Goal: Information Seeking & Learning: Learn about a topic

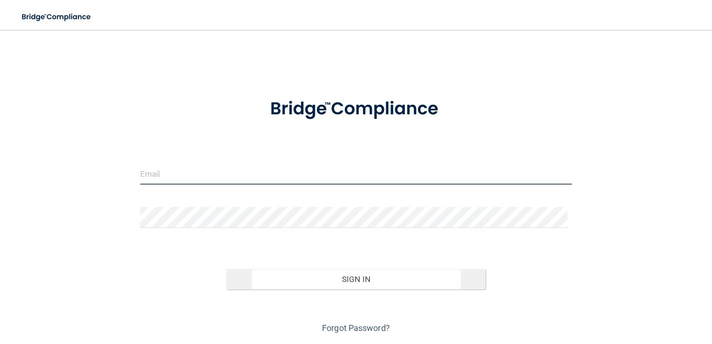
type input "[PERSON_NAME][EMAIL_ADDRESS][DOMAIN_NAME]"
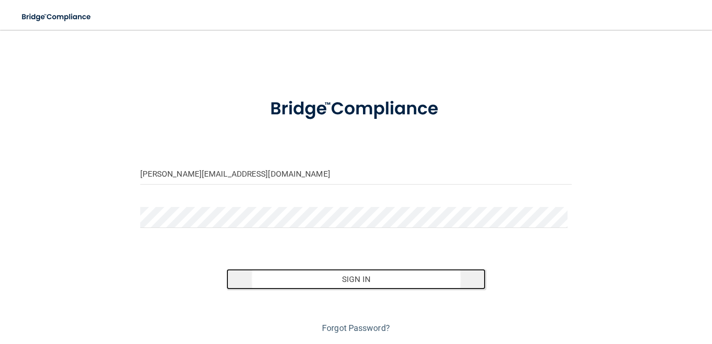
click at [339, 279] on button "Sign In" at bounding box center [355, 279] width 259 height 20
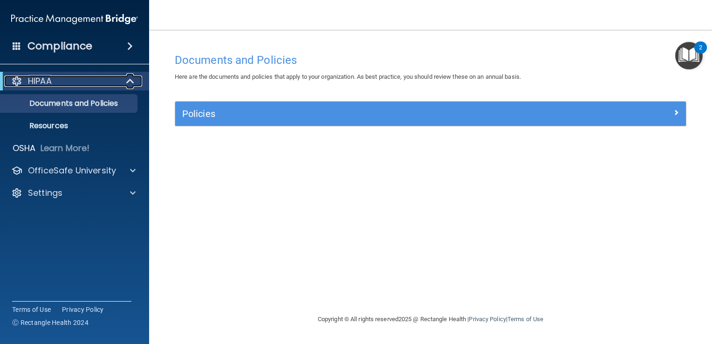
click at [127, 79] on span at bounding box center [131, 80] width 8 height 11
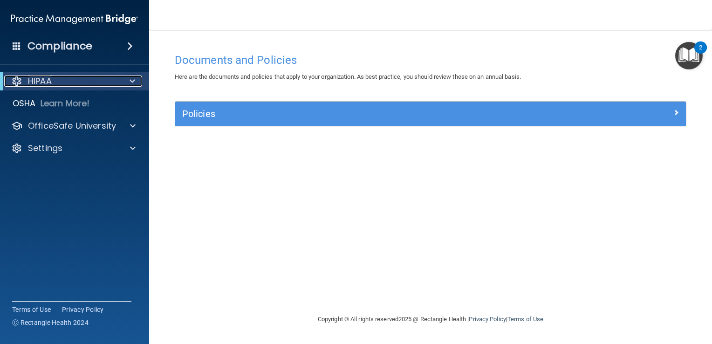
click at [126, 79] on div at bounding box center [130, 80] width 23 height 11
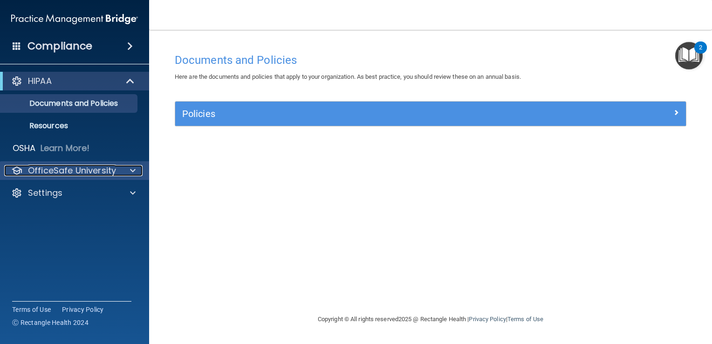
click at [129, 167] on div at bounding box center [131, 170] width 23 height 11
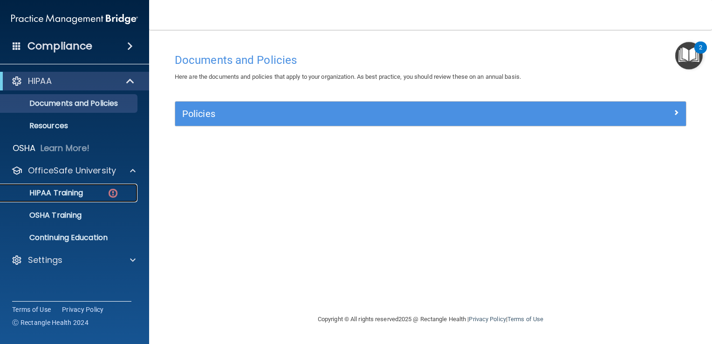
click at [80, 195] on p "HIPAA Training" at bounding box center [44, 192] width 77 height 9
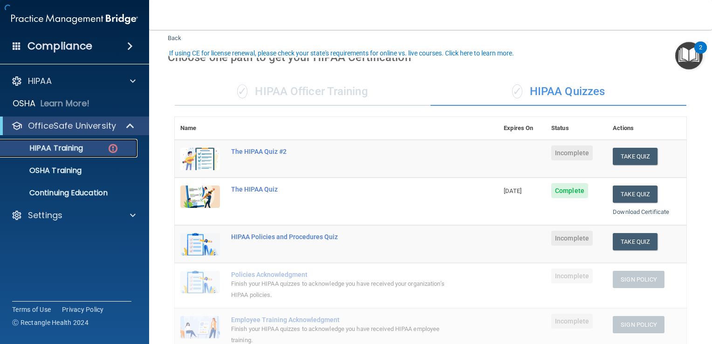
scroll to position [47, 0]
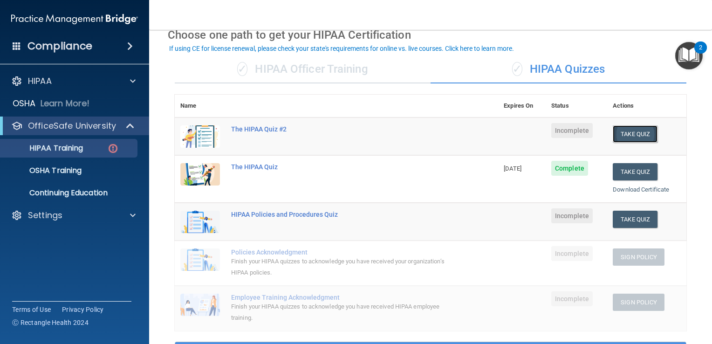
click at [641, 137] on button "Take Quiz" at bounding box center [635, 133] width 45 height 17
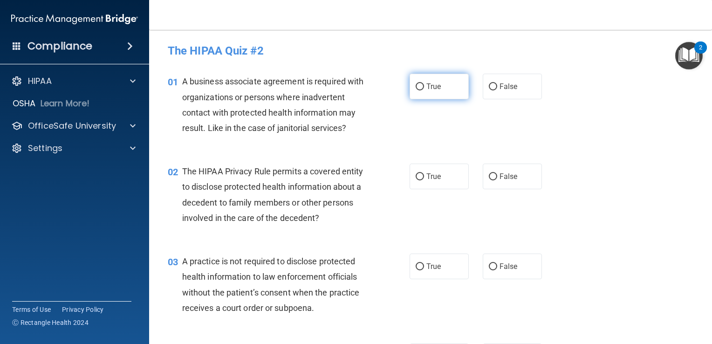
click at [438, 86] on label "True" at bounding box center [439, 87] width 59 height 26
click at [424, 86] on input "True" at bounding box center [420, 86] width 8 height 7
radio input "true"
click at [439, 172] on label "True" at bounding box center [439, 177] width 59 height 26
click at [424, 173] on input "True" at bounding box center [420, 176] width 8 height 7
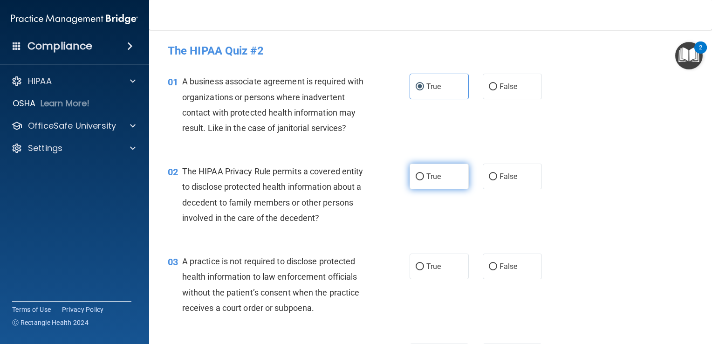
radio input "true"
click at [441, 267] on label "True" at bounding box center [439, 266] width 59 height 26
click at [424, 267] on input "True" at bounding box center [420, 266] width 8 height 7
radio input "true"
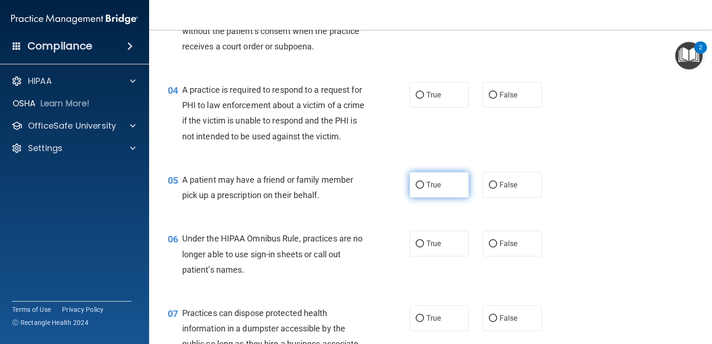
scroll to position [280, 0]
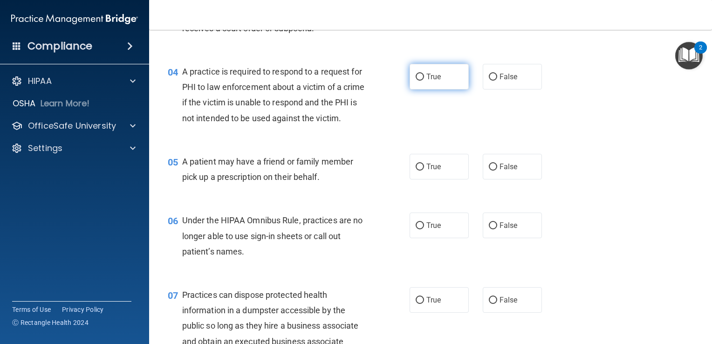
click at [421, 74] on label "True" at bounding box center [439, 77] width 59 height 26
click at [421, 74] on input "True" at bounding box center [420, 77] width 8 height 7
radio input "true"
click at [444, 179] on label "True" at bounding box center [439, 167] width 59 height 26
click at [424, 171] on input "True" at bounding box center [420, 167] width 8 height 7
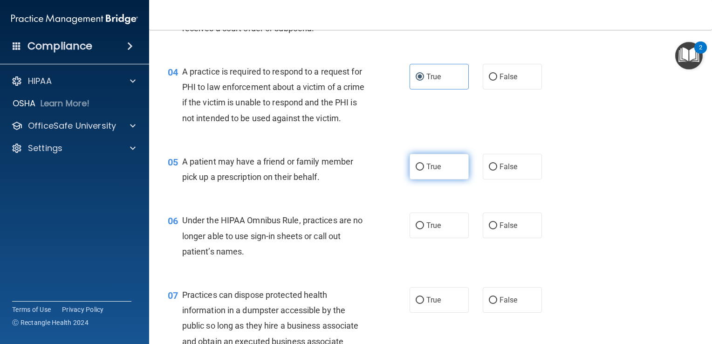
radio input "true"
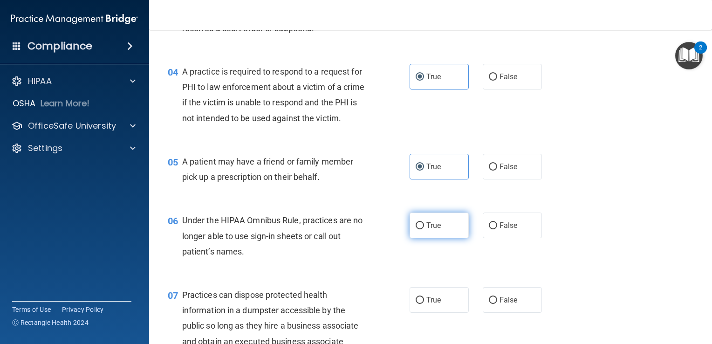
click at [435, 230] on span "True" at bounding box center [433, 225] width 14 height 9
click at [424, 229] on input "True" at bounding box center [420, 225] width 8 height 7
radio input "true"
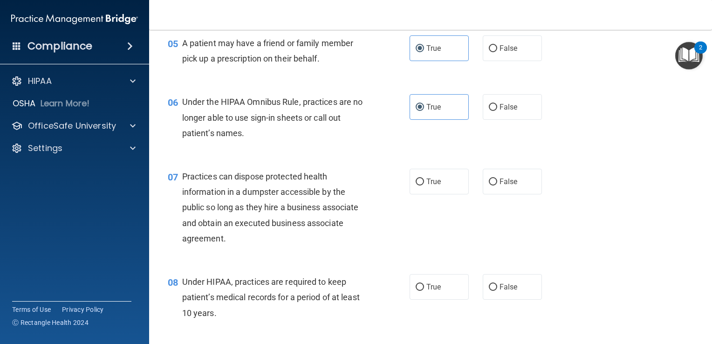
scroll to position [419, 0]
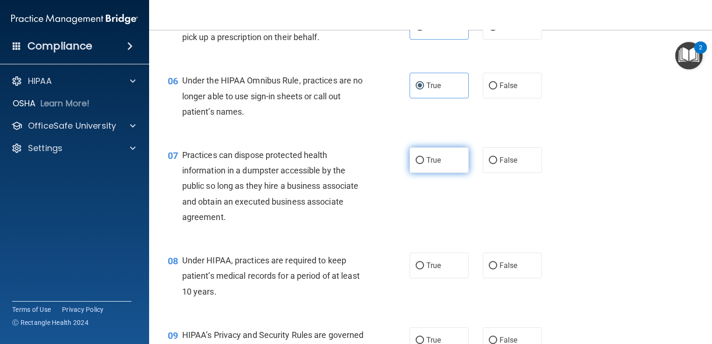
click at [430, 164] on span "True" at bounding box center [433, 160] width 14 height 9
click at [424, 164] on input "True" at bounding box center [420, 160] width 8 height 7
radio input "true"
click at [443, 278] on label "True" at bounding box center [439, 266] width 59 height 26
click at [424, 269] on input "True" at bounding box center [420, 265] width 8 height 7
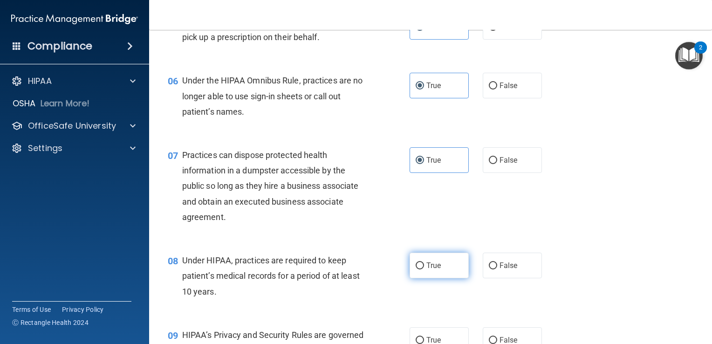
radio input "true"
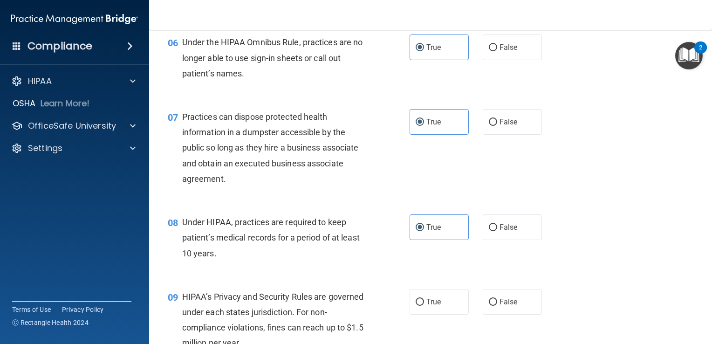
scroll to position [606, 0]
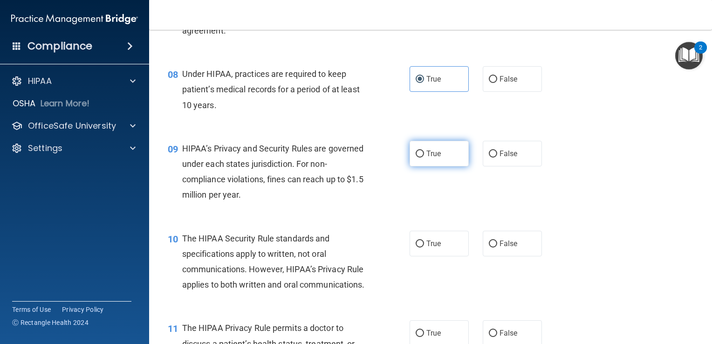
click at [427, 158] on span "True" at bounding box center [433, 153] width 14 height 9
click at [424, 157] on input "True" at bounding box center [420, 153] width 8 height 7
radio input "true"
click at [431, 248] on span "True" at bounding box center [433, 243] width 14 height 9
click at [424, 247] on input "True" at bounding box center [420, 243] width 8 height 7
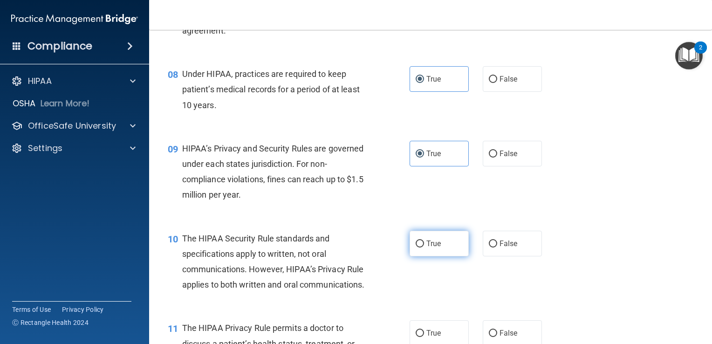
radio input "true"
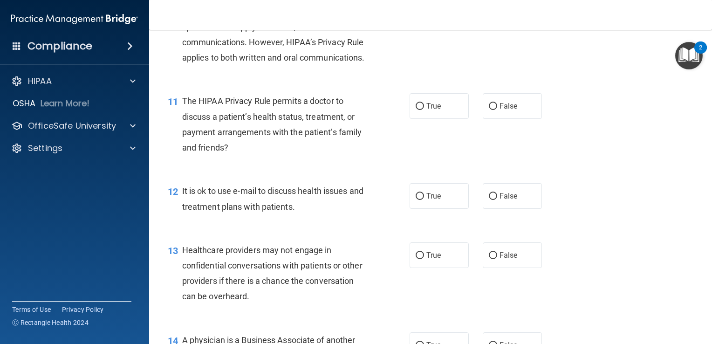
scroll to position [839, 0]
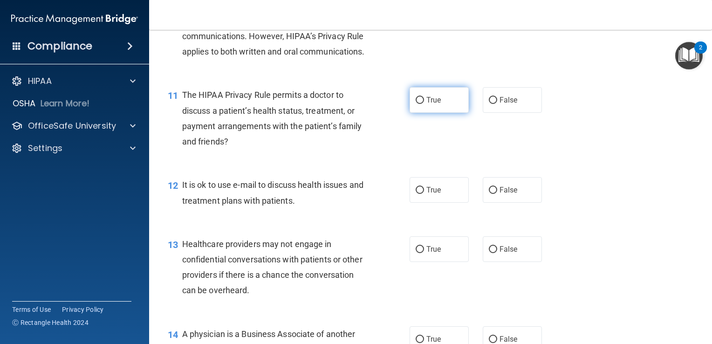
click at [426, 113] on label "True" at bounding box center [439, 100] width 59 height 26
click at [424, 104] on input "True" at bounding box center [420, 100] width 8 height 7
radio input "true"
drag, startPoint x: 432, startPoint y: 225, endPoint x: 429, endPoint y: 251, distance: 26.4
click at [432, 194] on span "True" at bounding box center [433, 189] width 14 height 9
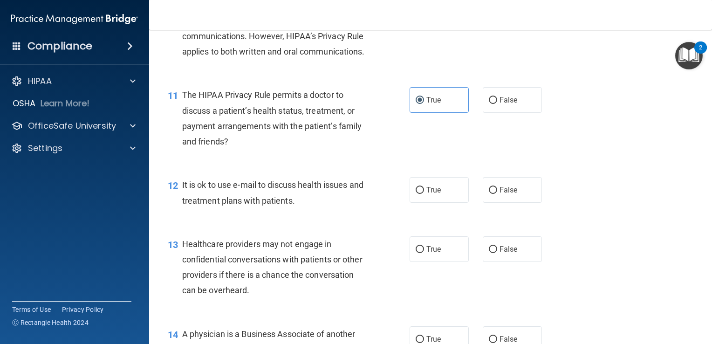
click at [424, 194] on input "True" at bounding box center [420, 190] width 8 height 7
radio input "true"
click at [432, 262] on label "True" at bounding box center [439, 249] width 59 height 26
click at [424, 253] on input "True" at bounding box center [420, 249] width 8 height 7
radio input "true"
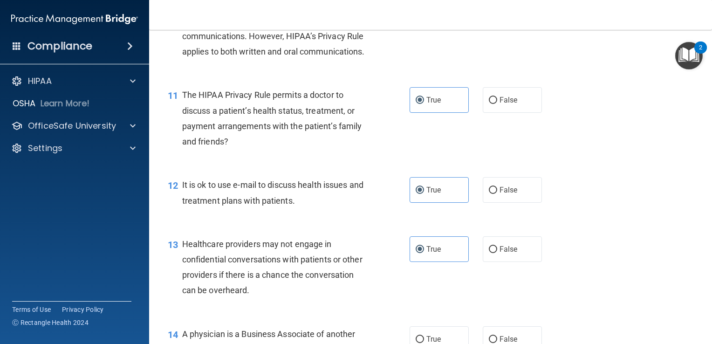
scroll to position [1025, 0]
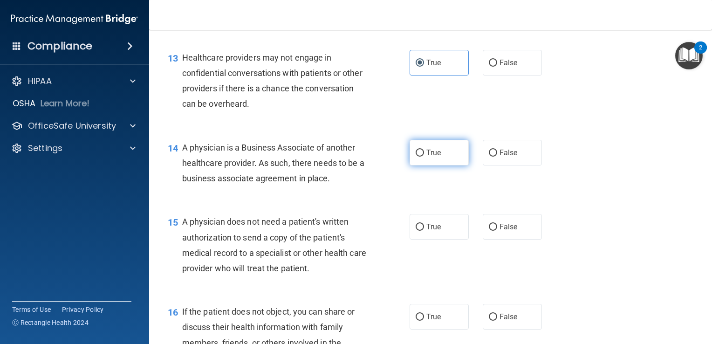
click at [437, 157] on span "True" at bounding box center [433, 152] width 14 height 9
click at [424, 157] on input "True" at bounding box center [420, 153] width 8 height 7
radio input "true"
click at [431, 231] on span "True" at bounding box center [433, 226] width 14 height 9
click at [424, 231] on input "True" at bounding box center [420, 227] width 8 height 7
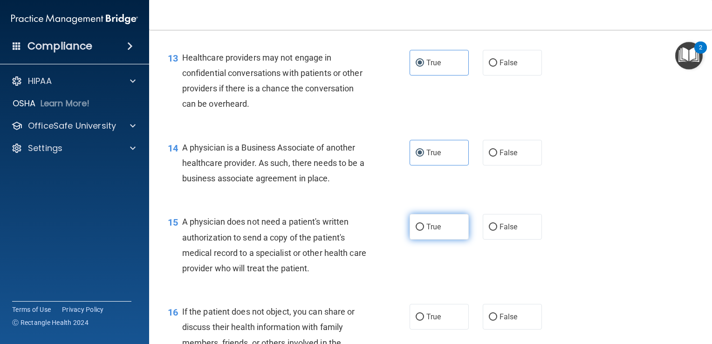
radio input "true"
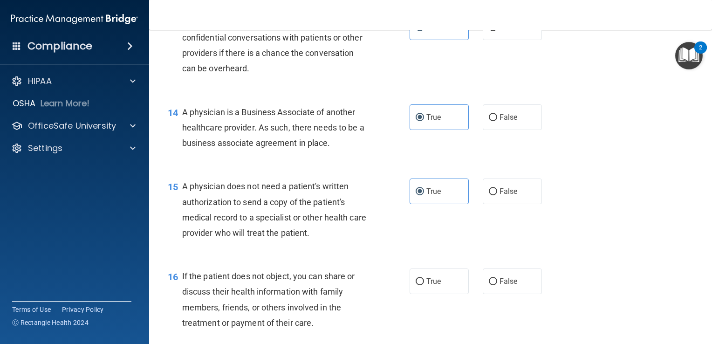
scroll to position [1165, 0]
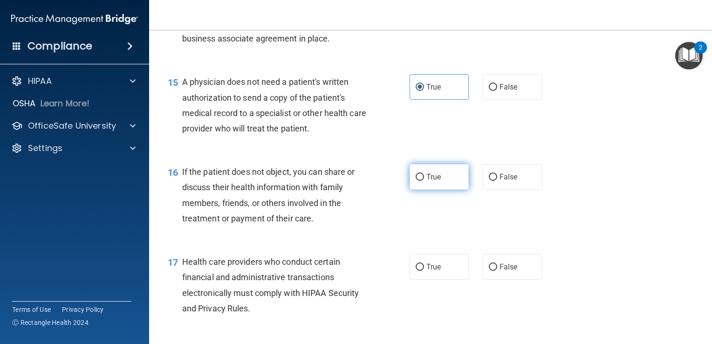
click at [424, 190] on label "True" at bounding box center [439, 177] width 59 height 26
click at [424, 181] on input "True" at bounding box center [420, 177] width 8 height 7
radio input "true"
click at [439, 280] on label "True" at bounding box center [439, 267] width 59 height 26
click at [424, 271] on input "True" at bounding box center [420, 267] width 8 height 7
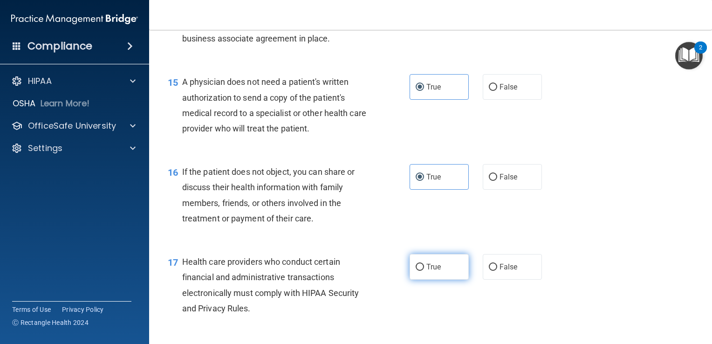
radio input "true"
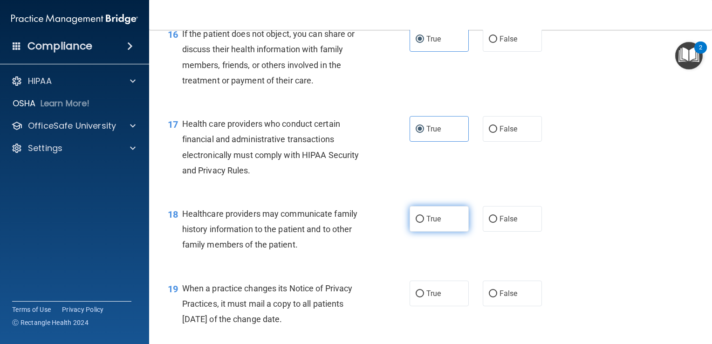
scroll to position [1305, 0]
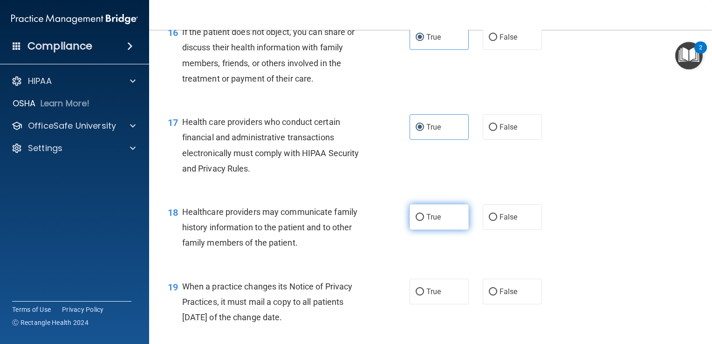
click at [430, 221] on span "True" at bounding box center [433, 216] width 14 height 9
click at [424, 221] on input "True" at bounding box center [420, 217] width 8 height 7
radio input "true"
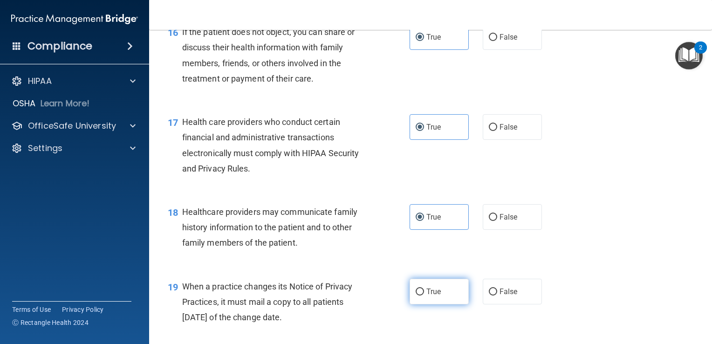
click at [446, 304] on label "True" at bounding box center [439, 292] width 59 height 26
click at [424, 295] on input "True" at bounding box center [420, 291] width 8 height 7
radio input "true"
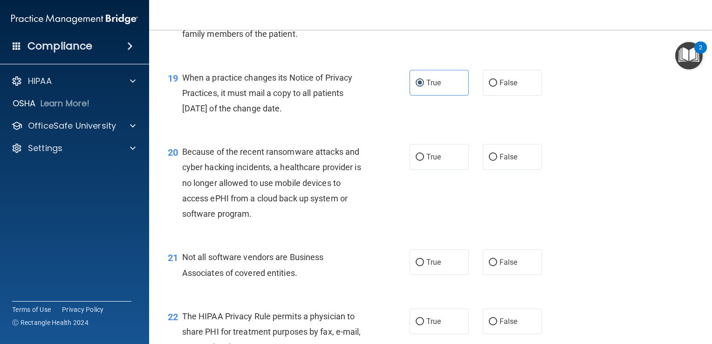
scroll to position [1537, 0]
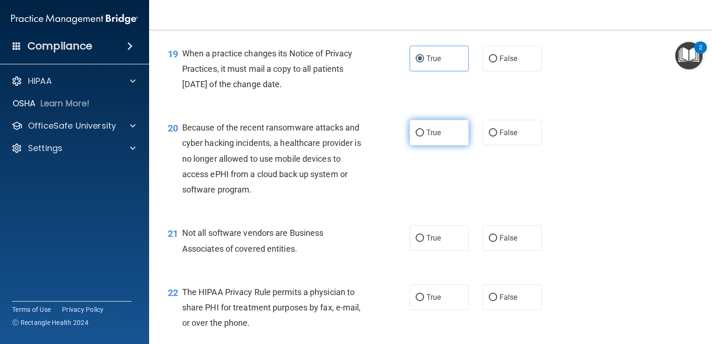
click at [430, 137] on span "True" at bounding box center [433, 132] width 14 height 9
click at [424, 137] on input "True" at bounding box center [420, 133] width 8 height 7
radio input "true"
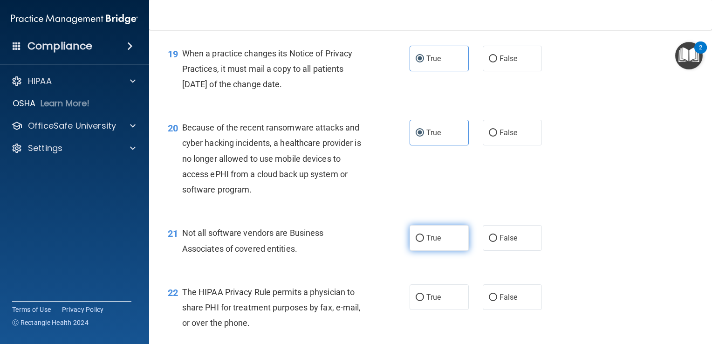
click at [438, 251] on label "True" at bounding box center [439, 238] width 59 height 26
click at [424, 242] on input "True" at bounding box center [420, 238] width 8 height 7
radio input "true"
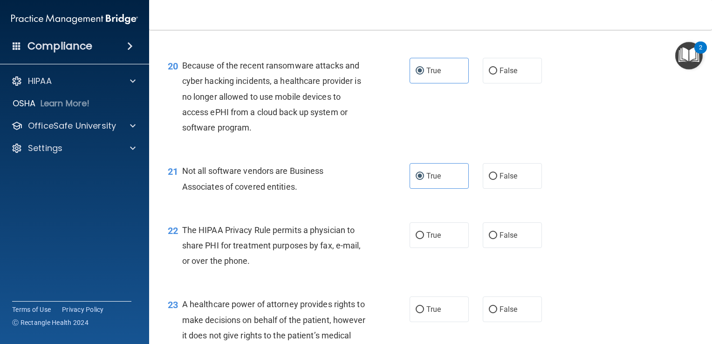
scroll to position [1677, 0]
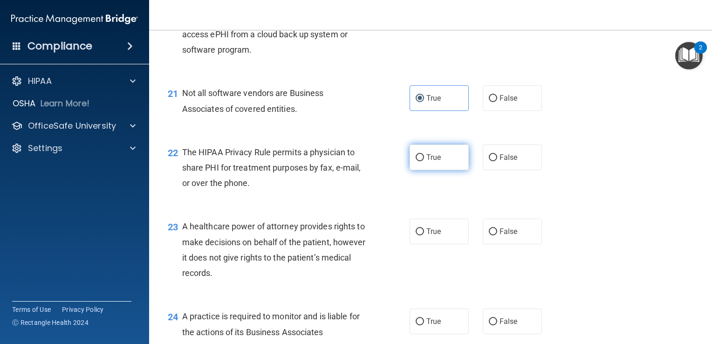
click at [438, 170] on label "True" at bounding box center [439, 157] width 59 height 26
click at [424, 161] on input "True" at bounding box center [420, 157] width 8 height 7
radio input "true"
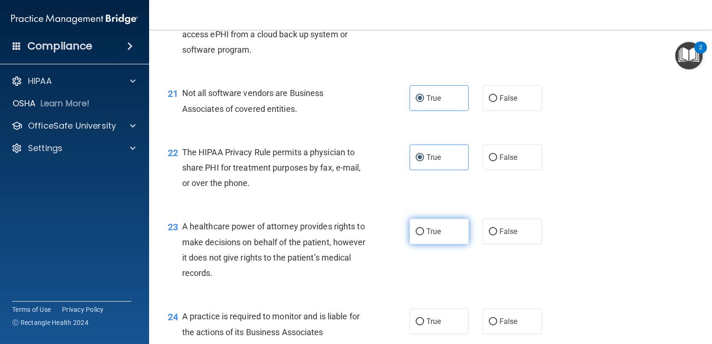
click at [438, 244] on label "True" at bounding box center [439, 232] width 59 height 26
click at [424, 235] on input "True" at bounding box center [420, 231] width 8 height 7
radio input "true"
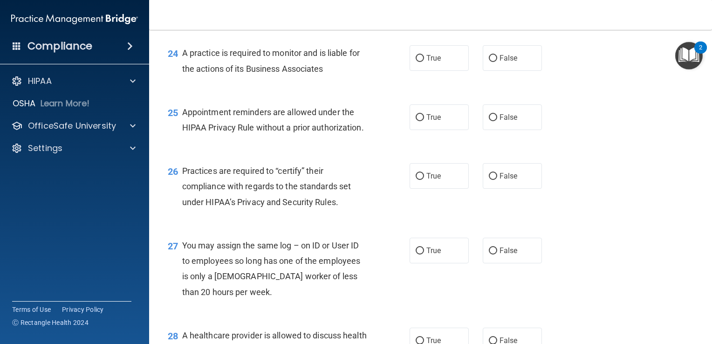
scroll to position [1957, 0]
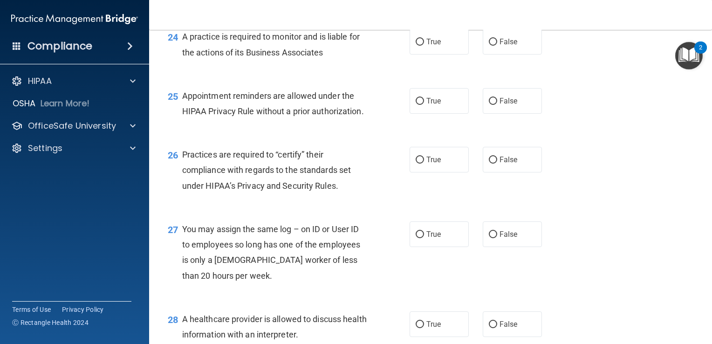
click at [429, 76] on div "24 A practice is required to monitor and is liable for the actions of its Busin…" at bounding box center [431, 46] width 540 height 59
click at [430, 55] on label "True" at bounding box center [439, 42] width 59 height 26
click at [424, 46] on input "True" at bounding box center [420, 42] width 8 height 7
radio input "true"
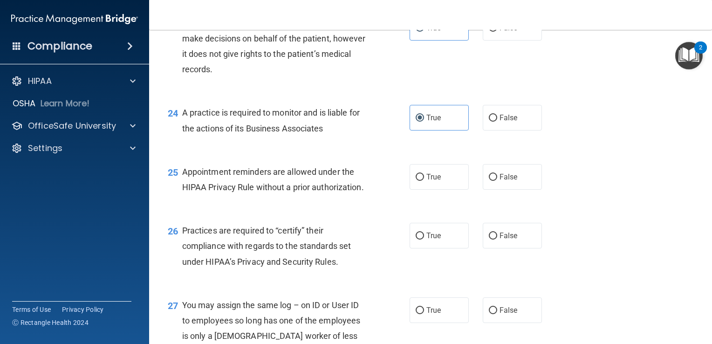
scroll to position [2003, 0]
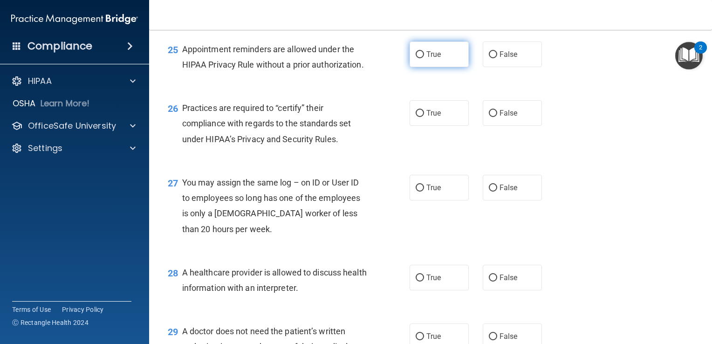
click at [429, 67] on label "True" at bounding box center [439, 54] width 59 height 26
click at [424, 58] on input "True" at bounding box center [420, 54] width 8 height 7
radio input "true"
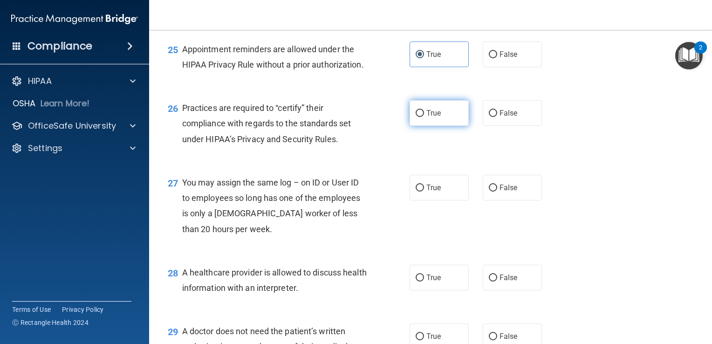
click at [447, 126] on label "True" at bounding box center [439, 113] width 59 height 26
click at [424, 117] on input "True" at bounding box center [420, 113] width 8 height 7
radio input "true"
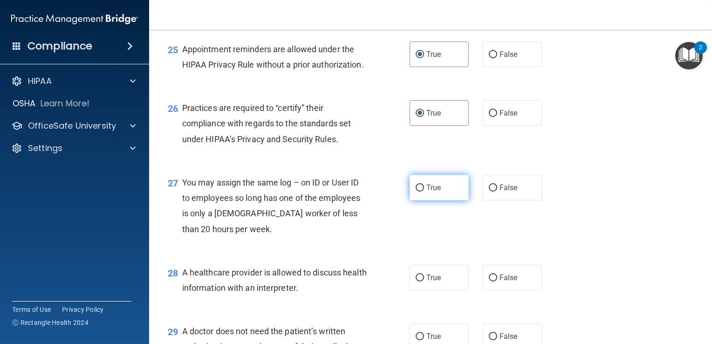
click at [440, 200] on label "True" at bounding box center [439, 188] width 59 height 26
click at [424, 191] on input "True" at bounding box center [420, 187] width 8 height 7
radio input "true"
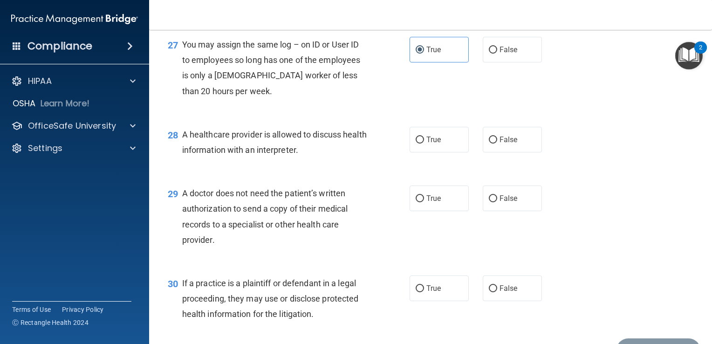
scroll to position [2143, 0]
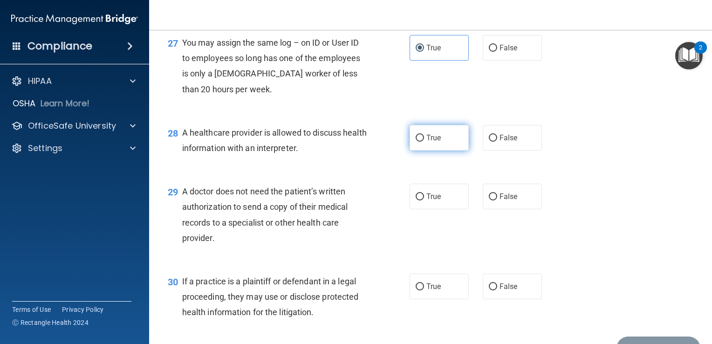
click at [426, 142] on span "True" at bounding box center [433, 137] width 14 height 9
click at [424, 142] on input "True" at bounding box center [420, 138] width 8 height 7
radio input "true"
click at [440, 209] on label "True" at bounding box center [439, 197] width 59 height 26
click at [424, 200] on input "True" at bounding box center [420, 196] width 8 height 7
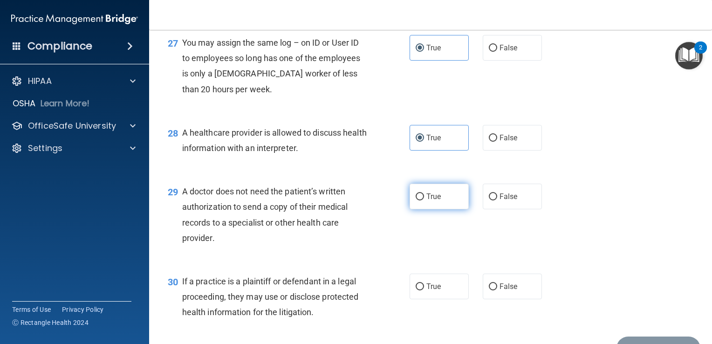
radio input "true"
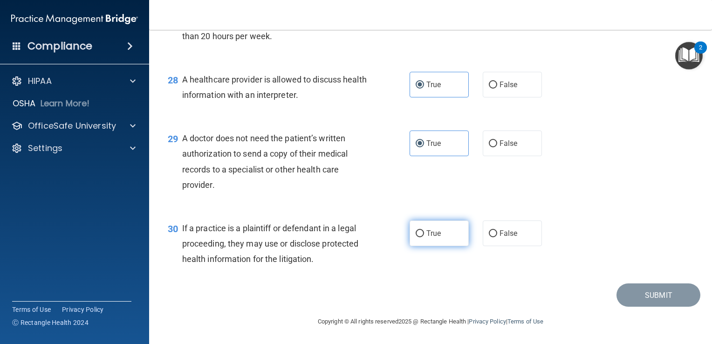
scroll to position [2236, 0]
click at [424, 231] on label "True" at bounding box center [439, 233] width 59 height 26
click at [424, 231] on input "True" at bounding box center [420, 233] width 8 height 7
radio input "true"
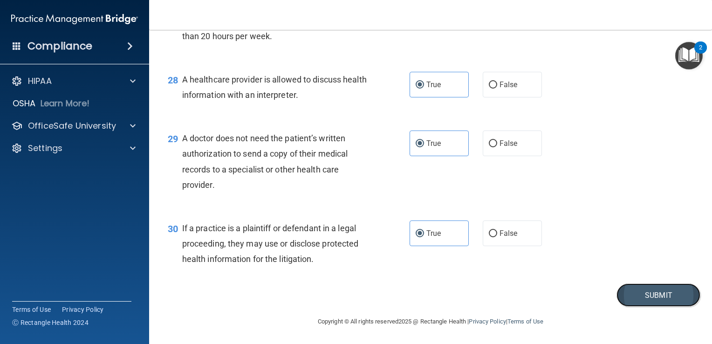
click at [648, 302] on button "Submit" at bounding box center [658, 295] width 84 height 24
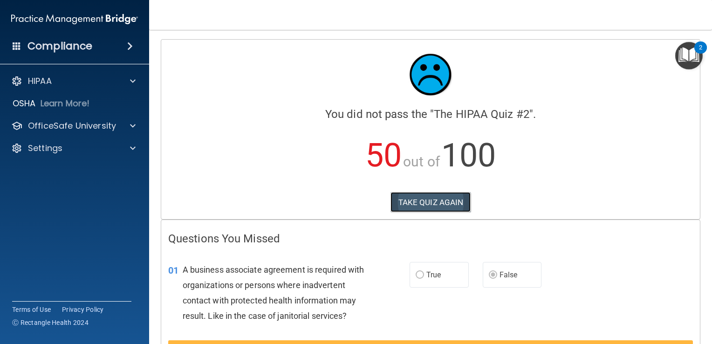
click at [426, 204] on button "TAKE QUIZ AGAIN" at bounding box center [430, 202] width 81 height 20
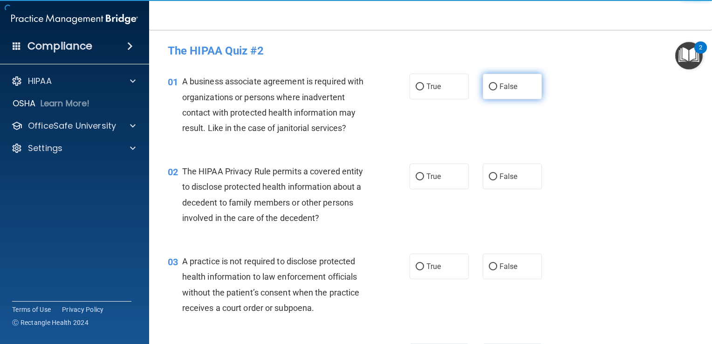
click at [499, 85] on span "False" at bounding box center [508, 86] width 18 height 9
click at [496, 85] on input "False" at bounding box center [493, 86] width 8 height 7
radio input "true"
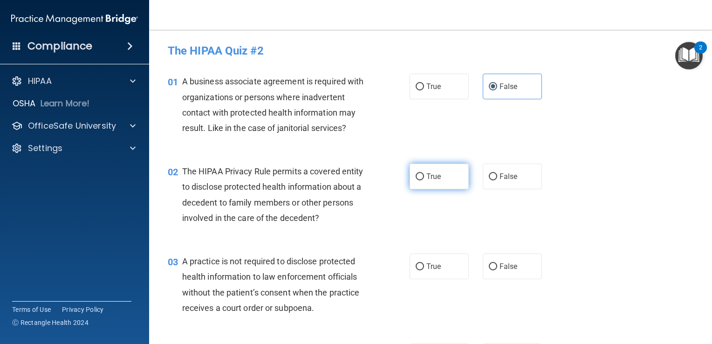
click at [438, 184] on label "True" at bounding box center [439, 177] width 59 height 26
click at [424, 180] on input "True" at bounding box center [420, 176] width 8 height 7
radio input "true"
click at [501, 263] on span "False" at bounding box center [508, 266] width 18 height 9
click at [497, 263] on input "False" at bounding box center [493, 266] width 8 height 7
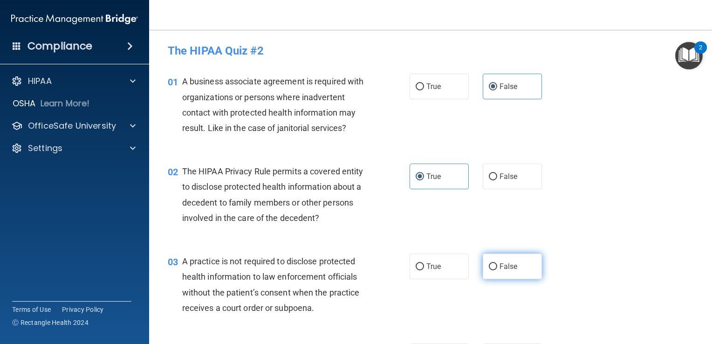
radio input "true"
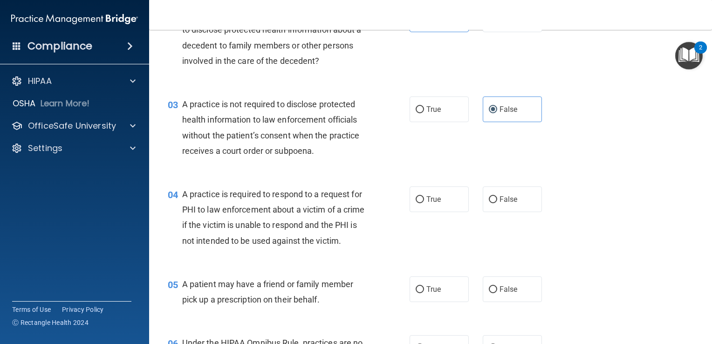
scroll to position [186, 0]
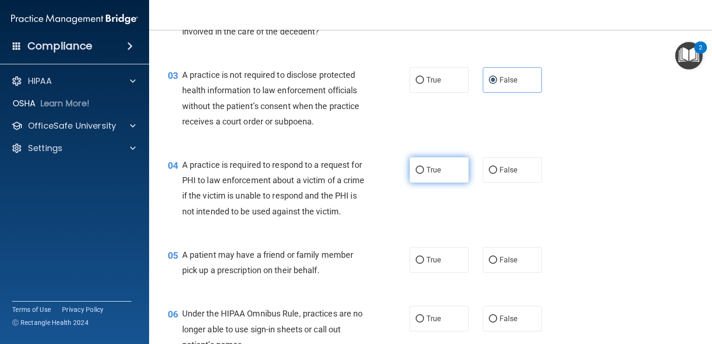
click at [430, 170] on span "True" at bounding box center [433, 169] width 14 height 9
click at [424, 170] on input "True" at bounding box center [420, 170] width 8 height 7
radio input "true"
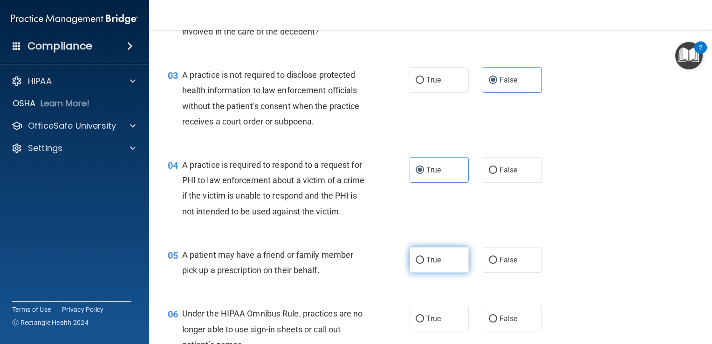
click at [437, 273] on label "True" at bounding box center [439, 260] width 59 height 26
click at [424, 264] on input "True" at bounding box center [420, 260] width 8 height 7
radio input "true"
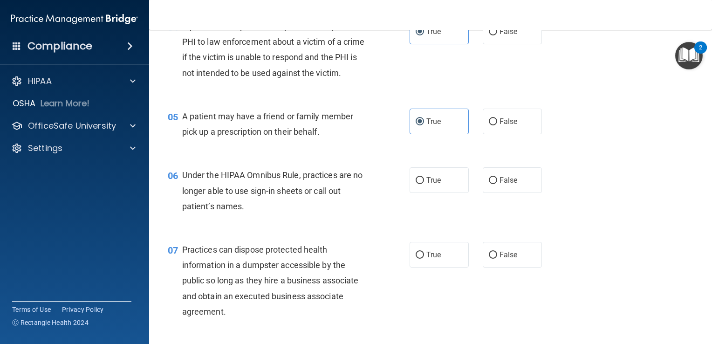
scroll to position [326, 0]
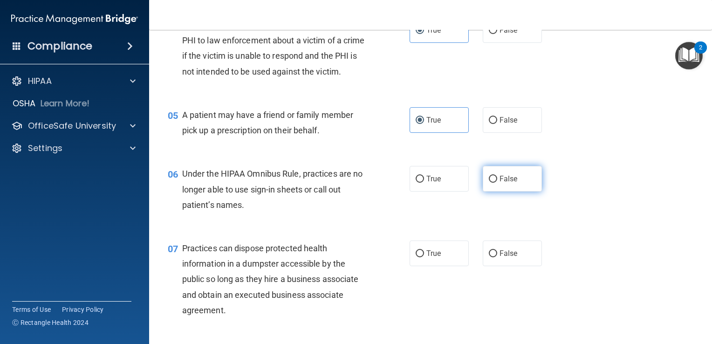
click at [492, 186] on label "False" at bounding box center [512, 179] width 59 height 26
click at [492, 183] on input "False" at bounding box center [493, 179] width 8 height 7
radio input "true"
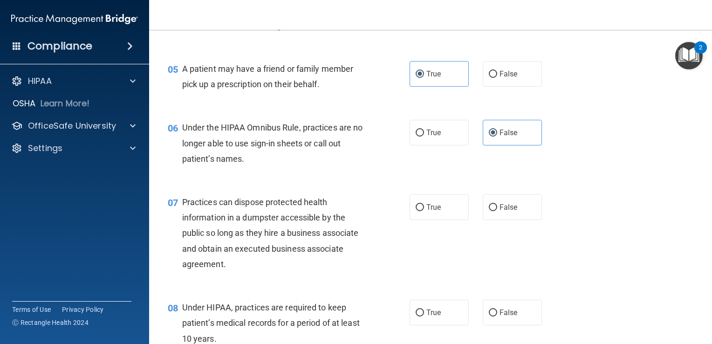
scroll to position [373, 0]
click at [501, 219] on label "False" at bounding box center [512, 207] width 59 height 26
click at [497, 211] on input "False" at bounding box center [493, 207] width 8 height 7
radio input "true"
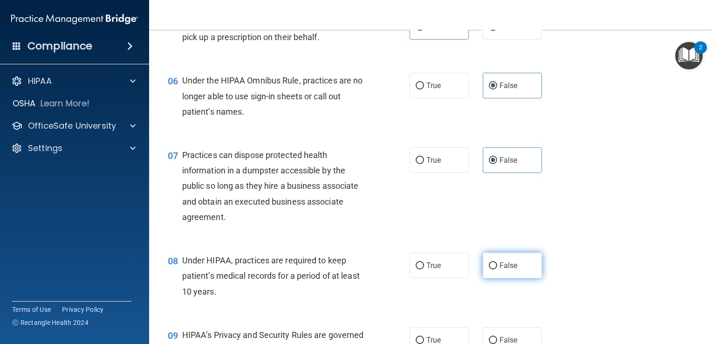
click at [514, 278] on label "False" at bounding box center [512, 266] width 59 height 26
click at [497, 269] on input "False" at bounding box center [493, 265] width 8 height 7
radio input "true"
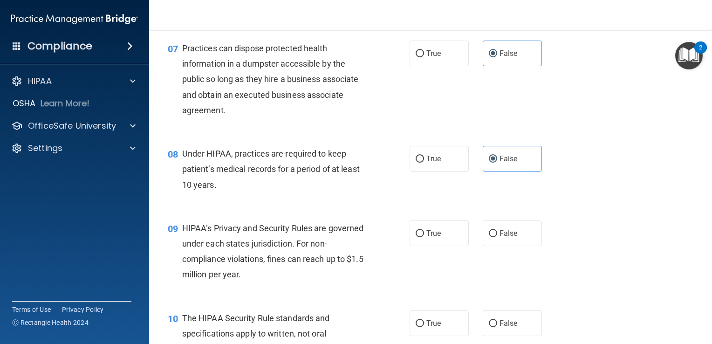
scroll to position [559, 0]
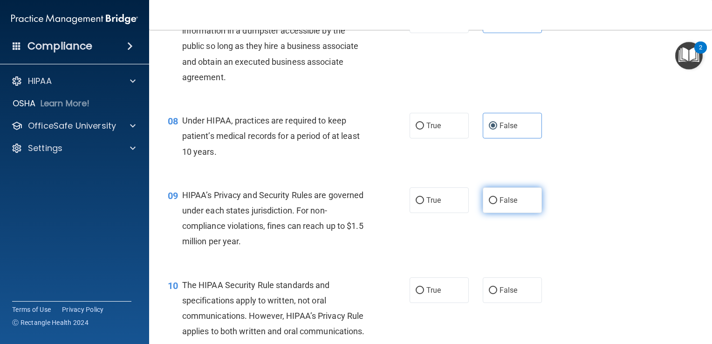
click at [515, 213] on label "False" at bounding box center [512, 200] width 59 height 26
click at [497, 204] on input "False" at bounding box center [493, 200] width 8 height 7
radio input "true"
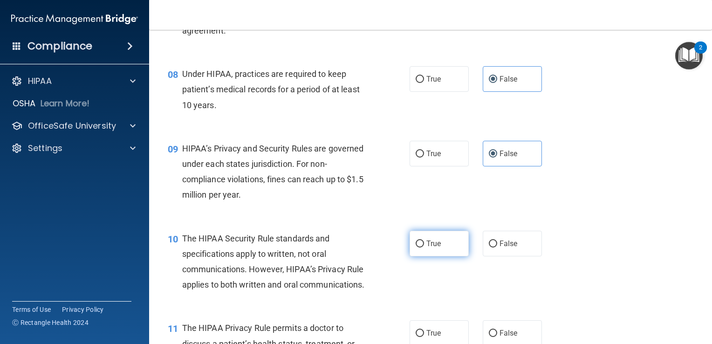
click at [442, 256] on label "True" at bounding box center [439, 244] width 59 height 26
click at [424, 247] on input "True" at bounding box center [420, 243] width 8 height 7
radio input "true"
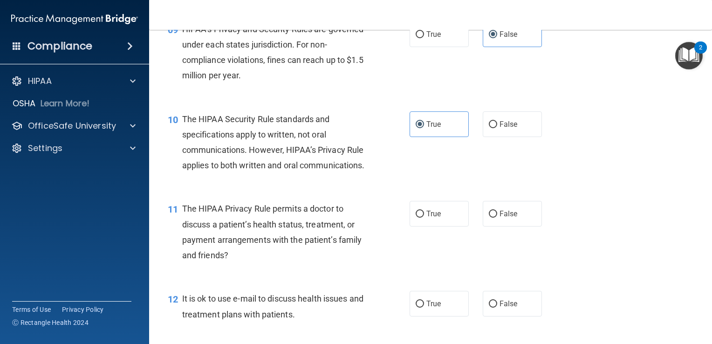
scroll to position [745, 0]
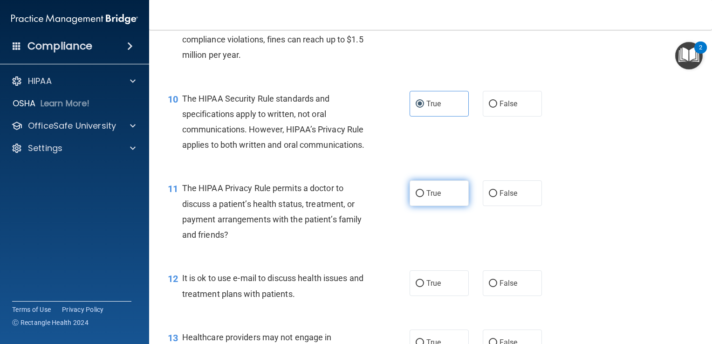
click at [426, 206] on label "True" at bounding box center [439, 193] width 59 height 26
click at [424, 197] on input "True" at bounding box center [420, 193] width 8 height 7
radio input "true"
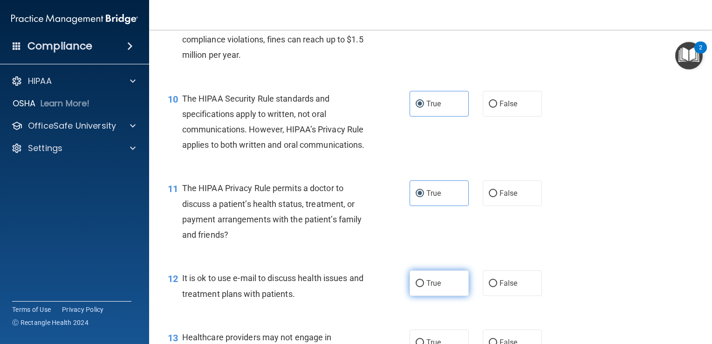
click at [440, 296] on label "True" at bounding box center [439, 283] width 59 height 26
click at [424, 287] on input "True" at bounding box center [420, 283] width 8 height 7
radio input "true"
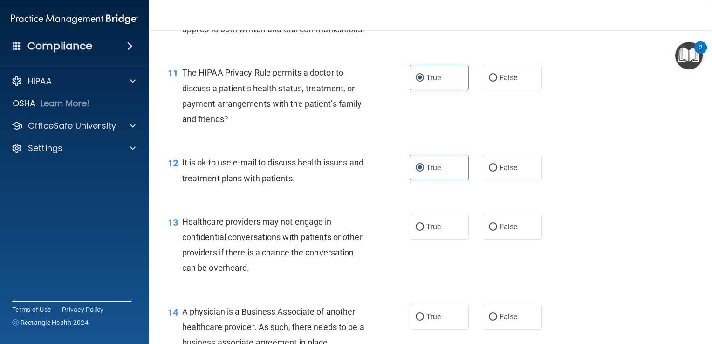
scroll to position [885, 0]
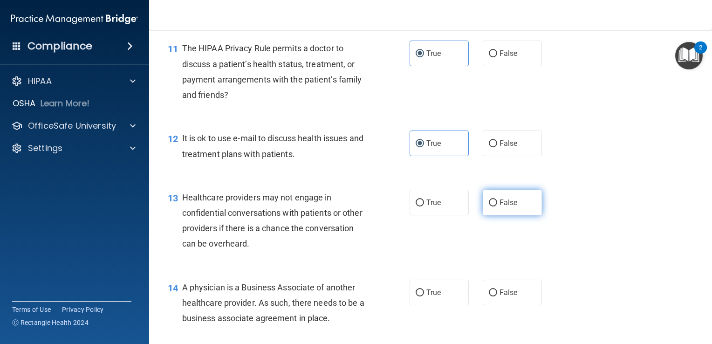
click at [499, 207] on span "False" at bounding box center [508, 202] width 18 height 9
click at [497, 206] on input "False" at bounding box center [493, 202] width 8 height 7
radio input "true"
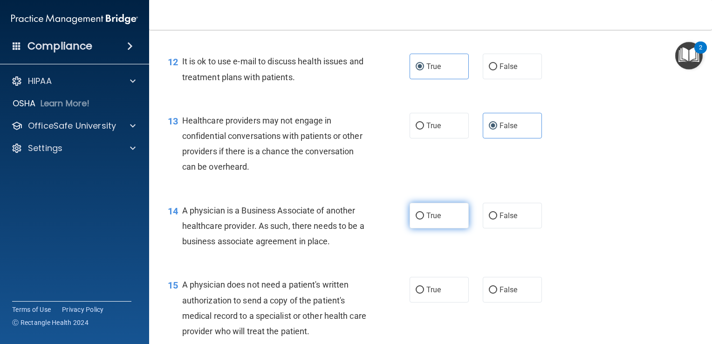
scroll to position [978, 0]
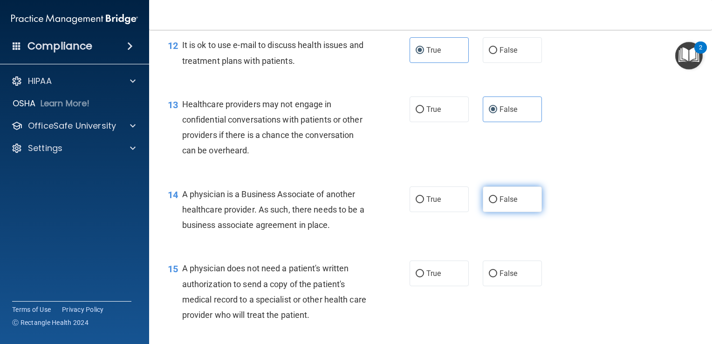
click at [509, 212] on label "False" at bounding box center [512, 199] width 59 height 26
click at [497, 203] on input "False" at bounding box center [493, 199] width 8 height 7
radio input "true"
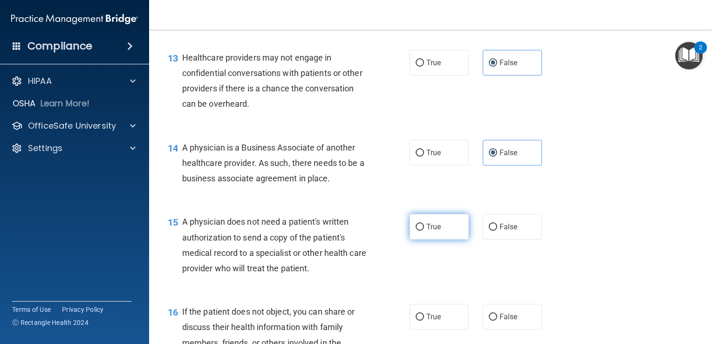
click at [422, 239] on label "True" at bounding box center [439, 227] width 59 height 26
click at [422, 231] on input "True" at bounding box center [420, 227] width 8 height 7
radio input "true"
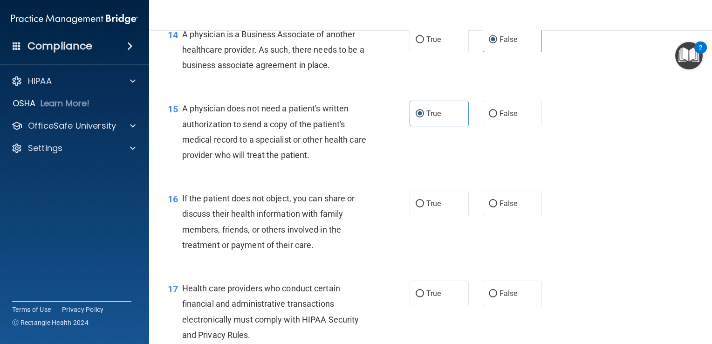
scroll to position [1165, 0]
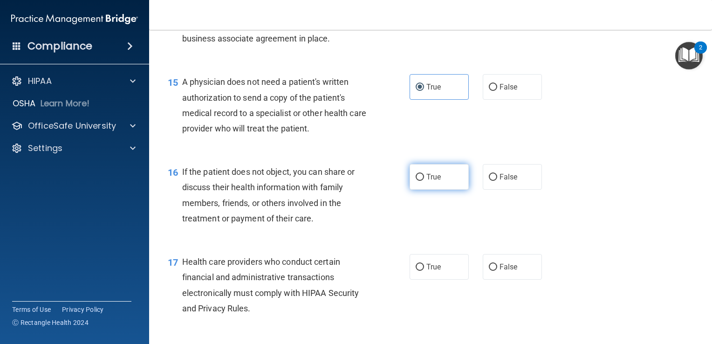
click at [432, 181] on span "True" at bounding box center [433, 176] width 14 height 9
click at [424, 181] on input "True" at bounding box center [420, 177] width 8 height 7
radio input "true"
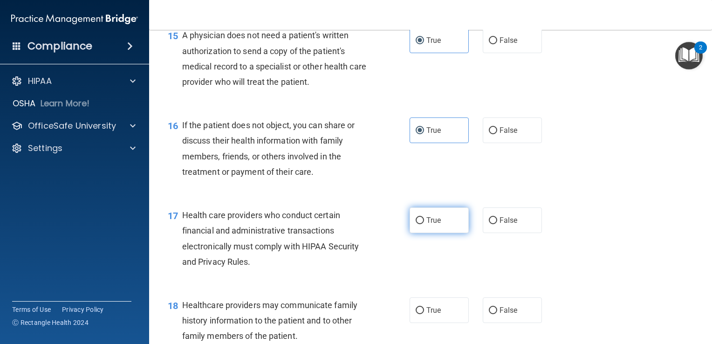
click at [432, 225] on span "True" at bounding box center [433, 220] width 14 height 9
click at [424, 224] on input "True" at bounding box center [420, 220] width 8 height 7
radio input "true"
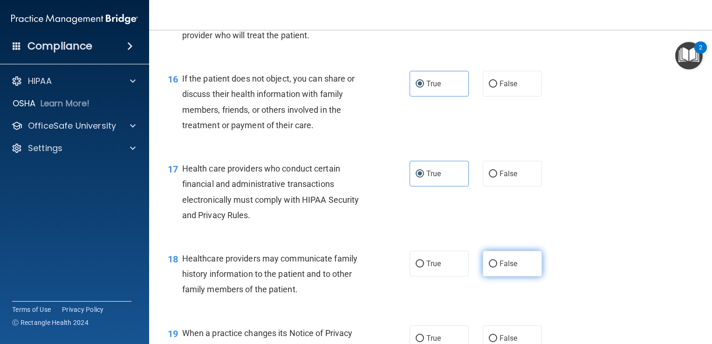
click at [488, 276] on label "False" at bounding box center [512, 264] width 59 height 26
click at [489, 267] on input "False" at bounding box center [493, 263] width 8 height 7
radio input "true"
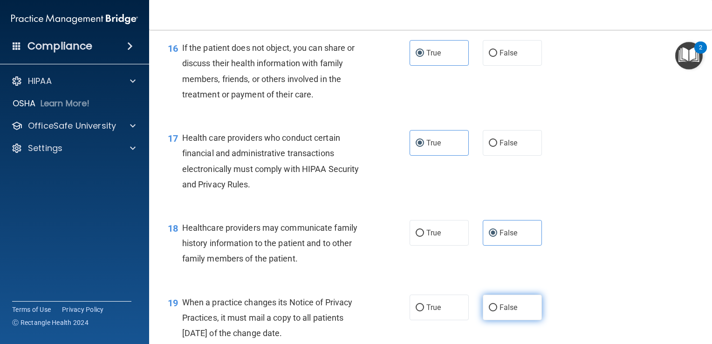
scroll to position [1351, 0]
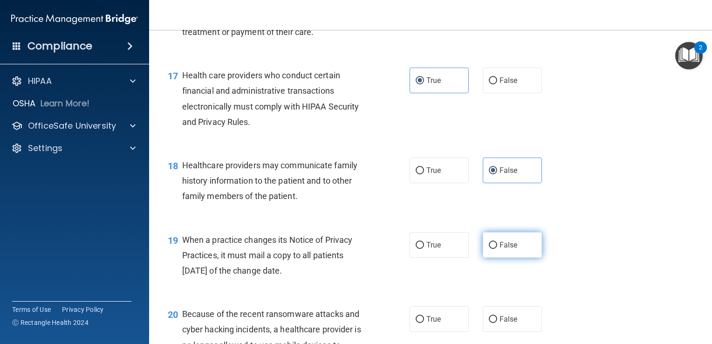
click at [513, 258] on label "False" at bounding box center [512, 245] width 59 height 26
click at [497, 249] on input "False" at bounding box center [493, 245] width 8 height 7
radio input "true"
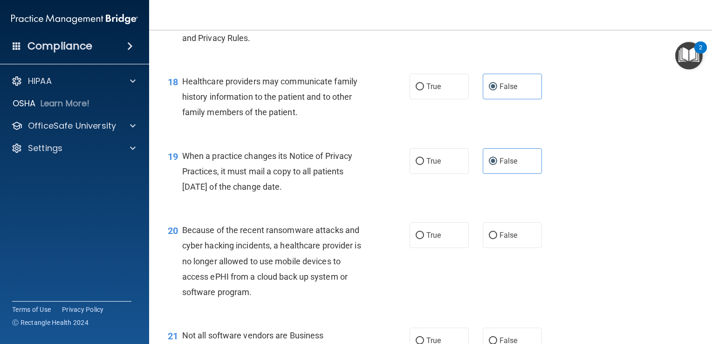
scroll to position [1444, 0]
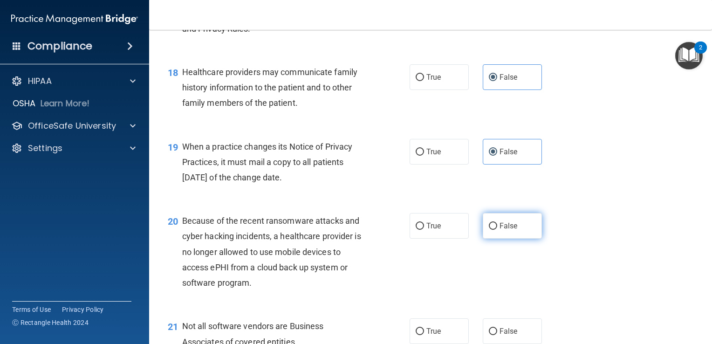
click at [489, 230] on input "False" at bounding box center [493, 226] width 8 height 7
radio input "true"
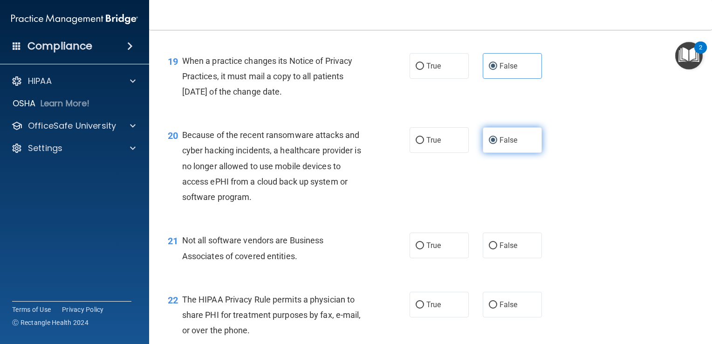
scroll to position [1537, 0]
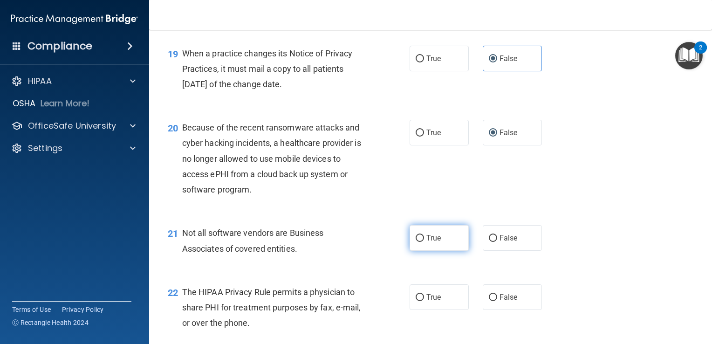
click at [442, 251] on label "True" at bounding box center [439, 238] width 59 height 26
click at [424, 242] on input "True" at bounding box center [420, 238] width 8 height 7
radio input "true"
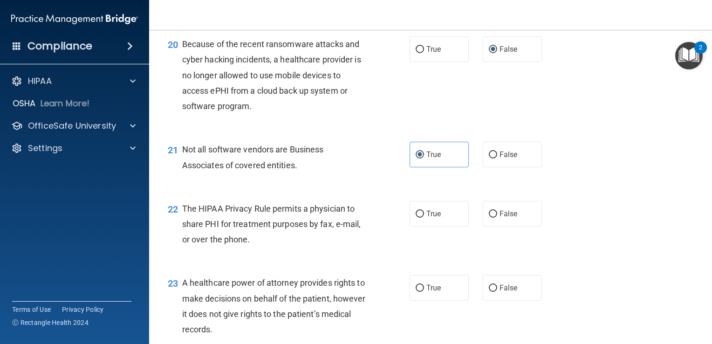
scroll to position [1631, 0]
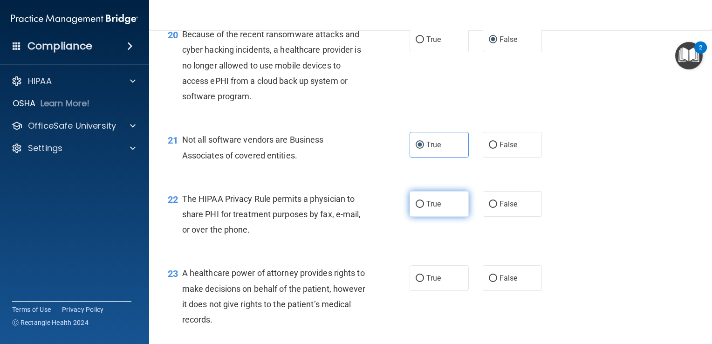
click at [426, 208] on span "True" at bounding box center [433, 203] width 14 height 9
click at [424, 208] on input "True" at bounding box center [420, 204] width 8 height 7
radio input "true"
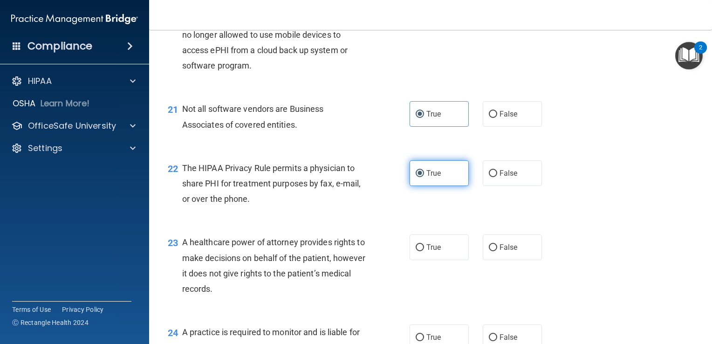
scroll to position [1677, 0]
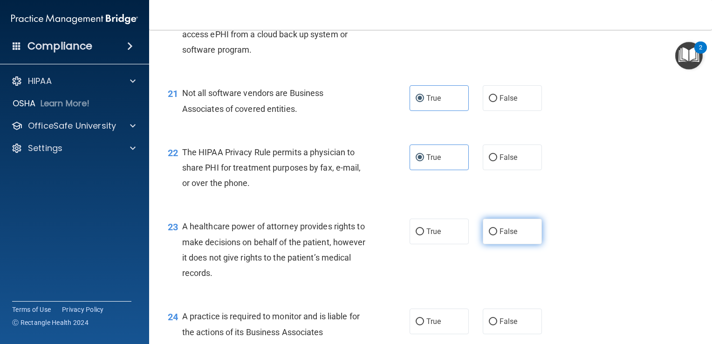
click at [502, 236] on span "False" at bounding box center [508, 231] width 18 height 9
click at [497, 235] on input "False" at bounding box center [493, 231] width 8 height 7
radio input "true"
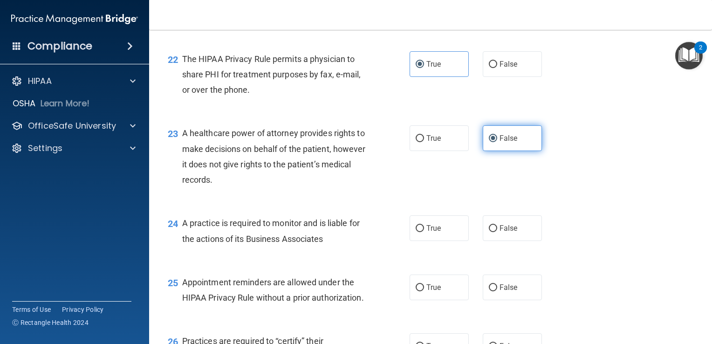
click at [502, 232] on span "False" at bounding box center [508, 228] width 18 height 9
click at [497, 232] on input "False" at bounding box center [493, 228] width 8 height 7
radio input "true"
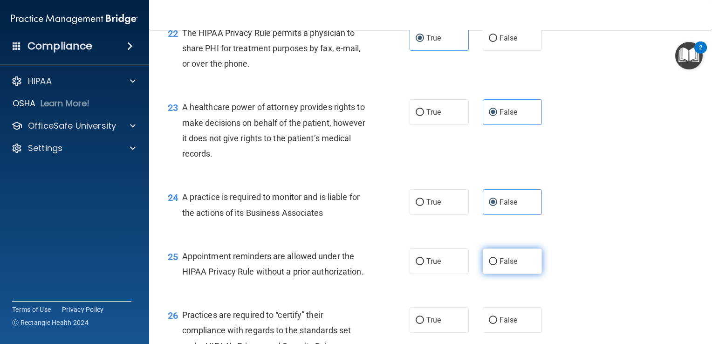
scroll to position [1817, 0]
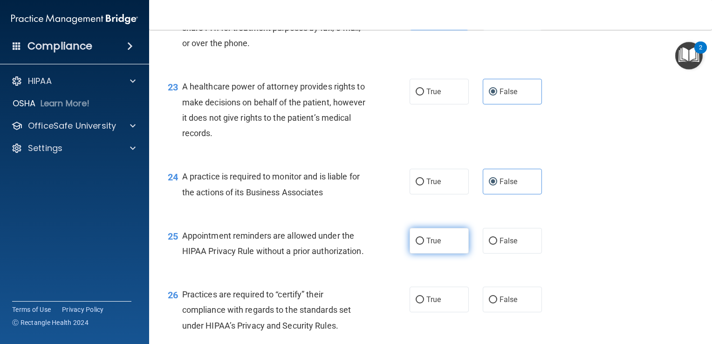
click at [444, 253] on label "True" at bounding box center [439, 241] width 59 height 26
click at [424, 245] on input "True" at bounding box center [420, 241] width 8 height 7
radio input "true"
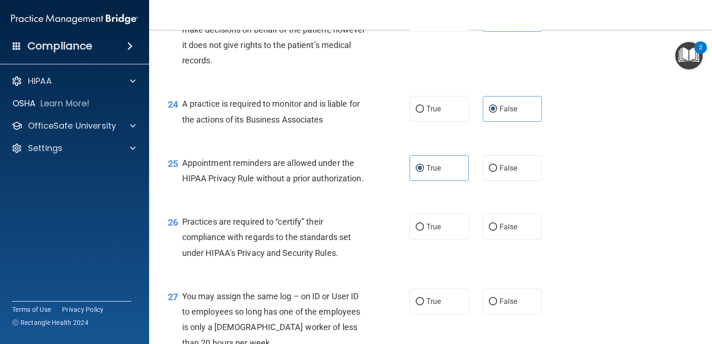
scroll to position [1910, 0]
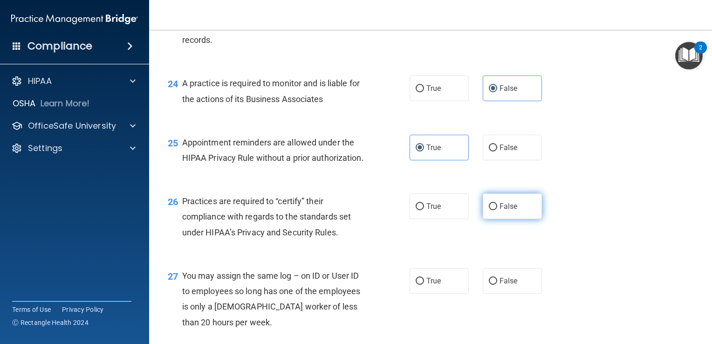
click at [508, 211] on span "False" at bounding box center [508, 206] width 18 height 9
click at [497, 210] on input "False" at bounding box center [493, 206] width 8 height 7
radio input "true"
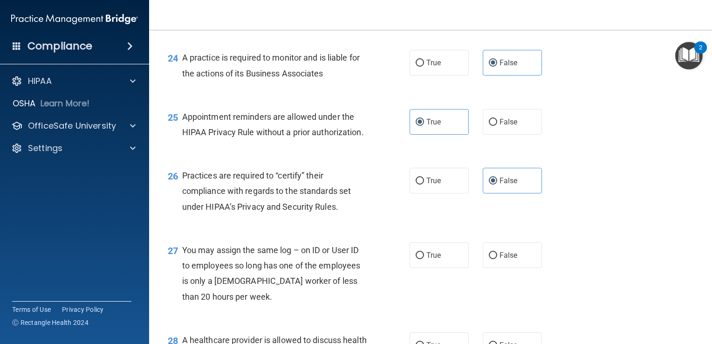
scroll to position [2003, 0]
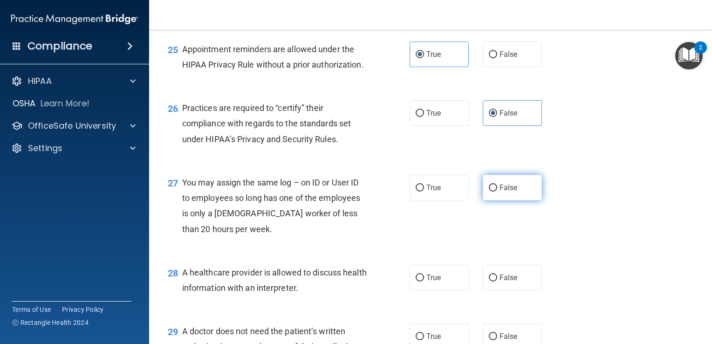
click at [498, 200] on label "False" at bounding box center [512, 188] width 59 height 26
click at [497, 191] on input "False" at bounding box center [493, 187] width 8 height 7
radio input "true"
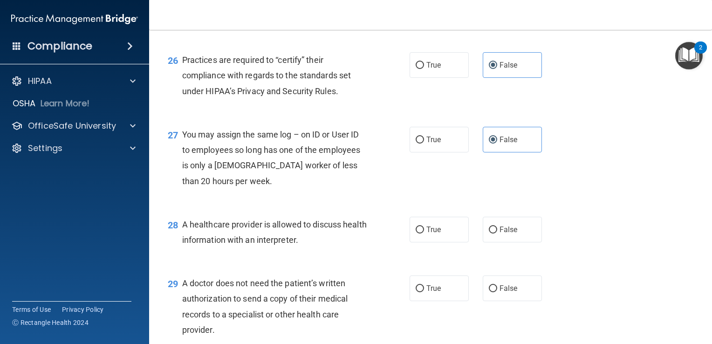
scroll to position [2097, 0]
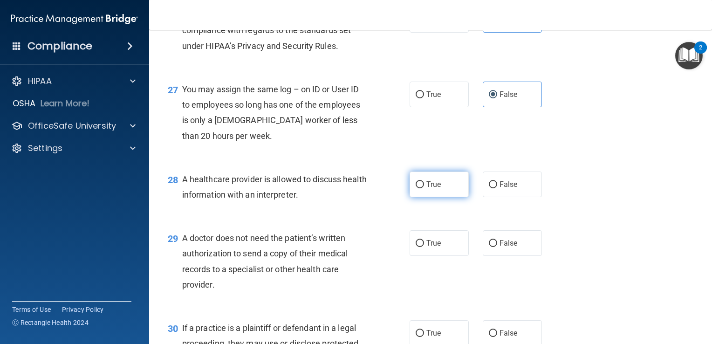
click at [436, 197] on label "True" at bounding box center [439, 184] width 59 height 26
click at [424, 188] on input "True" at bounding box center [420, 184] width 8 height 7
radio input "true"
click at [429, 256] on label "True" at bounding box center [439, 243] width 59 height 26
click at [424, 247] on input "True" at bounding box center [420, 243] width 8 height 7
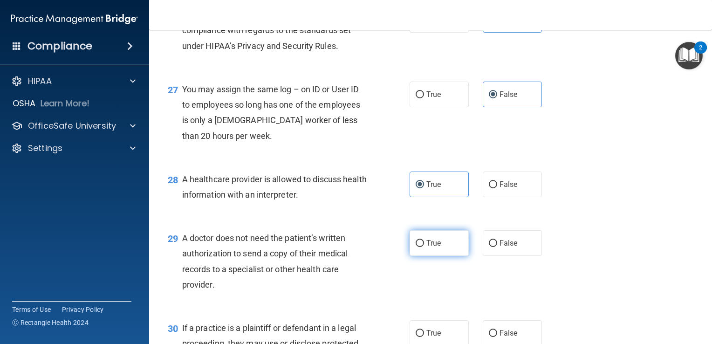
radio input "true"
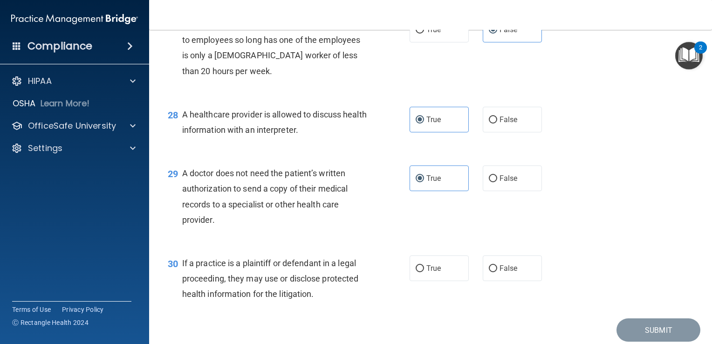
scroll to position [2236, 0]
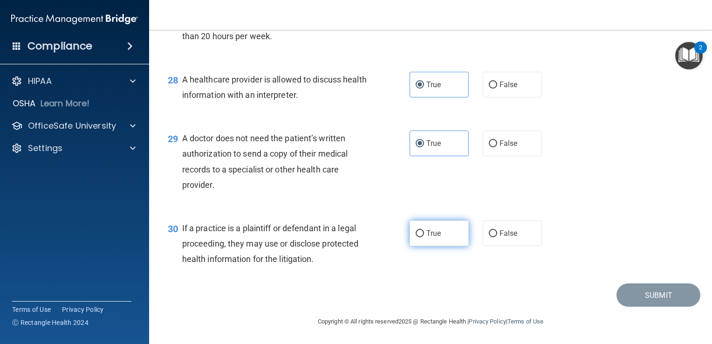
click at [417, 237] on input "True" at bounding box center [420, 233] width 8 height 7
radio input "true"
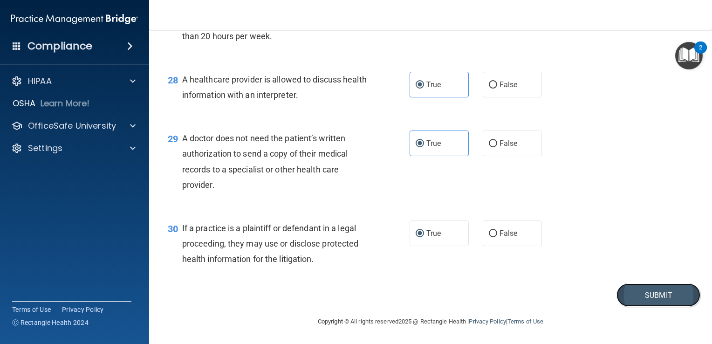
click at [641, 306] on button "Submit" at bounding box center [658, 295] width 84 height 24
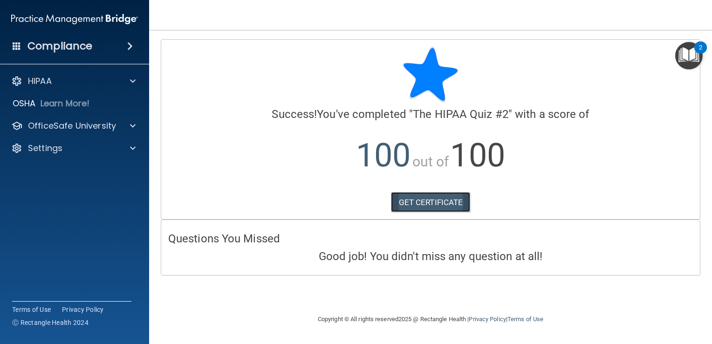
click at [427, 205] on link "GET CERTIFICATE" at bounding box center [431, 202] width 80 height 20
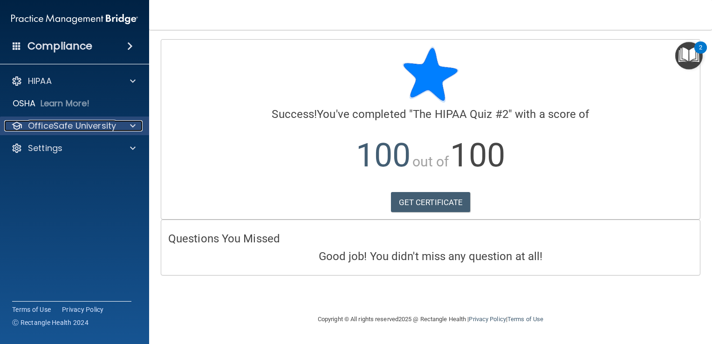
click at [125, 130] on div at bounding box center [131, 125] width 23 height 11
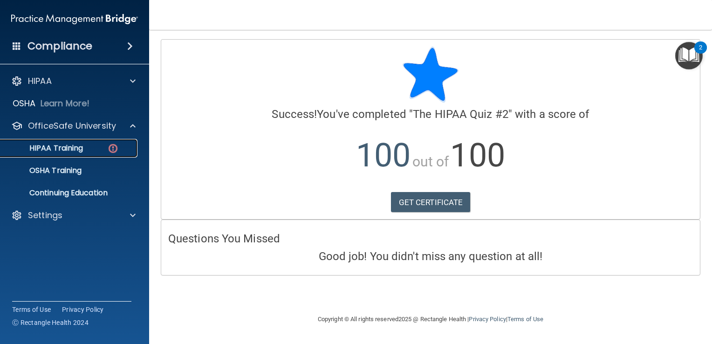
click at [78, 152] on p "HIPAA Training" at bounding box center [44, 147] width 77 height 9
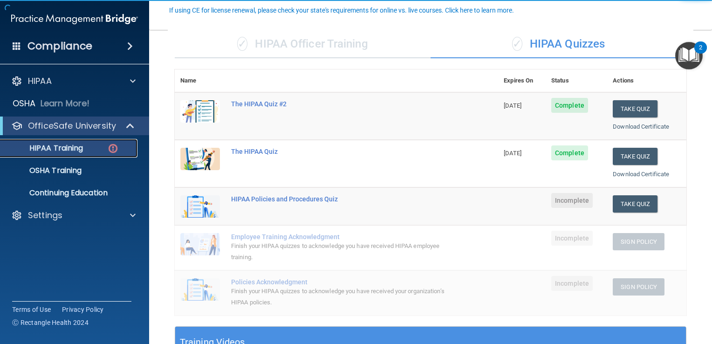
scroll to position [93, 0]
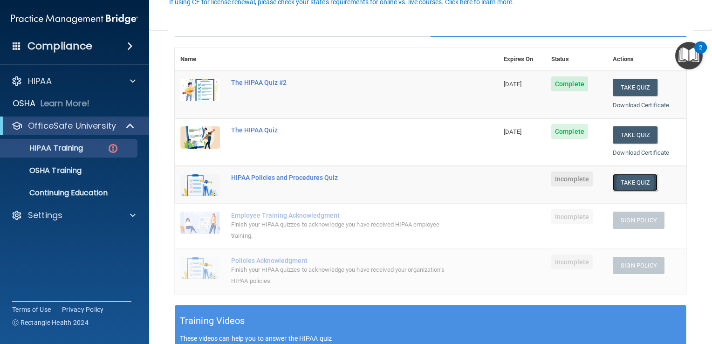
click at [634, 185] on button "Take Quiz" at bounding box center [635, 182] width 45 height 17
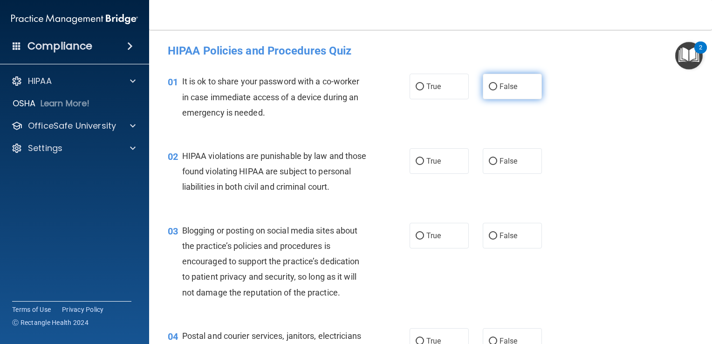
click at [501, 89] on span "False" at bounding box center [508, 86] width 18 height 9
click at [497, 89] on input "False" at bounding box center [493, 86] width 8 height 7
radio input "true"
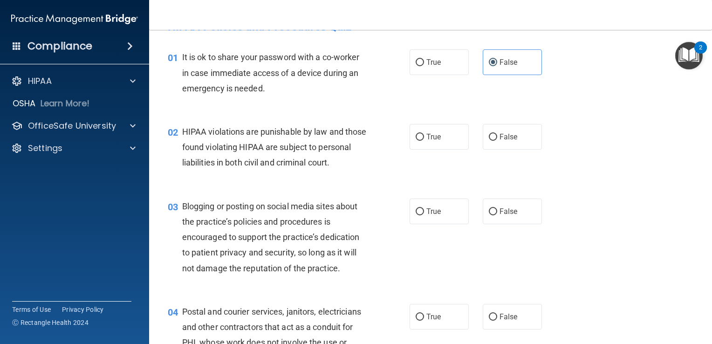
scroll to position [47, 0]
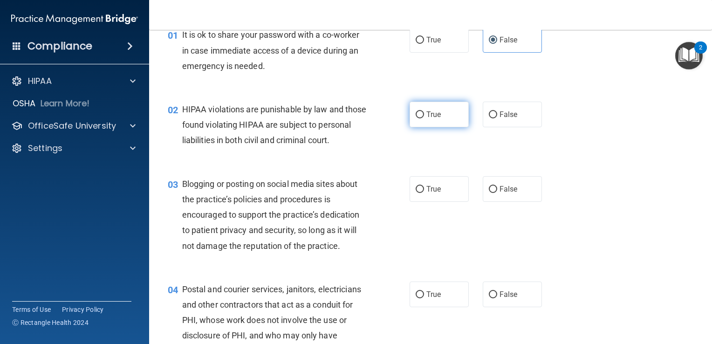
click at [428, 116] on span "True" at bounding box center [433, 114] width 14 height 9
click at [424, 116] on input "True" at bounding box center [420, 114] width 8 height 7
radio input "true"
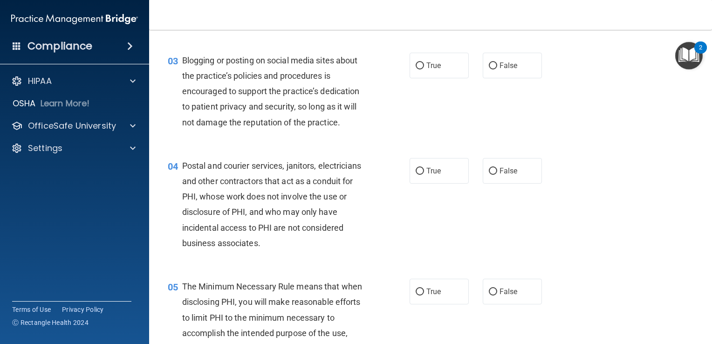
scroll to position [186, 0]
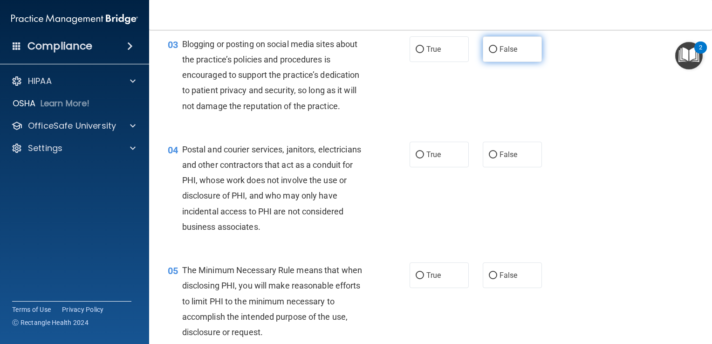
click at [492, 53] on input "False" at bounding box center [493, 49] width 8 height 7
radio input "true"
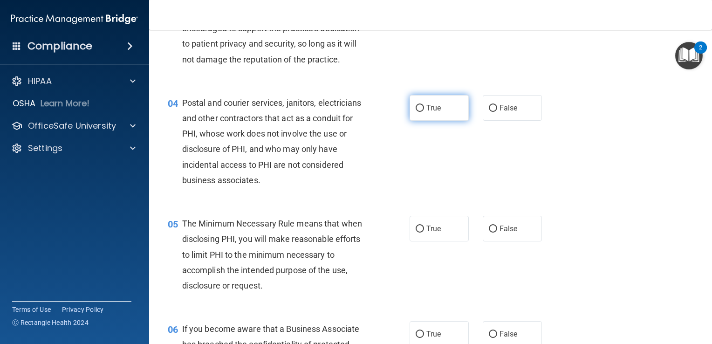
click at [438, 116] on label "True" at bounding box center [439, 108] width 59 height 26
click at [424, 112] on input "True" at bounding box center [420, 108] width 8 height 7
radio input "true"
click at [494, 116] on label "False" at bounding box center [512, 108] width 59 height 26
click at [494, 112] on input "False" at bounding box center [493, 108] width 8 height 7
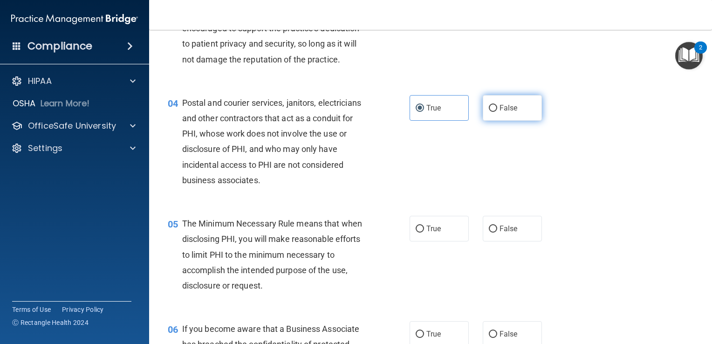
radio input "true"
radio input "false"
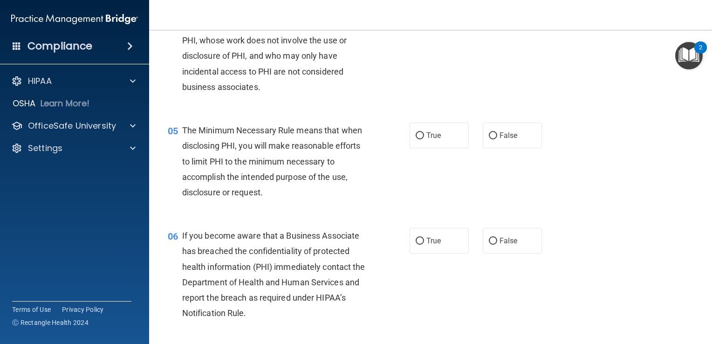
scroll to position [373, 0]
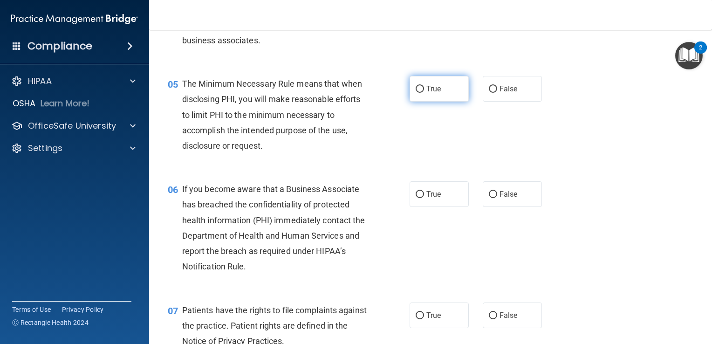
click at [426, 93] on span "True" at bounding box center [433, 88] width 14 height 9
click at [423, 93] on input "True" at bounding box center [420, 89] width 8 height 7
radio input "true"
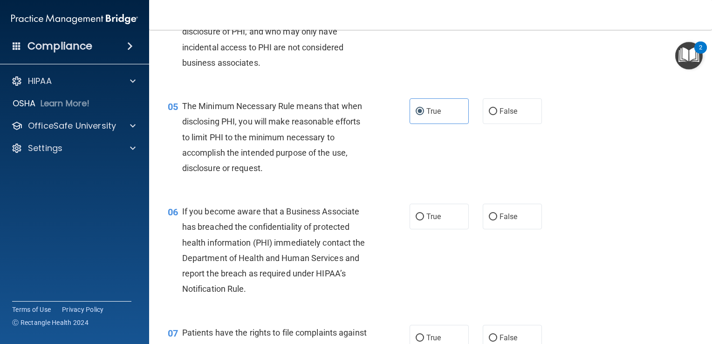
scroll to position [419, 0]
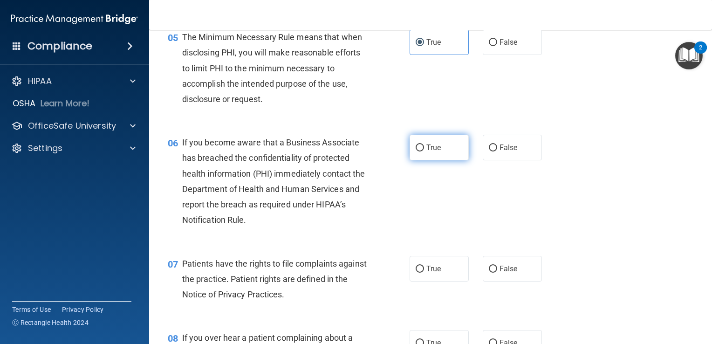
click at [426, 152] on span "True" at bounding box center [433, 147] width 14 height 9
click at [424, 151] on input "True" at bounding box center [420, 147] width 8 height 7
radio input "true"
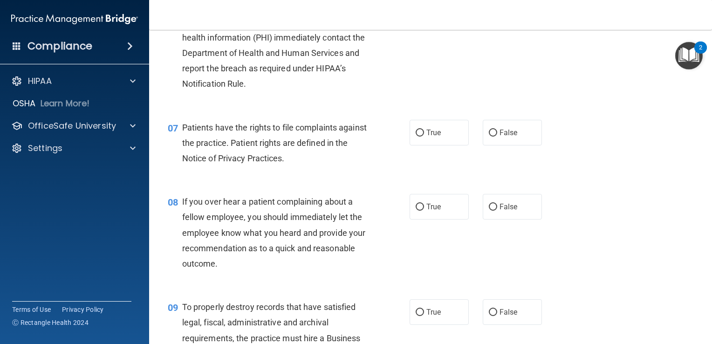
scroll to position [559, 0]
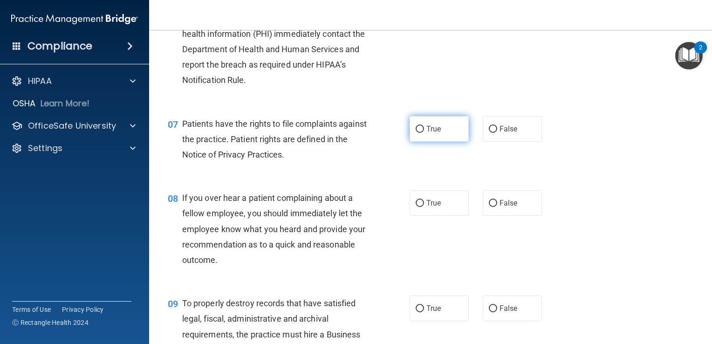
click at [437, 133] on span "True" at bounding box center [433, 128] width 14 height 9
click at [424, 133] on input "True" at bounding box center [420, 129] width 8 height 7
radio input "true"
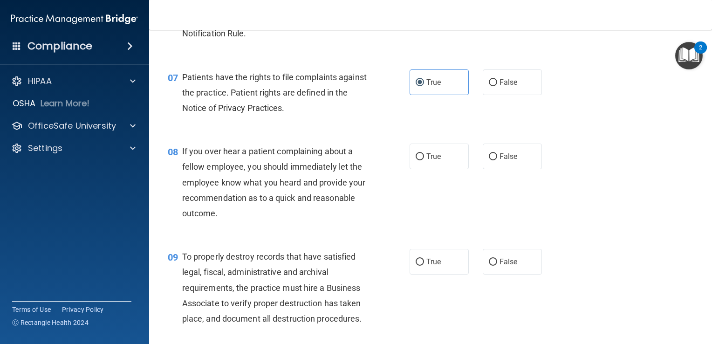
scroll to position [652, 0]
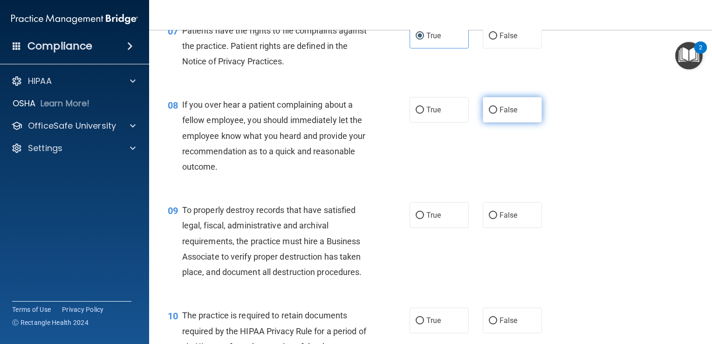
click at [514, 123] on label "False" at bounding box center [512, 110] width 59 height 26
click at [497, 114] on input "False" at bounding box center [493, 110] width 8 height 7
radio input "true"
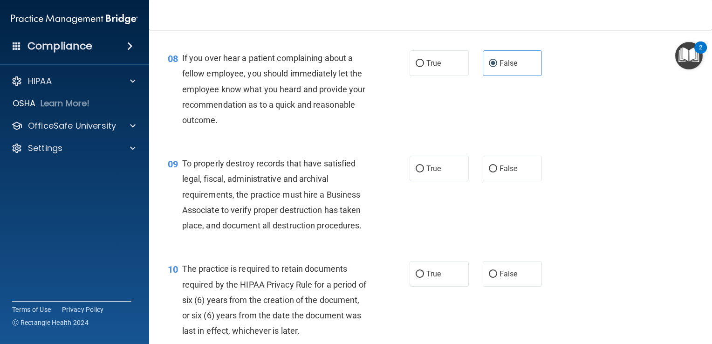
scroll to position [745, 0]
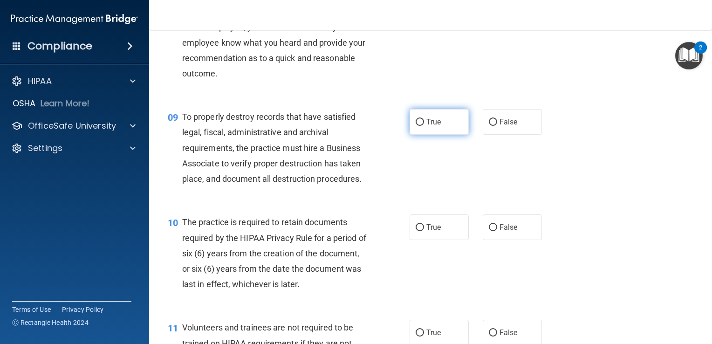
click at [431, 126] on span "True" at bounding box center [433, 121] width 14 height 9
click at [424, 126] on input "True" at bounding box center [420, 122] width 8 height 7
radio input "true"
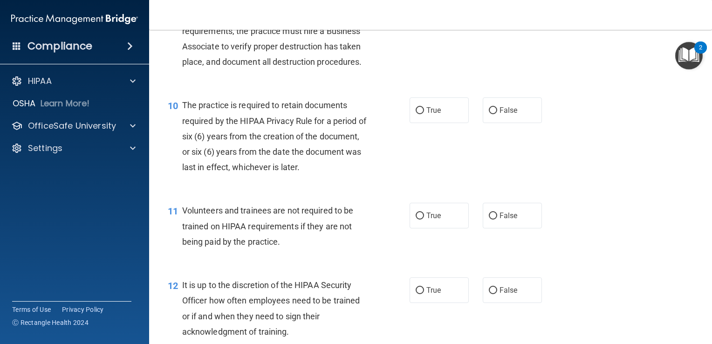
scroll to position [885, 0]
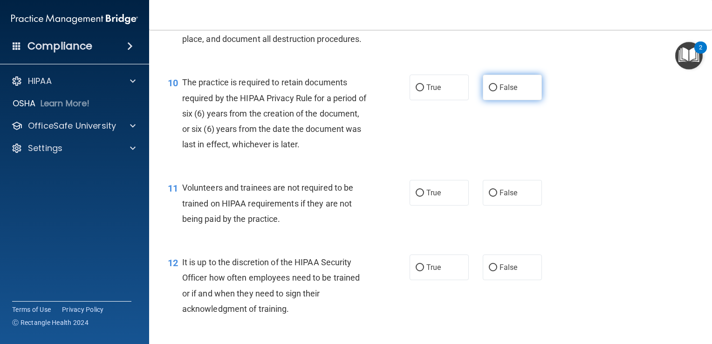
click at [492, 91] on input "False" at bounding box center [493, 87] width 8 height 7
radio input "true"
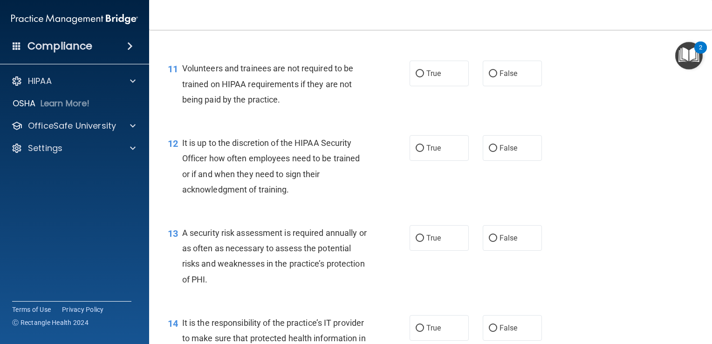
scroll to position [1025, 0]
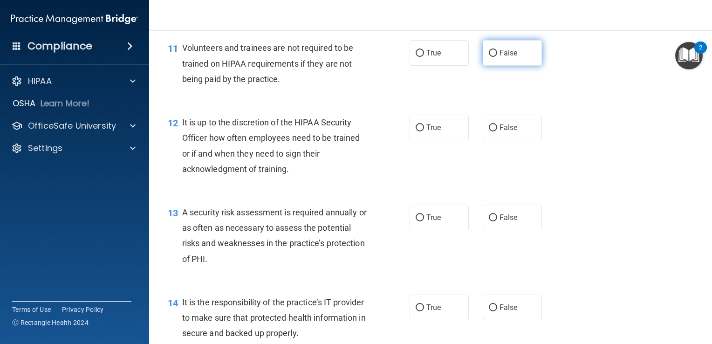
click at [490, 66] on label "False" at bounding box center [512, 53] width 59 height 26
click at [490, 57] on input "False" at bounding box center [493, 53] width 8 height 7
radio input "true"
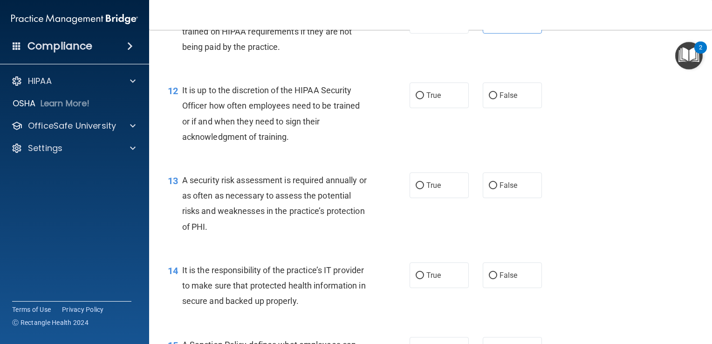
scroll to position [1072, 0]
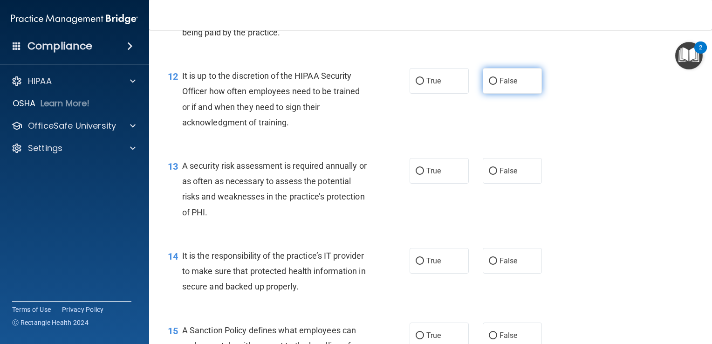
click at [499, 85] on span "False" at bounding box center [508, 80] width 18 height 9
click at [497, 85] on input "False" at bounding box center [493, 81] width 8 height 7
radio input "true"
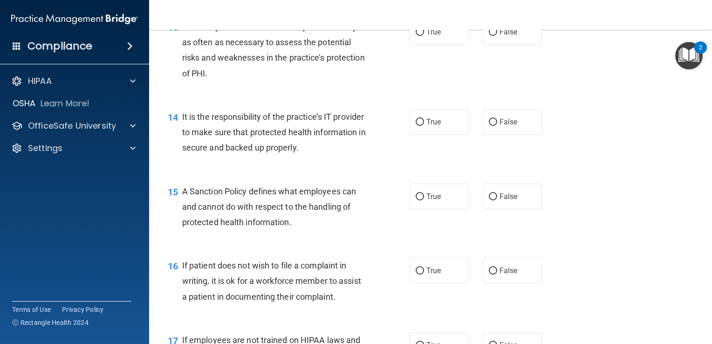
scroll to position [1211, 0]
click at [431, 44] on label "True" at bounding box center [439, 31] width 59 height 26
click at [424, 35] on input "True" at bounding box center [420, 31] width 8 height 7
radio input "true"
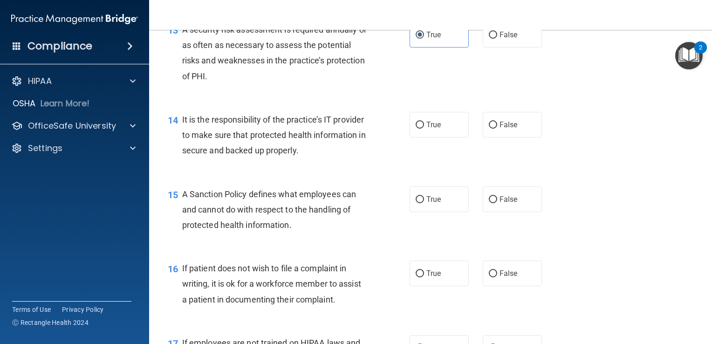
scroll to position [1258, 0]
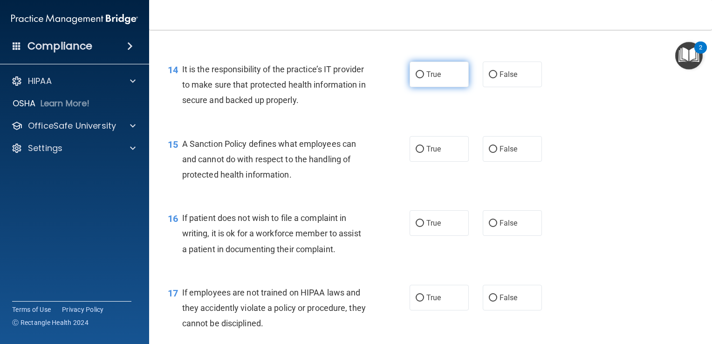
click at [437, 79] on span "True" at bounding box center [433, 74] width 14 height 9
click at [424, 78] on input "True" at bounding box center [420, 74] width 8 height 7
radio input "true"
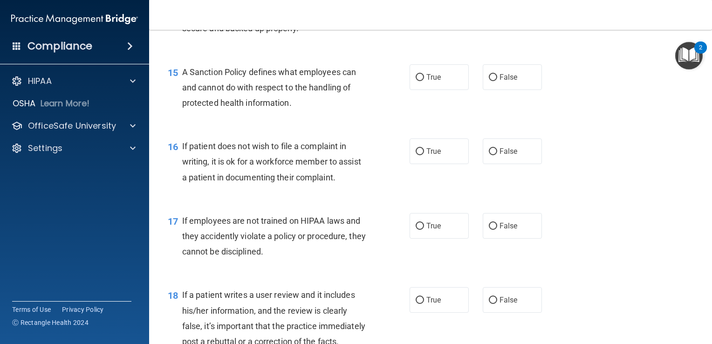
scroll to position [1351, 0]
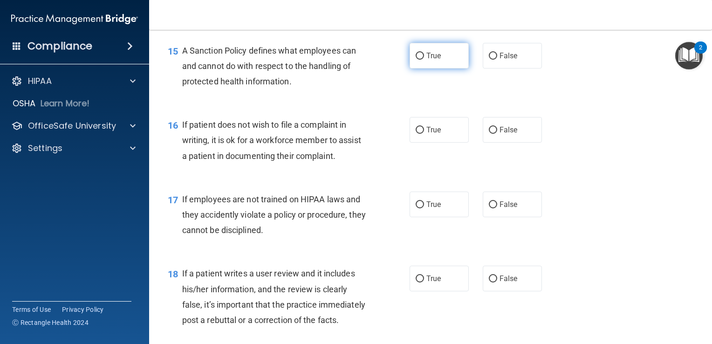
click at [429, 60] on span "True" at bounding box center [433, 55] width 14 height 9
click at [424, 60] on input "True" at bounding box center [420, 56] width 8 height 7
radio input "true"
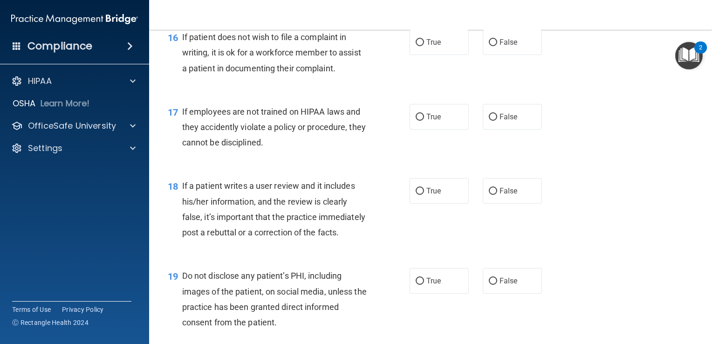
scroll to position [1444, 0]
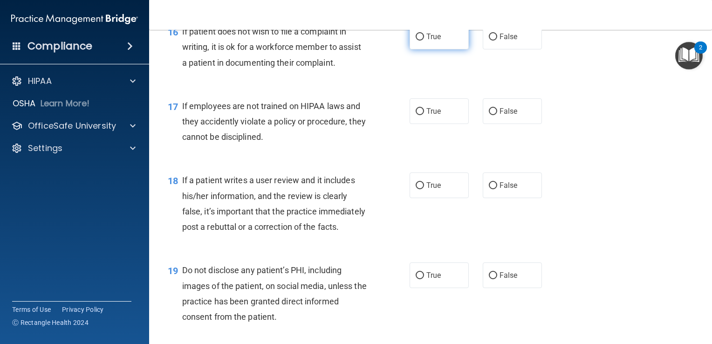
click at [433, 49] on label "True" at bounding box center [439, 37] width 59 height 26
click at [424, 41] on input "True" at bounding box center [420, 37] width 8 height 7
radio input "true"
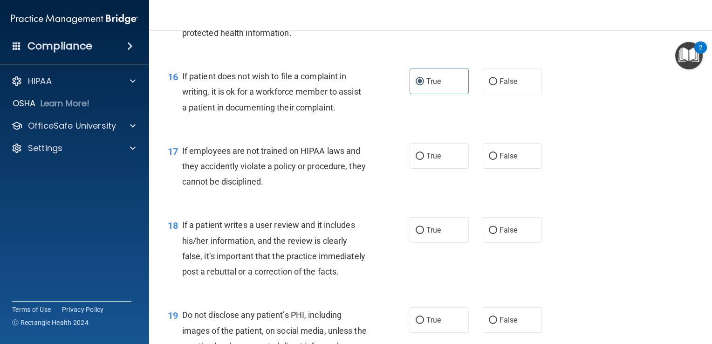
scroll to position [1398, 0]
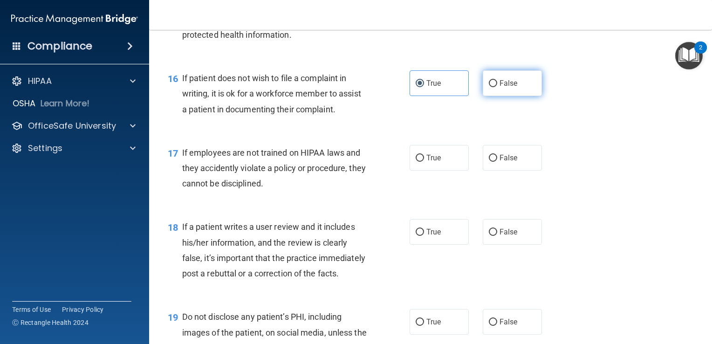
click at [488, 96] on label "False" at bounding box center [512, 83] width 59 height 26
click at [489, 87] on input "False" at bounding box center [493, 83] width 8 height 7
radio input "true"
radio input "false"
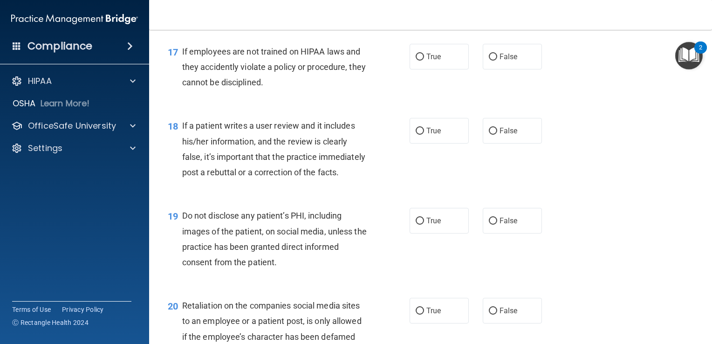
scroll to position [1444, 0]
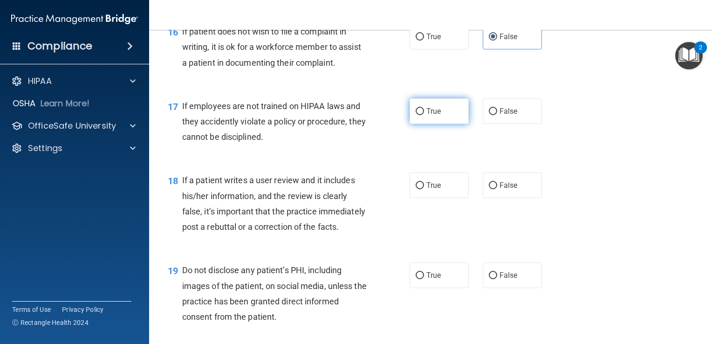
drag, startPoint x: 483, startPoint y: 129, endPoint x: 453, endPoint y: 134, distance: 30.7
click at [483, 124] on label "False" at bounding box center [512, 111] width 59 height 26
click at [489, 115] on input "False" at bounding box center [493, 111] width 8 height 7
radio input "true"
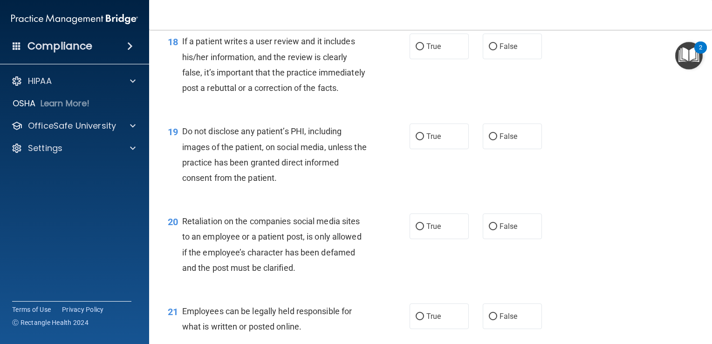
scroll to position [1584, 0]
click at [487, 58] on label "False" at bounding box center [512, 46] width 59 height 26
click at [489, 49] on input "False" at bounding box center [493, 45] width 8 height 7
radio input "true"
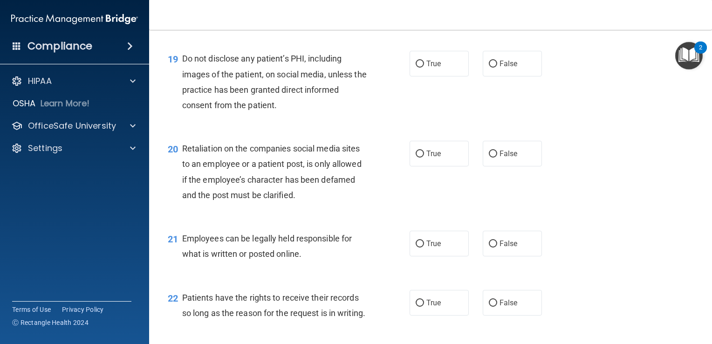
scroll to position [1677, 0]
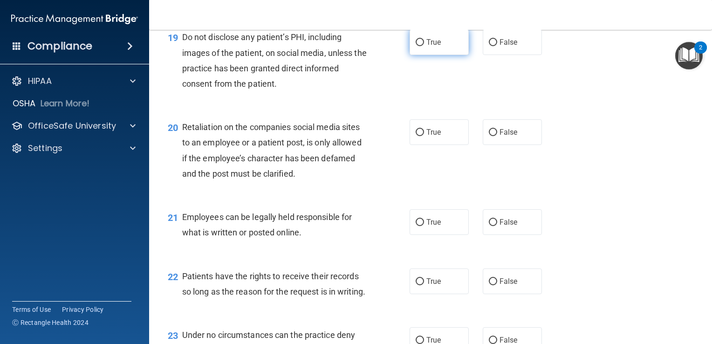
click at [419, 46] on input "True" at bounding box center [420, 42] width 8 height 7
radio input "true"
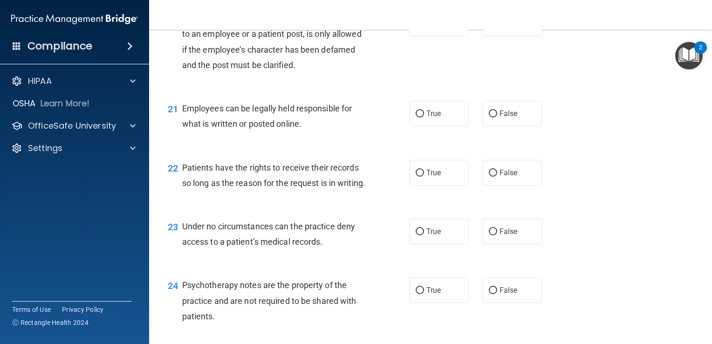
scroll to position [1770, 0]
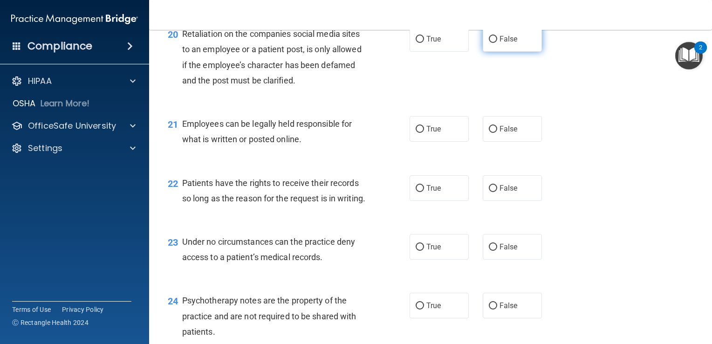
click at [515, 52] on label "False" at bounding box center [512, 39] width 59 height 26
click at [497, 43] on input "False" at bounding box center [493, 39] width 8 height 7
radio input "true"
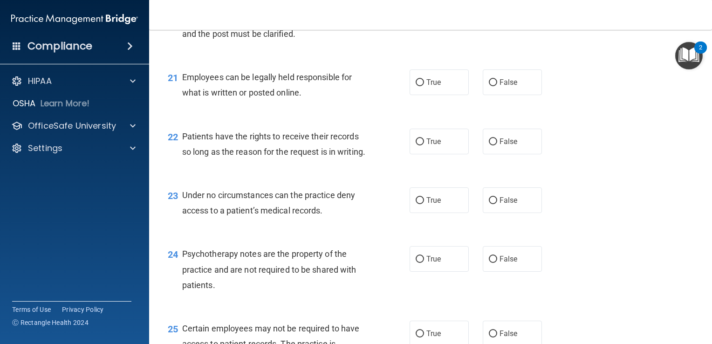
scroll to position [1864, 0]
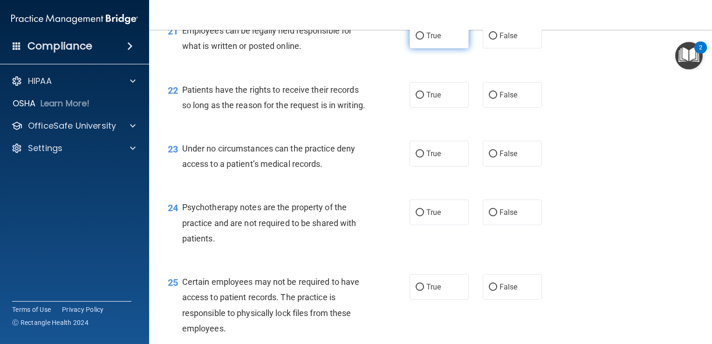
click at [435, 40] on span "True" at bounding box center [433, 35] width 14 height 9
click at [424, 40] on input "True" at bounding box center [420, 36] width 8 height 7
radio input "true"
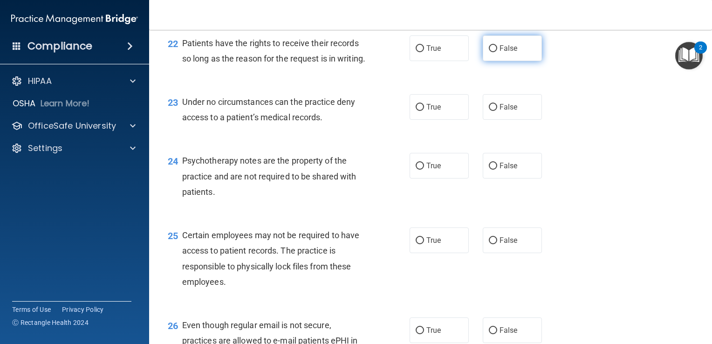
click at [490, 61] on label "False" at bounding box center [512, 48] width 59 height 26
click at [490, 52] on input "False" at bounding box center [493, 48] width 8 height 7
radio input "true"
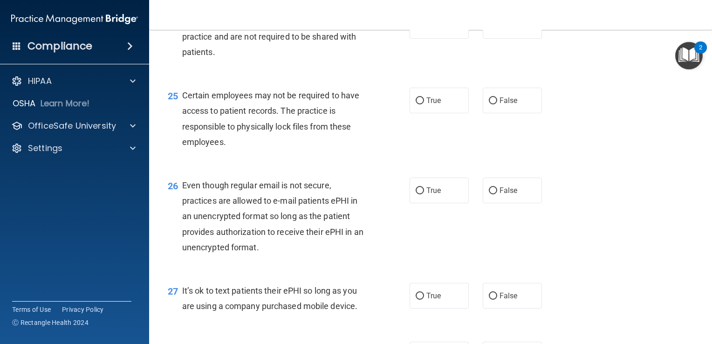
scroll to position [2003, 0]
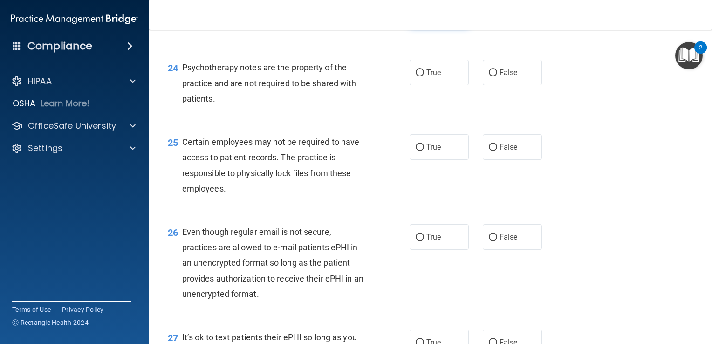
click at [432, 27] on label "True" at bounding box center [439, 14] width 59 height 26
click at [424, 18] on input "True" at bounding box center [420, 14] width 8 height 7
radio input "true"
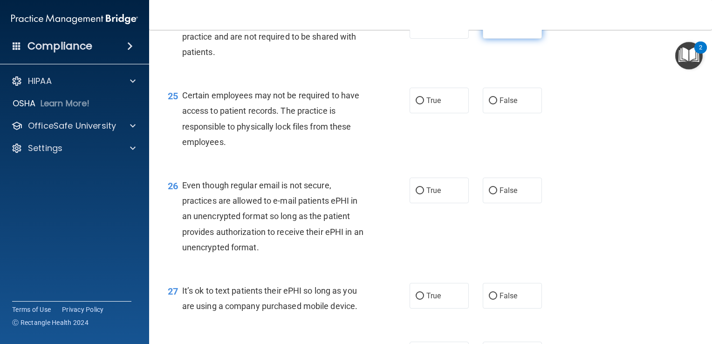
click at [500, 30] on span "False" at bounding box center [508, 25] width 18 height 9
click at [497, 30] on input "False" at bounding box center [493, 26] width 8 height 7
radio input "true"
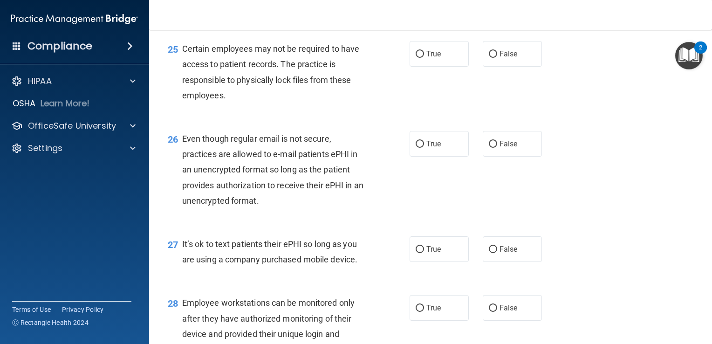
scroll to position [2143, 0]
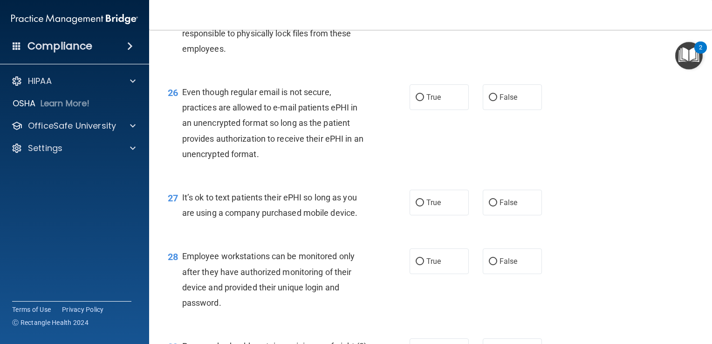
click at [444, 20] on label "True" at bounding box center [439, 7] width 59 height 26
click at [424, 11] on input "True" at bounding box center [420, 7] width 8 height 7
radio input "true"
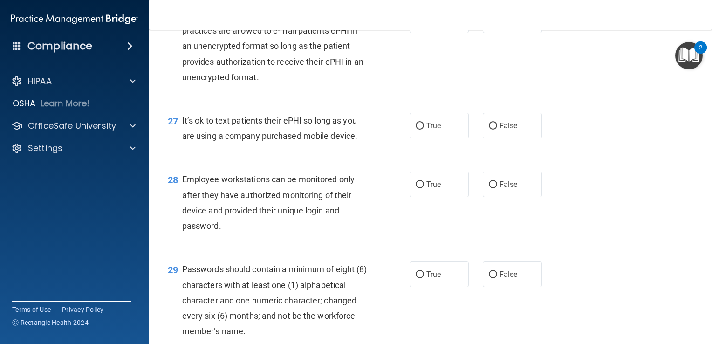
scroll to position [2236, 0]
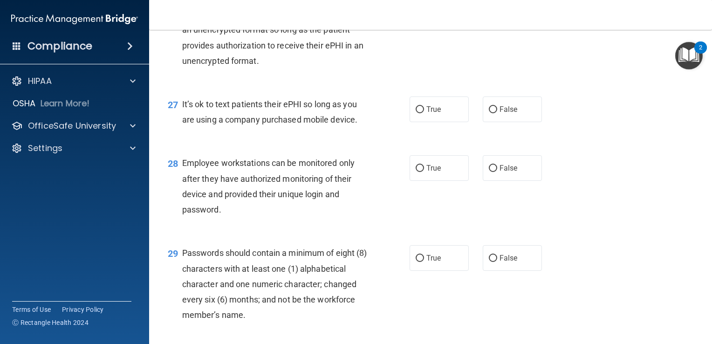
click at [483, 17] on label "False" at bounding box center [512, 4] width 59 height 26
click at [489, 8] on input "False" at bounding box center [493, 4] width 8 height 7
radio input "true"
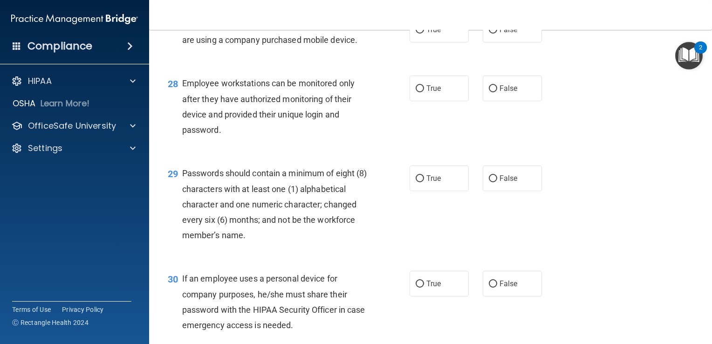
scroll to position [2329, 0]
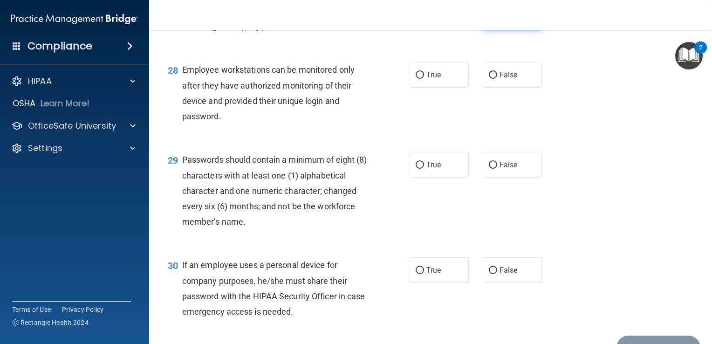
click at [492, 29] on label "False" at bounding box center [512, 16] width 59 height 26
click at [492, 20] on input "False" at bounding box center [493, 16] width 8 height 7
radio input "true"
click at [410, 29] on label "True" at bounding box center [439, 16] width 59 height 26
click at [416, 20] on input "True" at bounding box center [420, 16] width 8 height 7
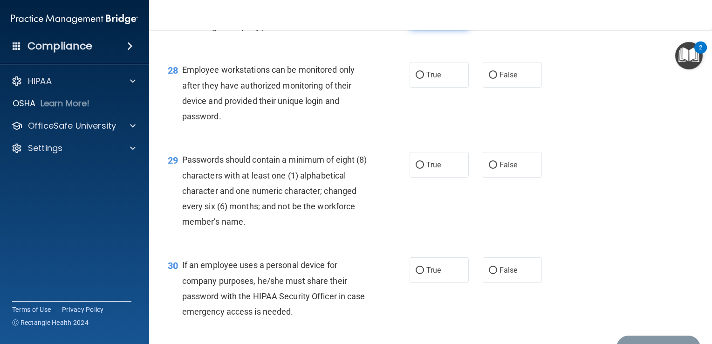
radio input "true"
click at [511, 20] on span "False" at bounding box center [508, 16] width 18 height 9
click at [497, 20] on input "False" at bounding box center [493, 16] width 8 height 7
radio input "true"
click at [435, 20] on span "True" at bounding box center [433, 16] width 14 height 9
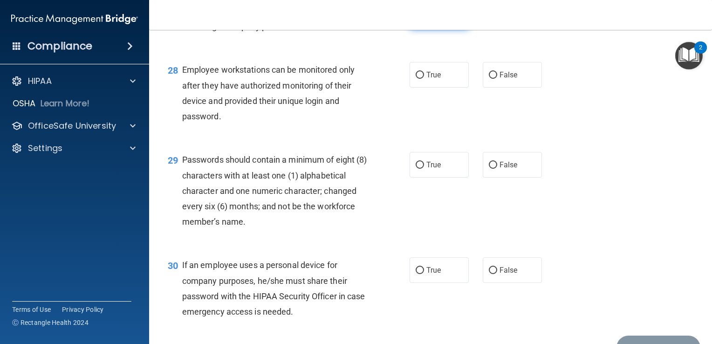
click at [424, 20] on input "True" at bounding box center [420, 16] width 8 height 7
radio input "true"
radio input "false"
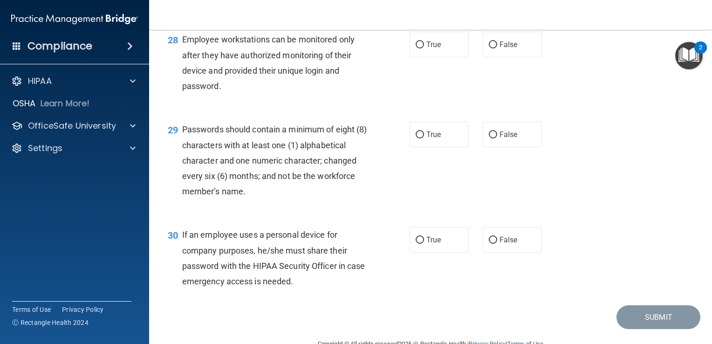
scroll to position [2376, 0]
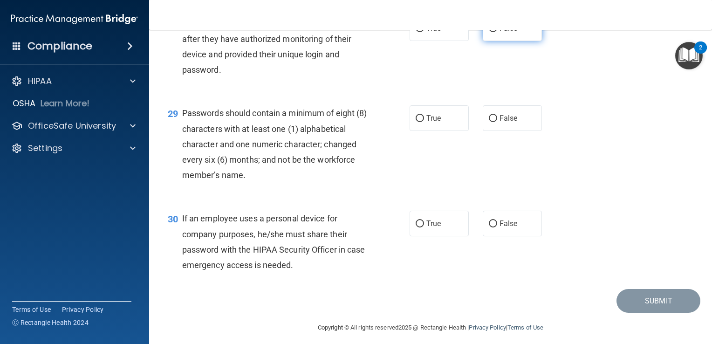
click at [503, 33] on span "False" at bounding box center [508, 28] width 18 height 9
click at [497, 32] on input "False" at bounding box center [493, 28] width 8 height 7
radio input "true"
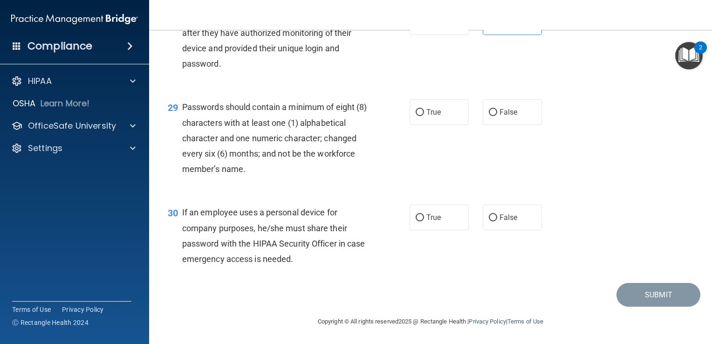
scroll to position [2428, 0]
click at [426, 109] on span "True" at bounding box center [433, 112] width 14 height 9
click at [424, 109] on input "True" at bounding box center [420, 112] width 8 height 7
radio input "true"
click at [427, 217] on span "True" at bounding box center [433, 217] width 14 height 9
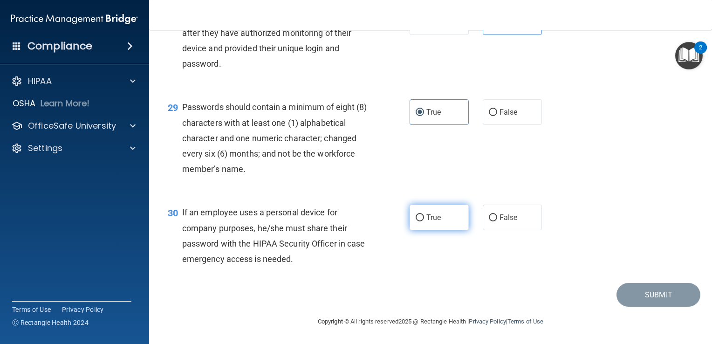
click at [424, 217] on input "True" at bounding box center [420, 217] width 8 height 7
radio input "true"
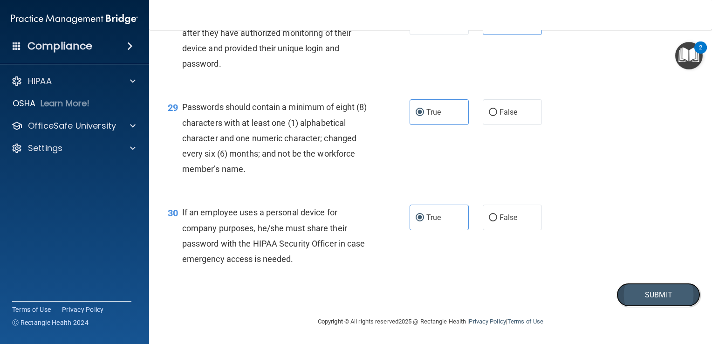
click at [657, 295] on button "Submit" at bounding box center [658, 295] width 84 height 24
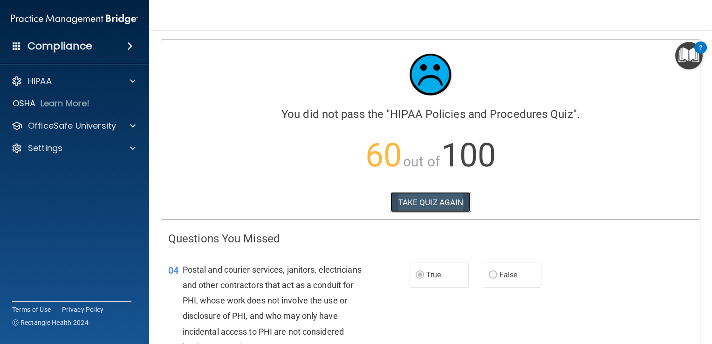
click at [427, 203] on button "TAKE QUIZ AGAIN" at bounding box center [430, 202] width 81 height 20
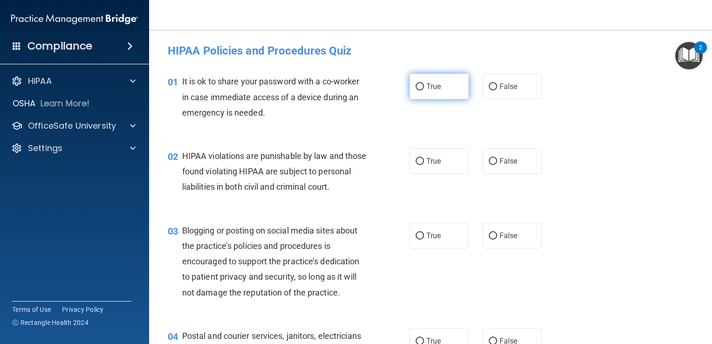
click at [431, 86] on span "True" at bounding box center [433, 86] width 14 height 9
click at [424, 86] on input "True" at bounding box center [420, 86] width 8 height 7
radio input "true"
click at [434, 156] on label "True" at bounding box center [439, 161] width 59 height 26
click at [424, 158] on input "True" at bounding box center [420, 161] width 8 height 7
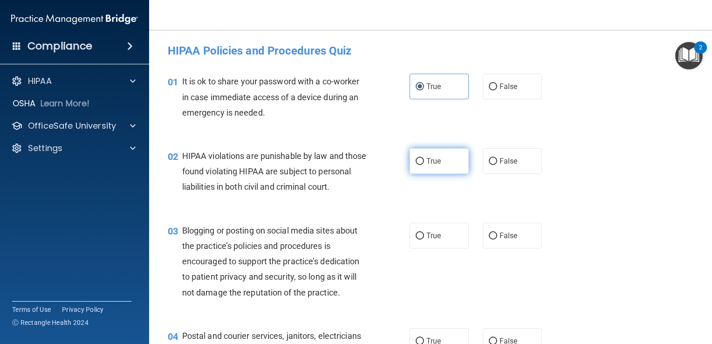
radio input "true"
click at [436, 240] on span "True" at bounding box center [433, 235] width 14 height 9
click at [424, 239] on input "True" at bounding box center [420, 235] width 8 height 7
radio input "true"
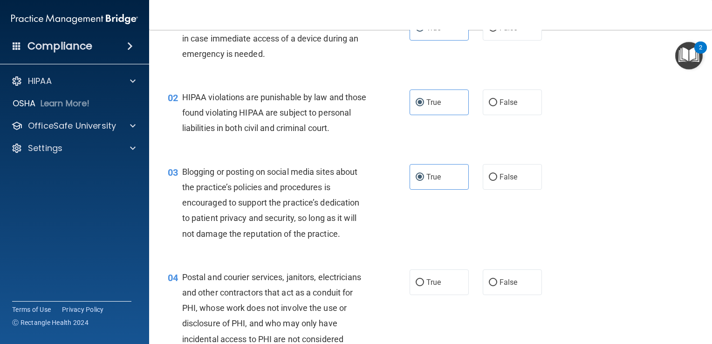
scroll to position [140, 0]
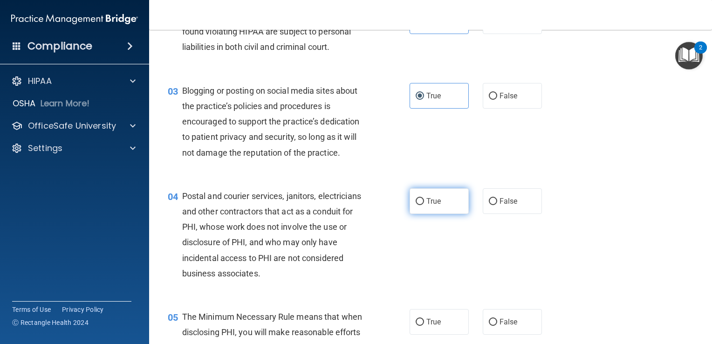
click at [445, 212] on label "True" at bounding box center [439, 201] width 59 height 26
click at [424, 205] on input "True" at bounding box center [420, 201] width 8 height 7
radio input "true"
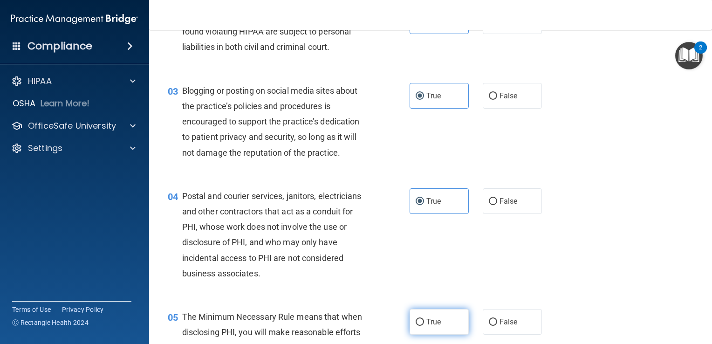
click at [449, 332] on label "True" at bounding box center [439, 322] width 59 height 26
click at [424, 326] on input "True" at bounding box center [420, 322] width 8 height 7
radio input "true"
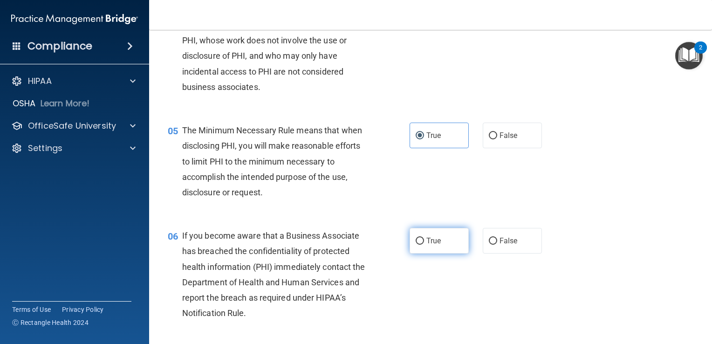
click at [445, 250] on label "True" at bounding box center [439, 241] width 59 height 26
click at [424, 245] on input "True" at bounding box center [420, 241] width 8 height 7
radio input "true"
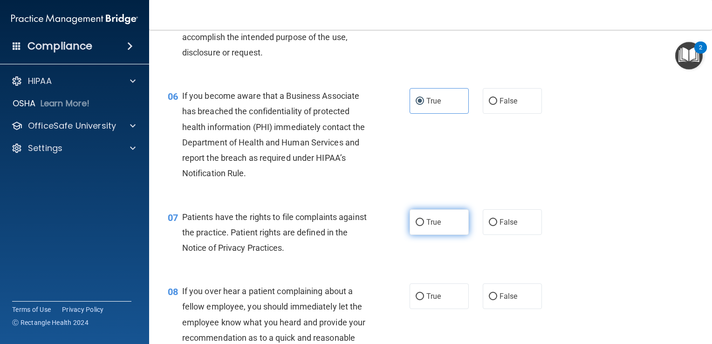
click at [438, 235] on label "True" at bounding box center [439, 222] width 59 height 26
click at [424, 226] on input "True" at bounding box center [420, 222] width 8 height 7
radio input "true"
click at [435, 305] on label "True" at bounding box center [439, 296] width 59 height 26
click at [424, 300] on input "True" at bounding box center [420, 296] width 8 height 7
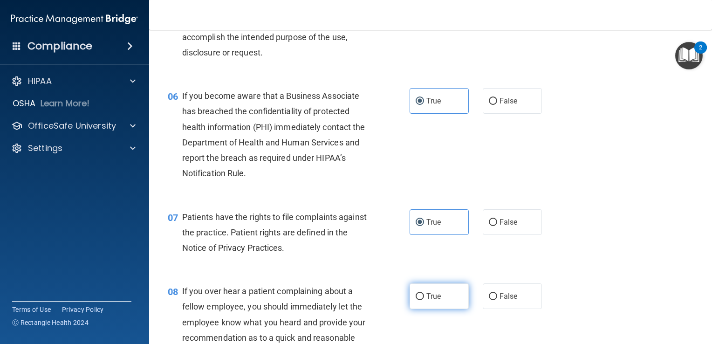
radio input "true"
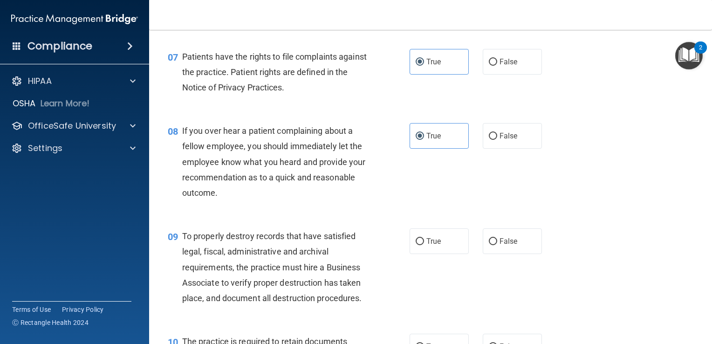
scroll to position [652, 0]
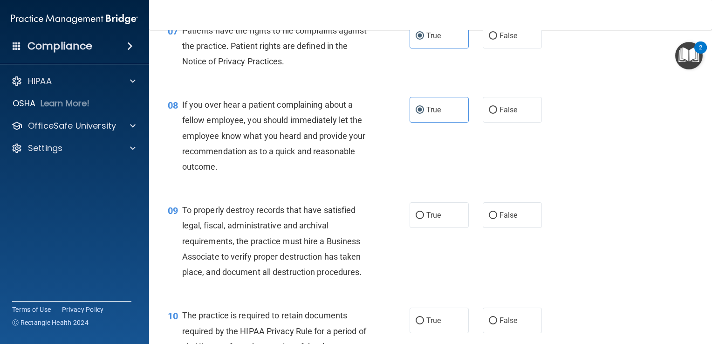
click at [445, 228] on label "True" at bounding box center [439, 215] width 59 height 26
click at [424, 219] on input "True" at bounding box center [420, 215] width 8 height 7
radio input "true"
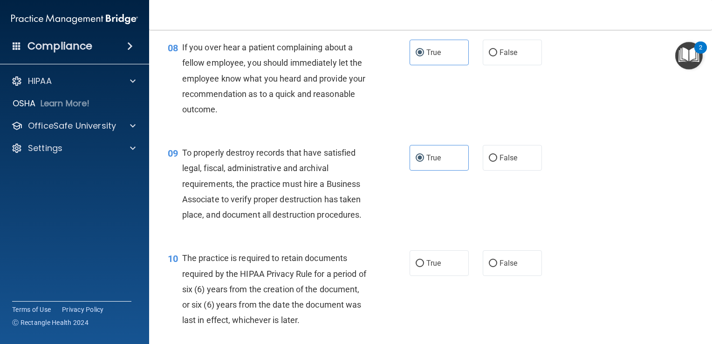
scroll to position [839, 0]
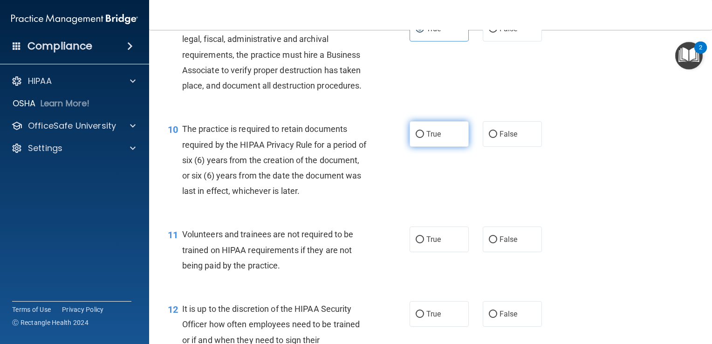
click at [441, 147] on label "True" at bounding box center [439, 134] width 59 height 26
click at [424, 138] on input "True" at bounding box center [420, 134] width 8 height 7
radio input "true"
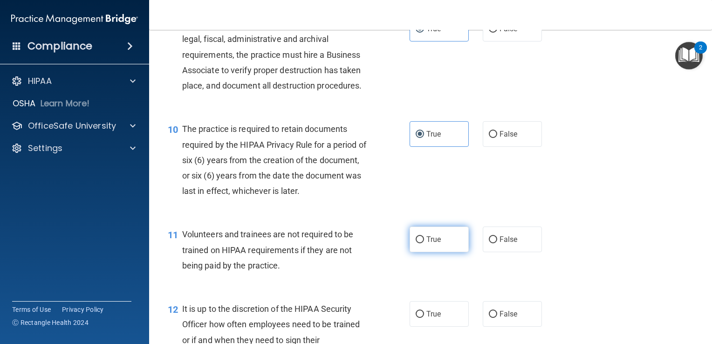
click at [419, 252] on label "True" at bounding box center [439, 239] width 59 height 26
click at [419, 243] on input "True" at bounding box center [420, 239] width 8 height 7
radio input "true"
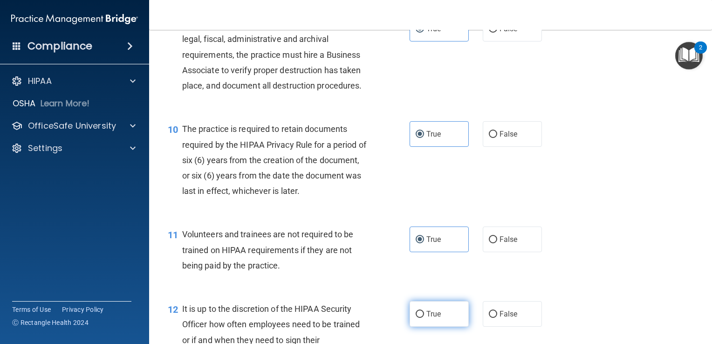
click at [438, 327] on label "True" at bounding box center [439, 314] width 59 height 26
click at [424, 318] on input "True" at bounding box center [420, 314] width 8 height 7
radio input "true"
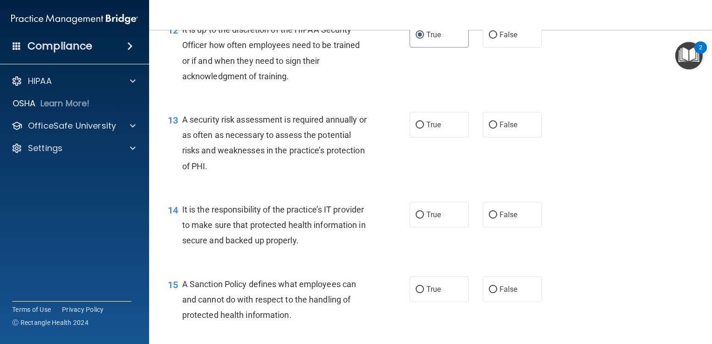
scroll to position [1118, 0]
click at [444, 137] on label "True" at bounding box center [439, 124] width 59 height 26
click at [424, 128] on input "True" at bounding box center [420, 124] width 8 height 7
radio input "true"
click at [426, 219] on span "True" at bounding box center [433, 214] width 14 height 9
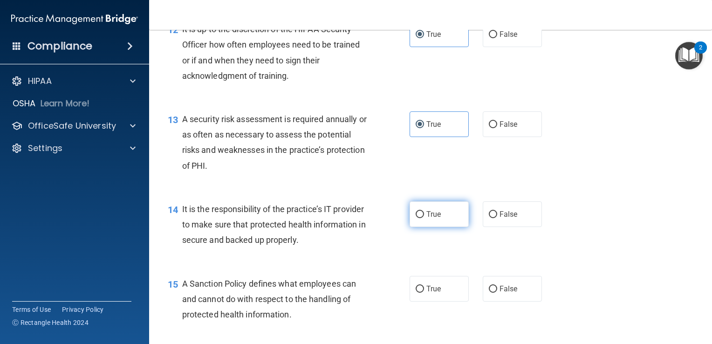
click at [424, 218] on input "True" at bounding box center [420, 214] width 8 height 7
radio input "true"
click at [437, 293] on span "True" at bounding box center [433, 288] width 14 height 9
click at [424, 293] on input "True" at bounding box center [420, 289] width 8 height 7
radio input "true"
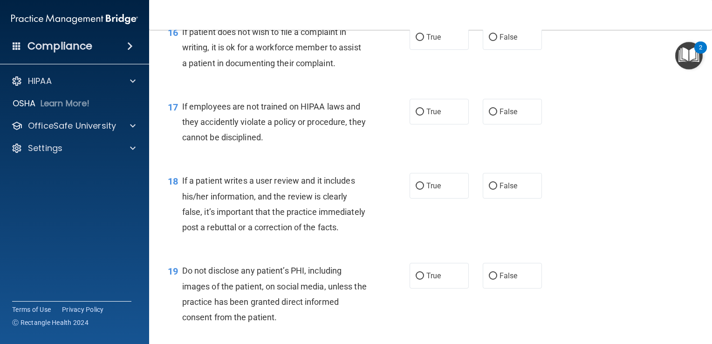
scroll to position [1444, 0]
click at [444, 49] on label "True" at bounding box center [439, 37] width 59 height 26
click at [424, 41] on input "True" at bounding box center [420, 37] width 8 height 7
radio input "true"
click at [432, 124] on label "True" at bounding box center [439, 111] width 59 height 26
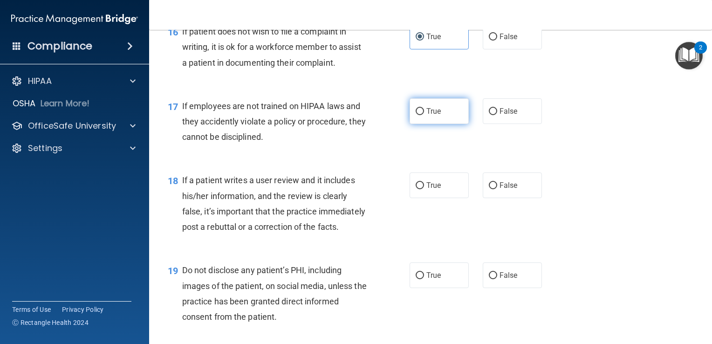
click at [424, 115] on input "True" at bounding box center [420, 111] width 8 height 7
radio input "true"
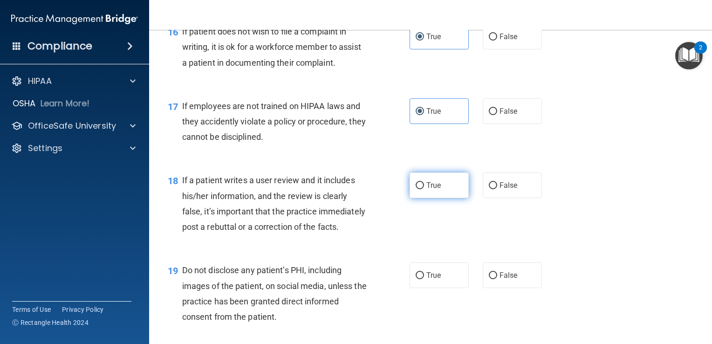
click at [430, 198] on label "True" at bounding box center [439, 185] width 59 height 26
click at [424, 189] on input "True" at bounding box center [420, 185] width 8 height 7
radio input "true"
click at [445, 320] on div "19 Do not disclose any patient’s PHI, including images of the patient, on socia…" at bounding box center [431, 296] width 540 height 90
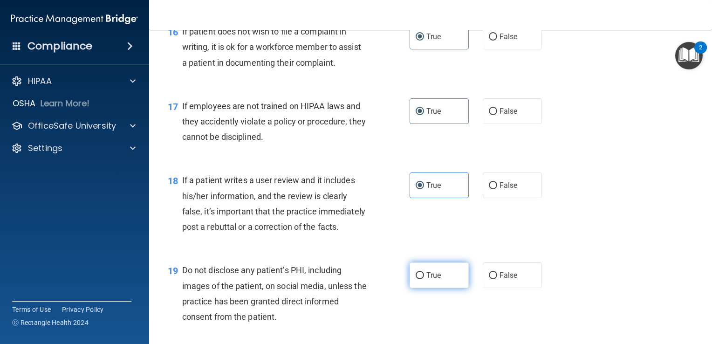
click at [439, 288] on label "True" at bounding box center [439, 275] width 59 height 26
click at [424, 279] on input "True" at bounding box center [420, 275] width 8 height 7
radio input "true"
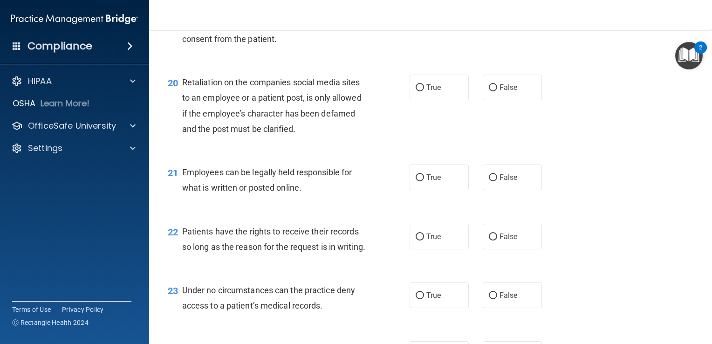
scroll to position [1724, 0]
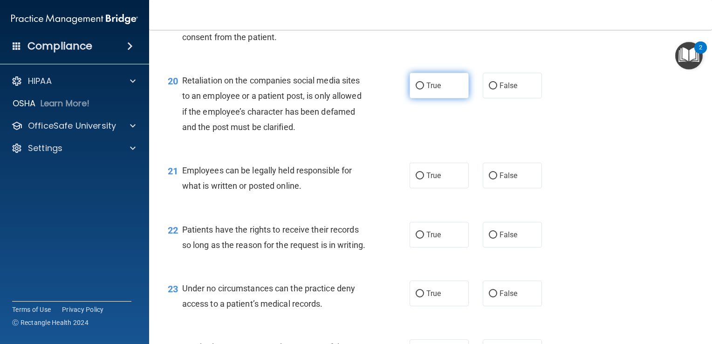
click at [426, 90] on span "True" at bounding box center [433, 85] width 14 height 9
click at [424, 89] on input "True" at bounding box center [420, 85] width 8 height 7
radio input "true"
click at [430, 180] on span "True" at bounding box center [433, 175] width 14 height 9
click at [424, 179] on input "True" at bounding box center [420, 175] width 8 height 7
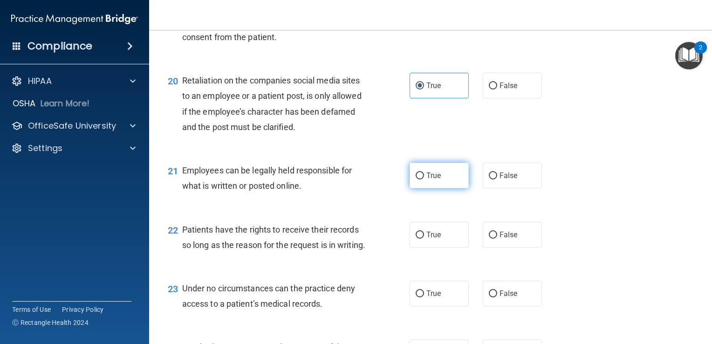
radio input "true"
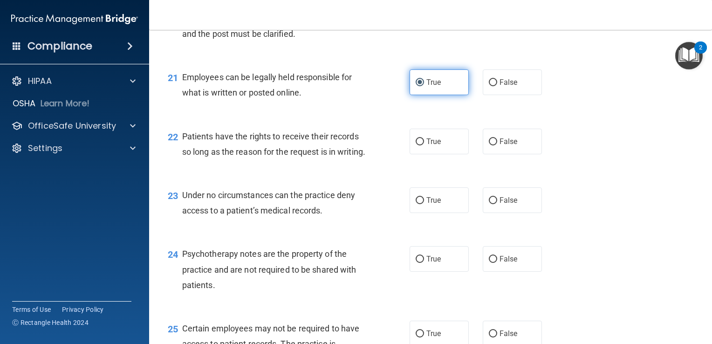
scroll to position [1910, 0]
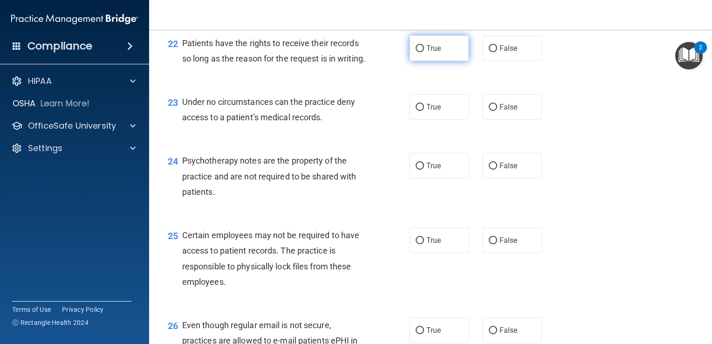
click at [431, 53] on span "True" at bounding box center [433, 48] width 14 height 9
click at [424, 52] on input "True" at bounding box center [420, 48] width 8 height 7
radio input "true"
click at [432, 111] on span "True" at bounding box center [433, 106] width 14 height 9
click at [424, 111] on input "True" at bounding box center [420, 107] width 8 height 7
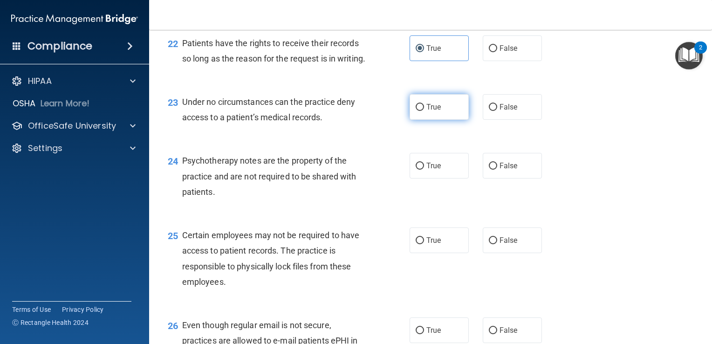
radio input "true"
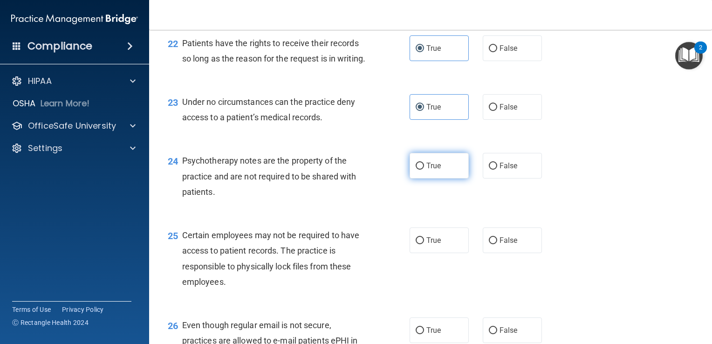
click at [436, 178] on label "True" at bounding box center [439, 166] width 59 height 26
click at [424, 170] on input "True" at bounding box center [420, 166] width 8 height 7
radio input "true"
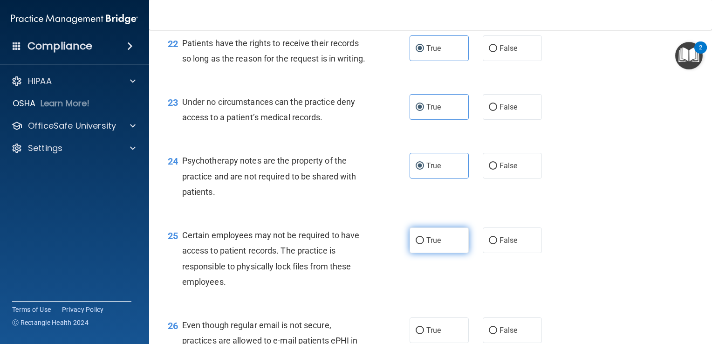
click at [438, 253] on label "True" at bounding box center [439, 240] width 59 height 26
click at [424, 244] on input "True" at bounding box center [420, 240] width 8 height 7
radio input "true"
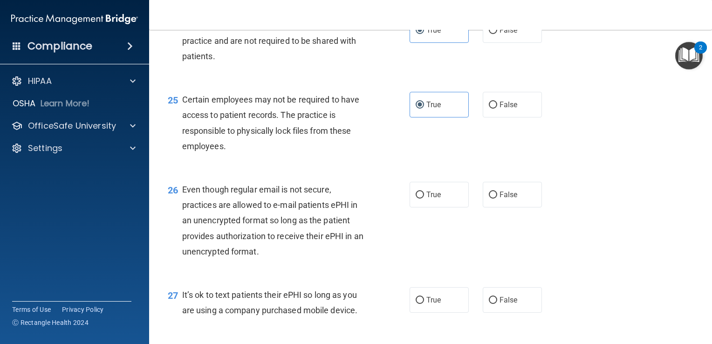
scroll to position [2050, 0]
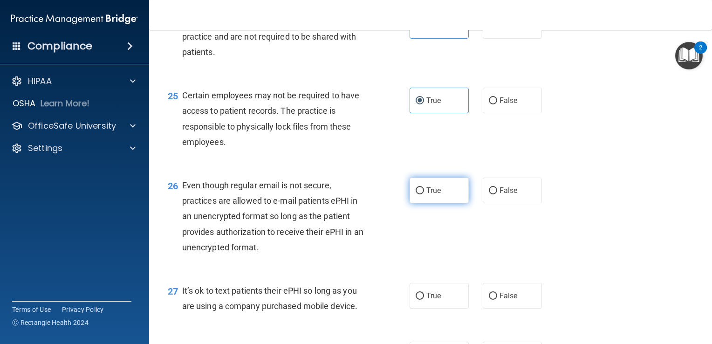
click at [427, 203] on label "True" at bounding box center [439, 191] width 59 height 26
click at [424, 194] on input "True" at bounding box center [420, 190] width 8 height 7
radio input "true"
click at [435, 308] on label "True" at bounding box center [439, 296] width 59 height 26
click at [424, 300] on input "True" at bounding box center [420, 296] width 8 height 7
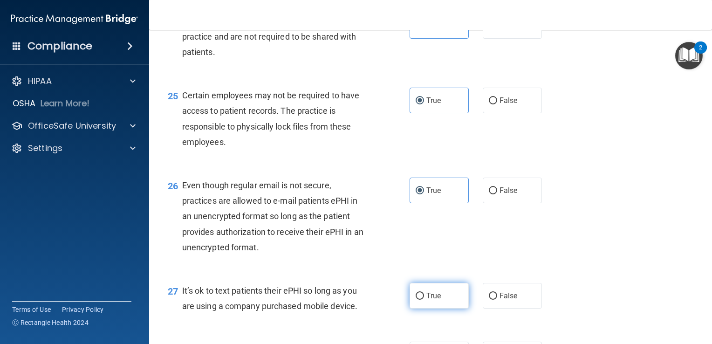
radio input "true"
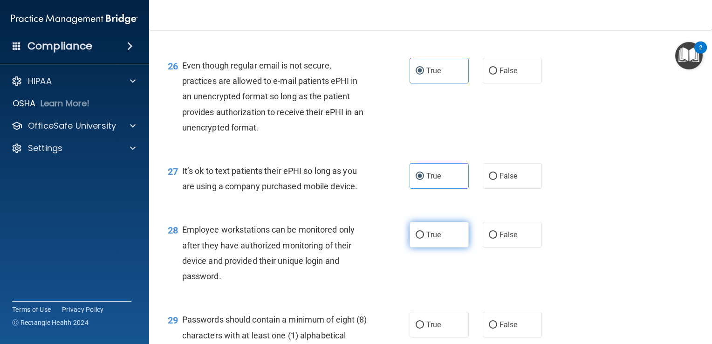
scroll to position [2192, 0]
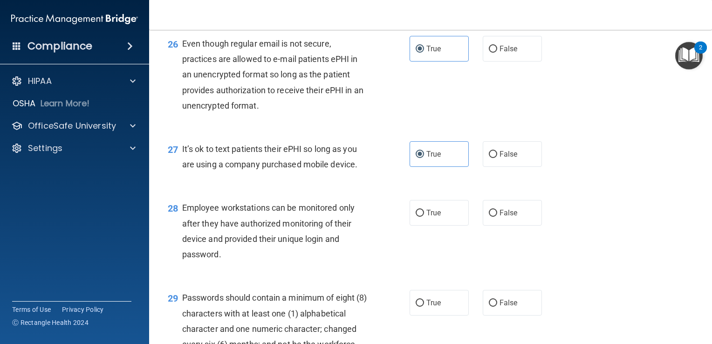
click at [421, 245] on div "28 Employee workstations can be monitored only after they have authorized monit…" at bounding box center [431, 233] width 540 height 90
click at [436, 225] on label "True" at bounding box center [439, 213] width 59 height 26
click at [424, 217] on input "True" at bounding box center [420, 213] width 8 height 7
radio input "true"
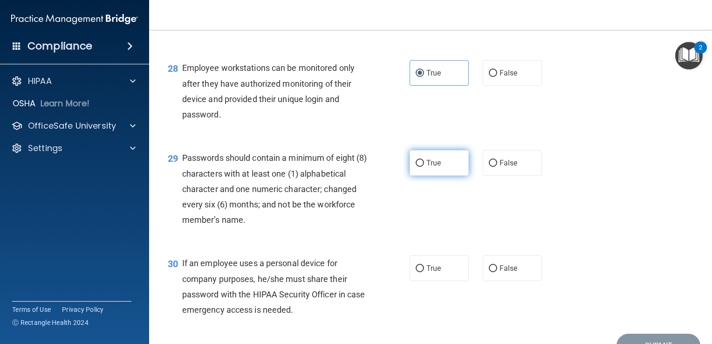
click at [429, 176] on label "True" at bounding box center [439, 163] width 59 height 26
click at [424, 167] on input "True" at bounding box center [420, 163] width 8 height 7
radio input "true"
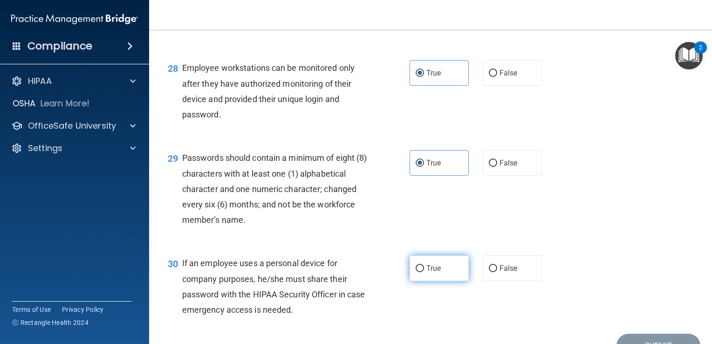
click at [433, 317] on div "30 If an employee uses a personal device for company purposes, he/she must shar…" at bounding box center [431, 289] width 540 height 90
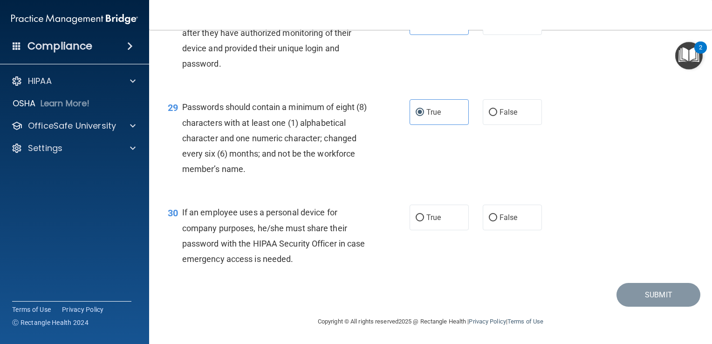
scroll to position [2425, 0]
click at [429, 260] on div "30 If an employee uses a personal device for company purposes, he/she must shar…" at bounding box center [431, 238] width 540 height 90
click at [444, 211] on label "True" at bounding box center [439, 218] width 59 height 26
click at [424, 214] on input "True" at bounding box center [420, 217] width 8 height 7
radio input "true"
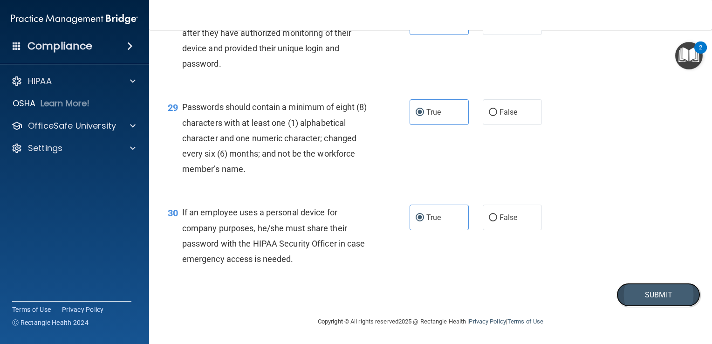
click at [641, 299] on button "Submit" at bounding box center [658, 295] width 84 height 24
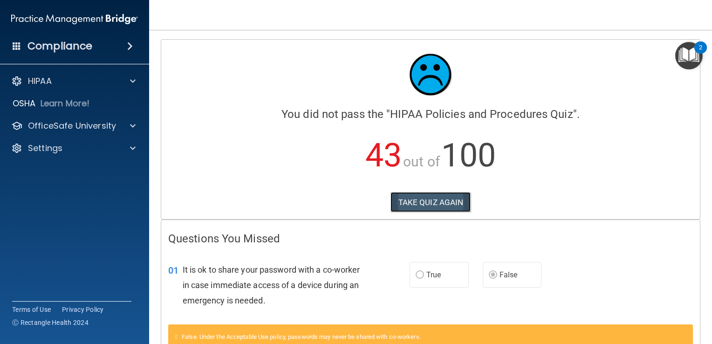
click at [427, 204] on button "TAKE QUIZ AGAIN" at bounding box center [430, 202] width 81 height 20
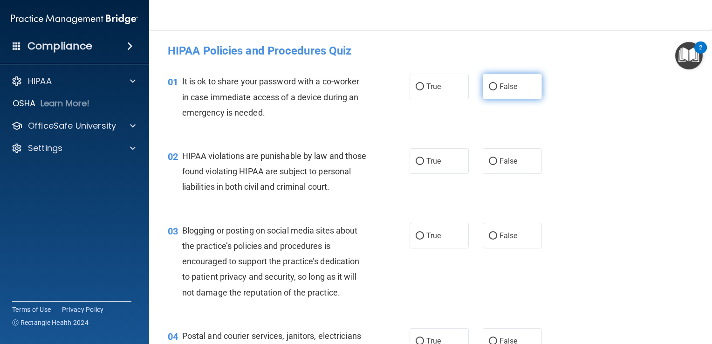
click at [500, 85] on span "False" at bounding box center [508, 86] width 18 height 9
click at [497, 85] on input "False" at bounding box center [493, 86] width 8 height 7
radio input "true"
click at [434, 167] on label "True" at bounding box center [439, 161] width 59 height 26
click at [424, 165] on input "True" at bounding box center [420, 161] width 8 height 7
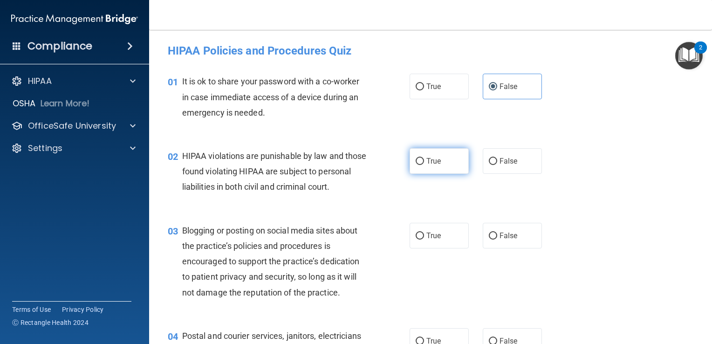
radio input "true"
click at [514, 248] on label "False" at bounding box center [512, 236] width 59 height 26
click at [497, 239] on input "False" at bounding box center [493, 235] width 8 height 7
radio input "true"
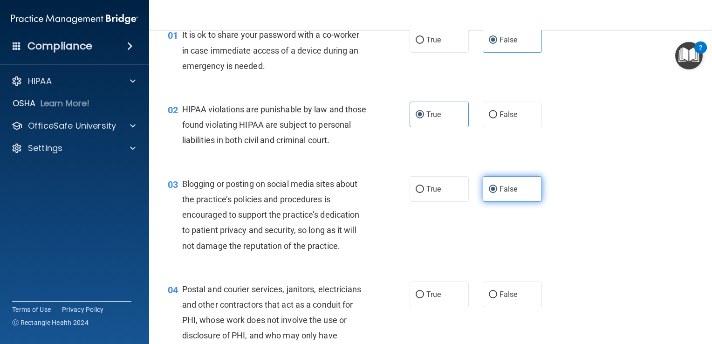
scroll to position [93, 0]
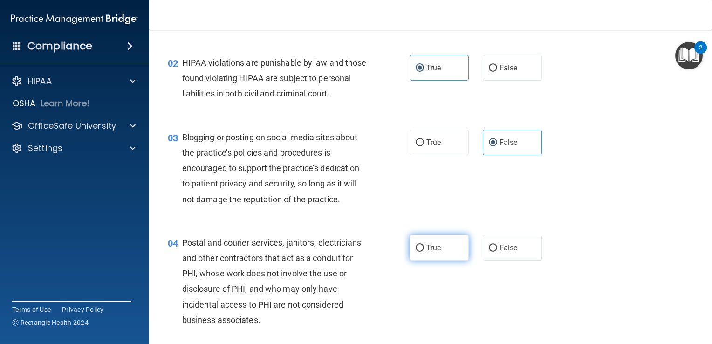
click at [442, 260] on label "True" at bounding box center [439, 248] width 59 height 26
click at [424, 252] on input "True" at bounding box center [420, 248] width 8 height 7
radio input "true"
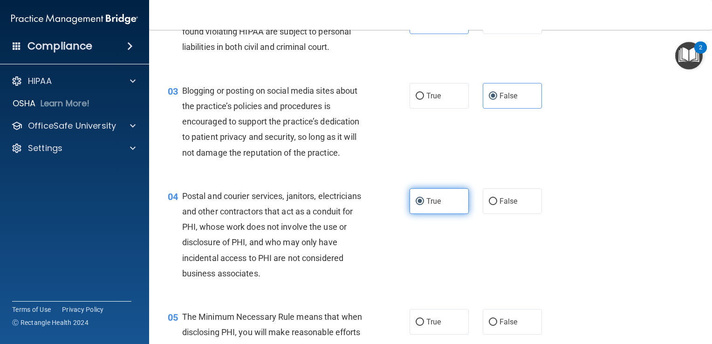
scroll to position [186, 0]
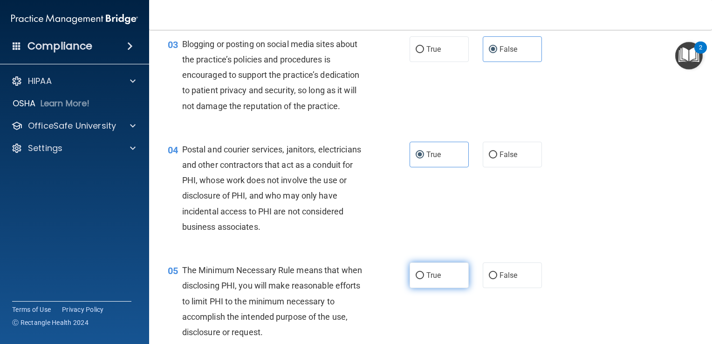
click at [437, 285] on label "True" at bounding box center [439, 275] width 59 height 26
click at [424, 279] on input "True" at bounding box center [420, 275] width 8 height 7
radio input "true"
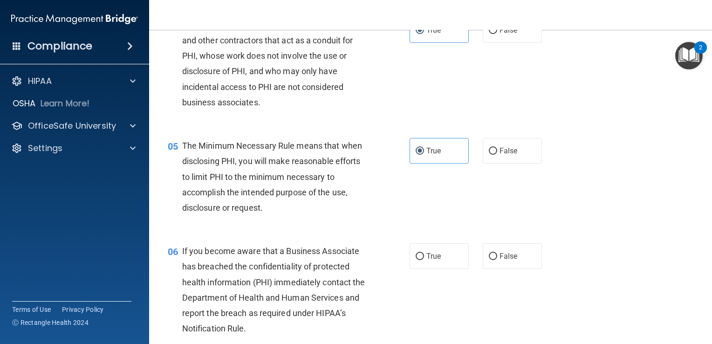
scroll to position [326, 0]
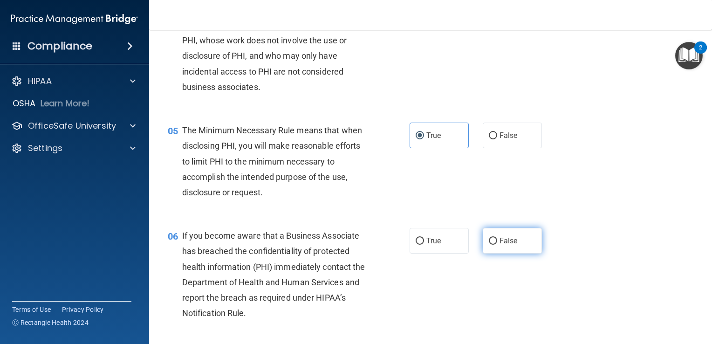
click at [522, 253] on label "False" at bounding box center [512, 241] width 59 height 26
click at [497, 245] on input "False" at bounding box center [493, 241] width 8 height 7
radio input "true"
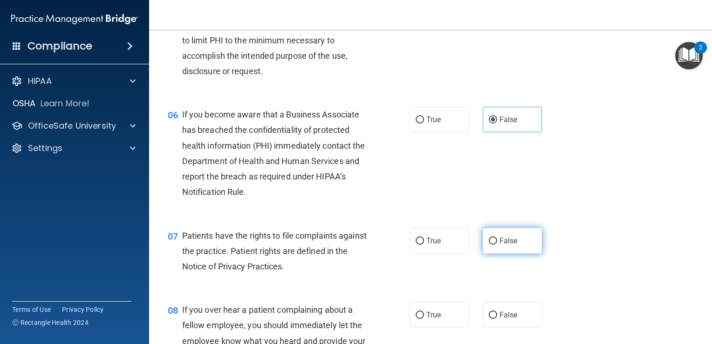
scroll to position [466, 0]
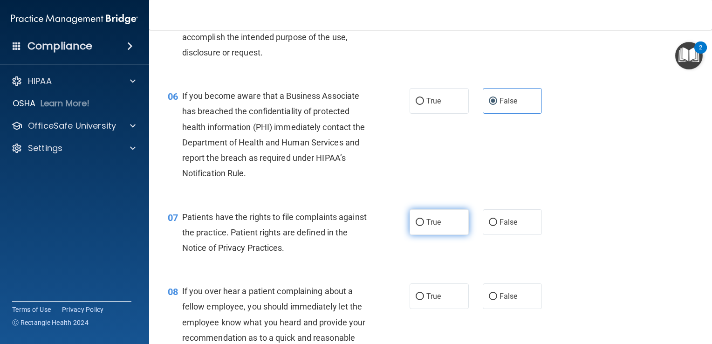
click at [445, 235] on label "True" at bounding box center [439, 222] width 59 height 26
click at [424, 226] on input "True" at bounding box center [420, 222] width 8 height 7
radio input "true"
click at [508, 309] on label "False" at bounding box center [512, 296] width 59 height 26
click at [497, 300] on input "False" at bounding box center [493, 296] width 8 height 7
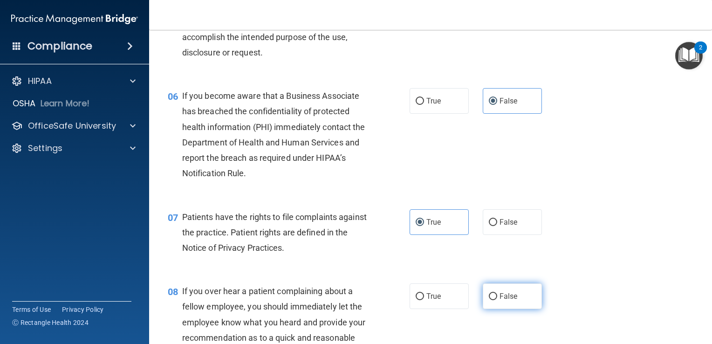
radio input "true"
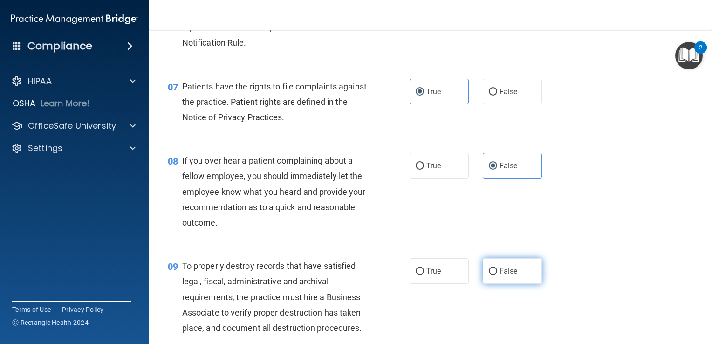
scroll to position [606, 0]
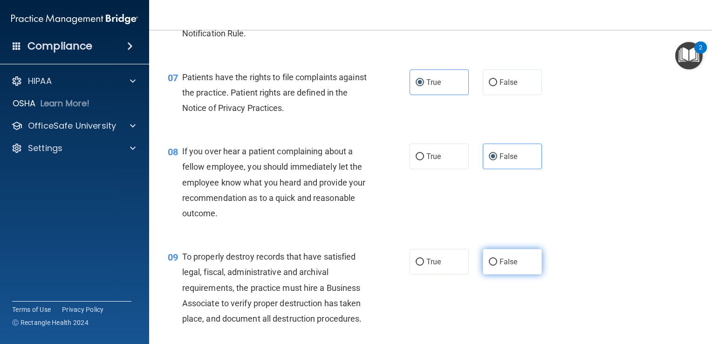
click at [511, 266] on span "False" at bounding box center [508, 261] width 18 height 9
click at [497, 266] on input "False" at bounding box center [493, 262] width 8 height 7
radio input "true"
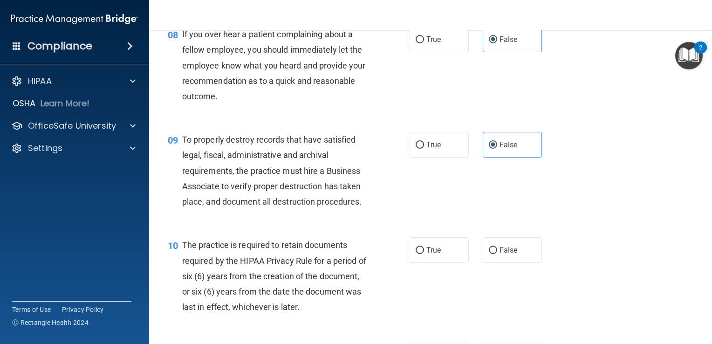
scroll to position [745, 0]
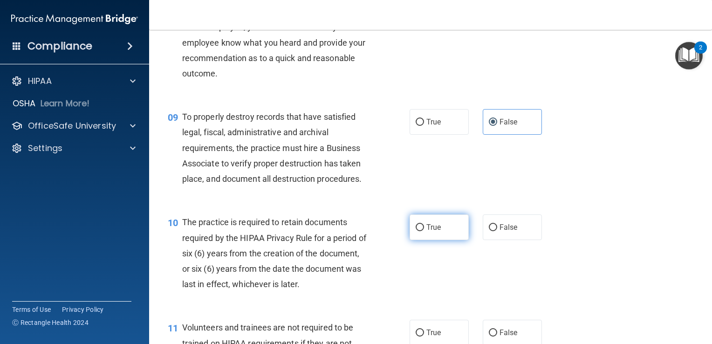
click at [444, 240] on label "True" at bounding box center [439, 227] width 59 height 26
click at [424, 231] on input "True" at bounding box center [420, 227] width 8 height 7
radio input "true"
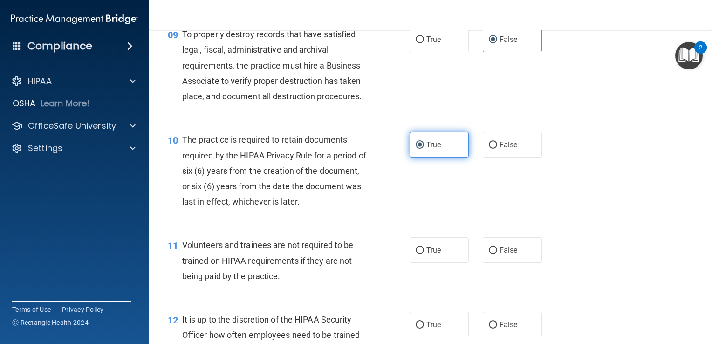
scroll to position [839, 0]
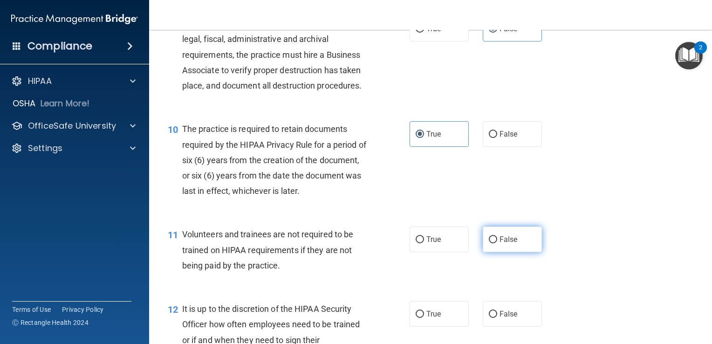
click at [489, 243] on input "False" at bounding box center [493, 239] width 8 height 7
radio input "true"
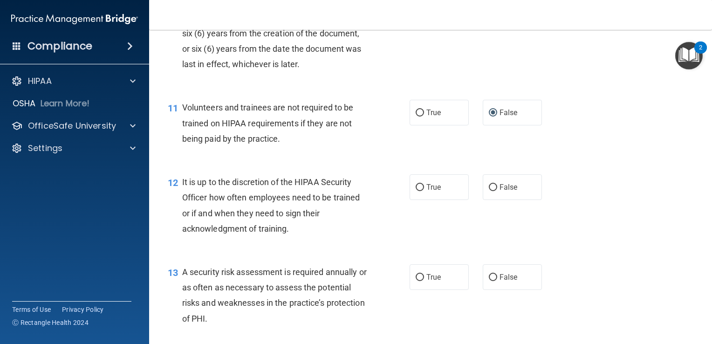
scroll to position [978, 0]
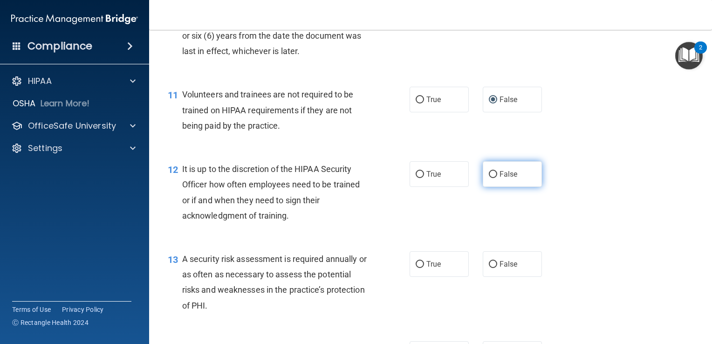
click at [513, 187] on label "False" at bounding box center [512, 174] width 59 height 26
click at [497, 178] on input "False" at bounding box center [493, 174] width 8 height 7
radio input "true"
click at [444, 276] on label "True" at bounding box center [439, 264] width 59 height 26
click at [424, 268] on input "True" at bounding box center [420, 264] width 8 height 7
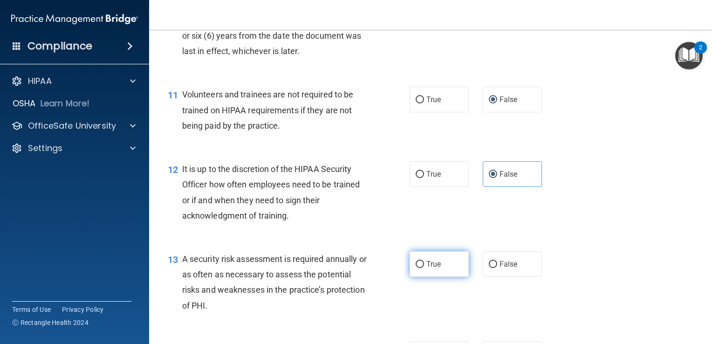
radio input "true"
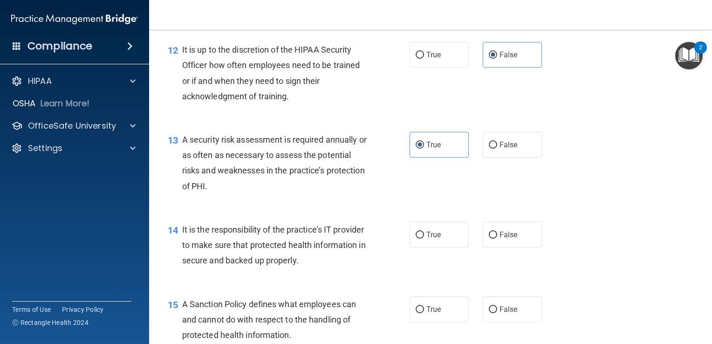
scroll to position [1118, 0]
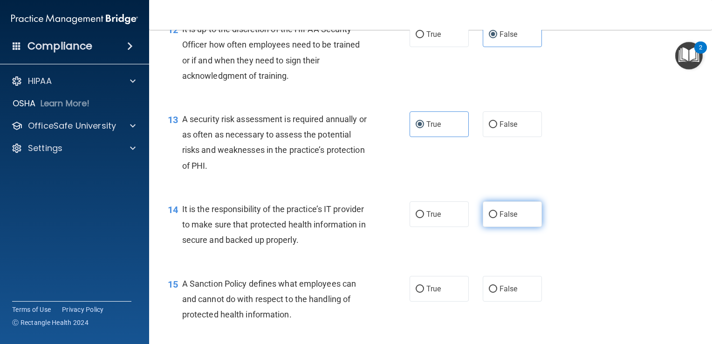
click at [501, 220] on label "False" at bounding box center [512, 214] width 59 height 26
click at [497, 218] on input "False" at bounding box center [493, 214] width 8 height 7
radio input "true"
click at [504, 301] on label "False" at bounding box center [512, 289] width 59 height 26
click at [497, 293] on input "False" at bounding box center [493, 289] width 8 height 7
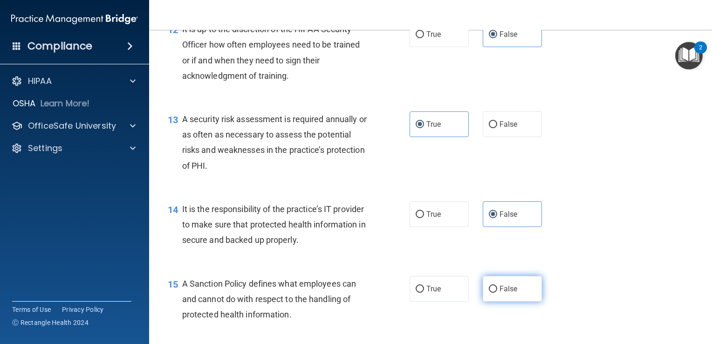
radio input "true"
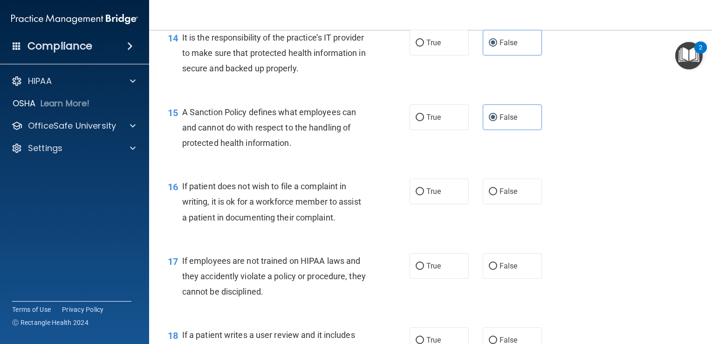
scroll to position [1305, 0]
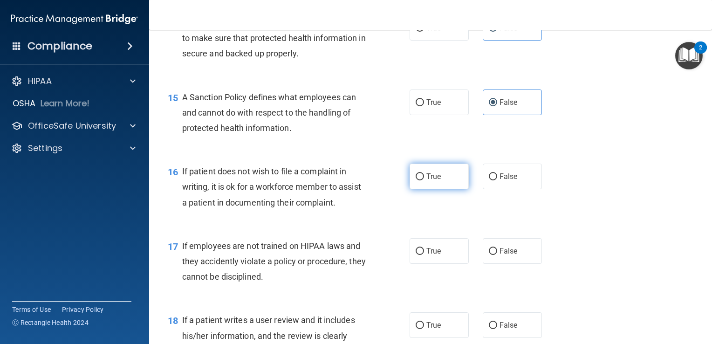
click at [449, 185] on label "True" at bounding box center [439, 177] width 59 height 26
click at [424, 180] on input "True" at bounding box center [420, 176] width 8 height 7
radio input "true"
click at [495, 261] on label "False" at bounding box center [512, 251] width 59 height 26
click at [495, 255] on input "False" at bounding box center [493, 251] width 8 height 7
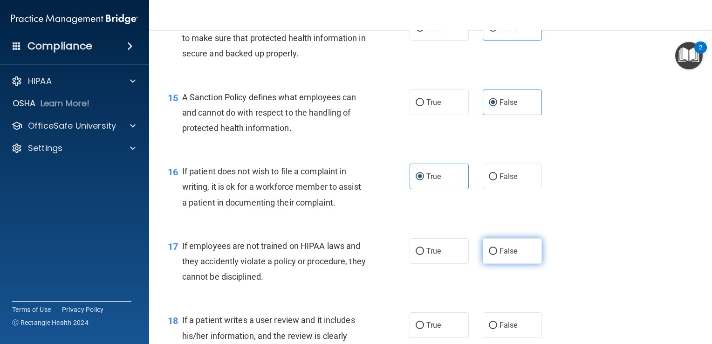
radio input "true"
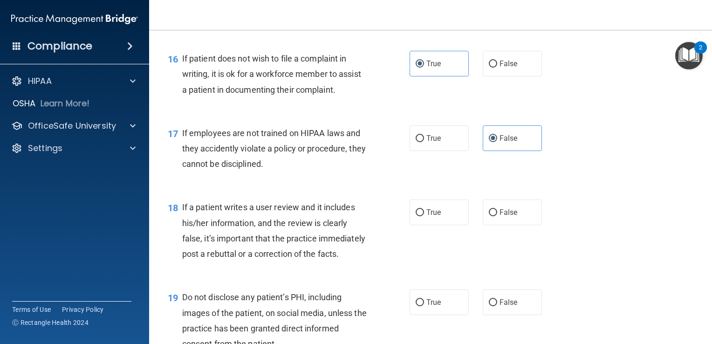
scroll to position [1444, 0]
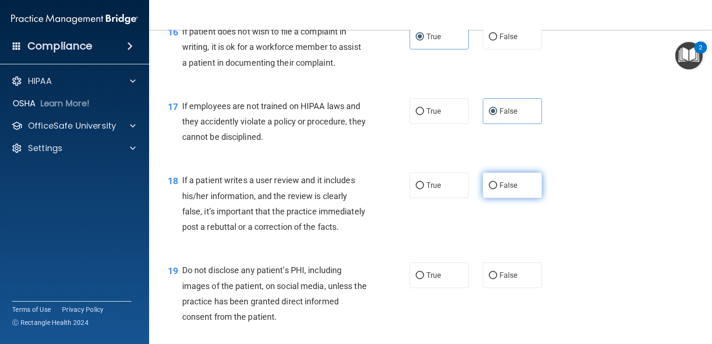
click at [499, 190] on span "False" at bounding box center [508, 185] width 18 height 9
click at [426, 280] on span "True" at bounding box center [433, 275] width 14 height 9
click at [424, 279] on input "True" at bounding box center [420, 275] width 8 height 7
radio input "true"
click at [512, 190] on span "False" at bounding box center [508, 185] width 18 height 9
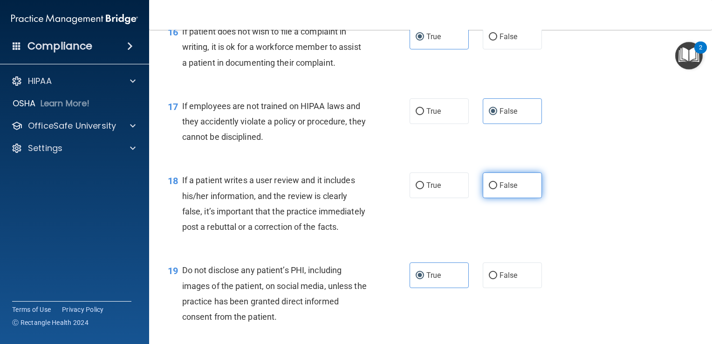
click at [497, 189] on input "False" at bounding box center [493, 185] width 8 height 7
radio input "true"
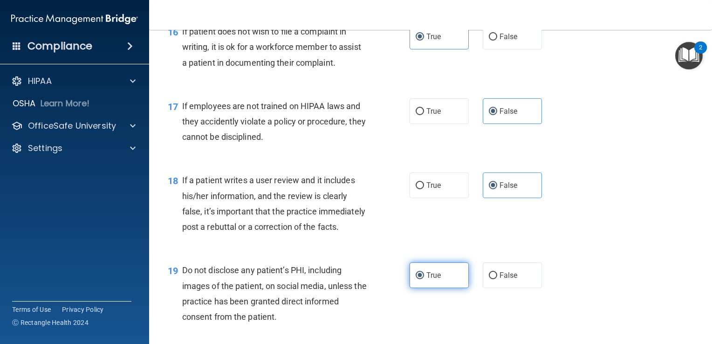
click at [437, 288] on label "True" at bounding box center [439, 275] width 59 height 26
click at [424, 279] on input "True" at bounding box center [420, 275] width 8 height 7
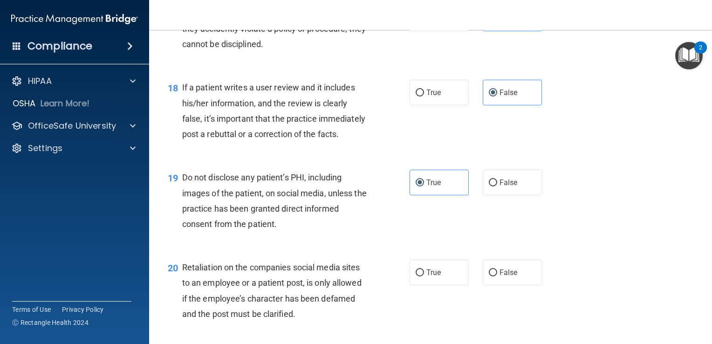
scroll to position [1537, 0]
click at [486, 285] on label "False" at bounding box center [512, 272] width 59 height 26
click at [489, 276] on input "False" at bounding box center [493, 272] width 8 height 7
radio input "true"
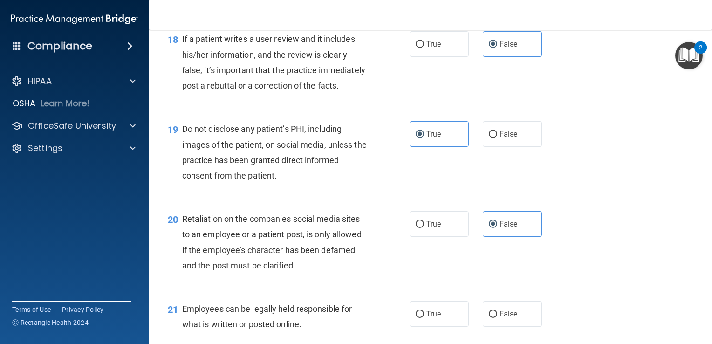
scroll to position [1724, 0]
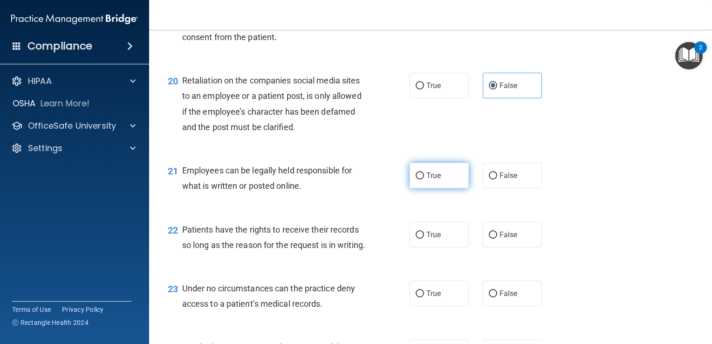
click at [436, 188] on label "True" at bounding box center [439, 176] width 59 height 26
click at [424, 179] on input "True" at bounding box center [420, 175] width 8 height 7
radio input "true"
click at [503, 247] on label "False" at bounding box center [512, 235] width 59 height 26
click at [497, 239] on input "False" at bounding box center [493, 235] width 8 height 7
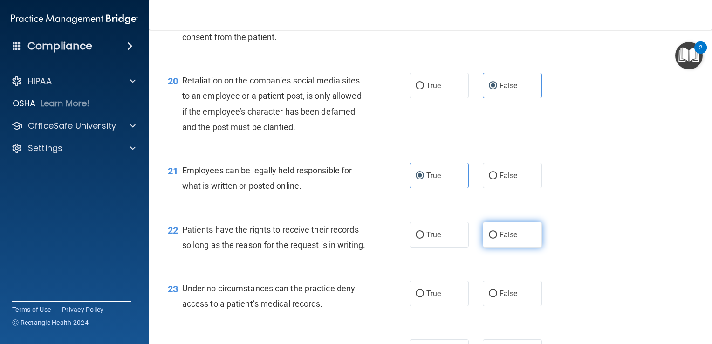
radio input "true"
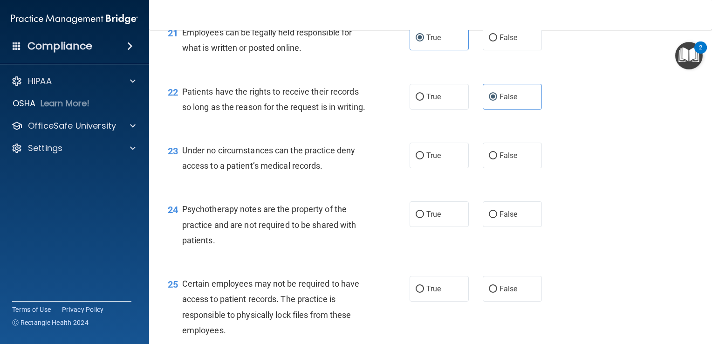
scroll to position [1864, 0]
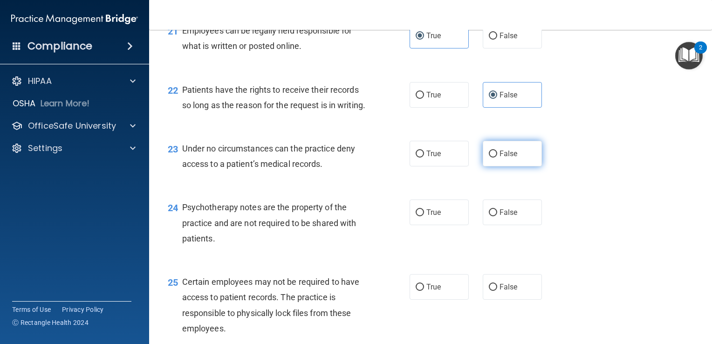
click at [498, 166] on label "False" at bounding box center [512, 154] width 59 height 26
click at [497, 157] on input "False" at bounding box center [493, 153] width 8 height 7
radio input "true"
click at [446, 225] on label "True" at bounding box center [439, 212] width 59 height 26
click at [424, 216] on input "True" at bounding box center [420, 212] width 8 height 7
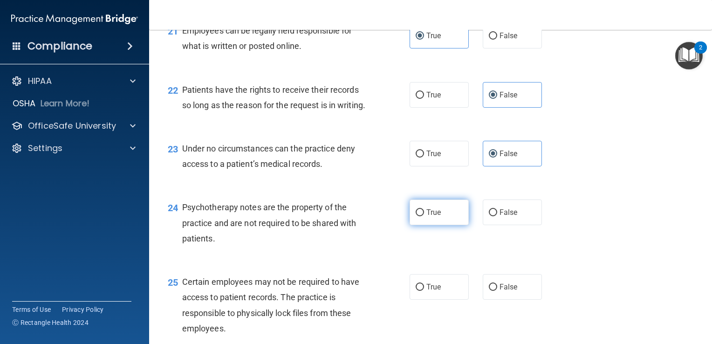
radio input "true"
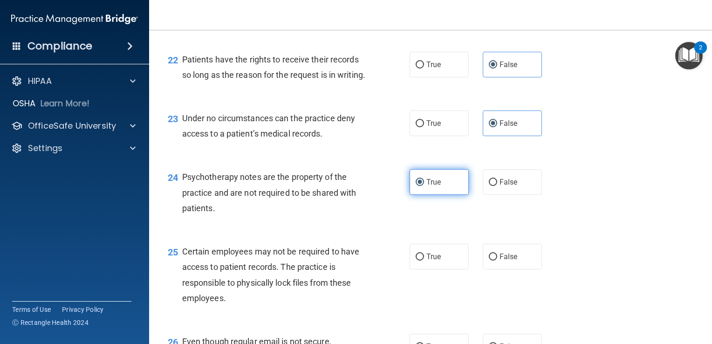
scroll to position [1910, 0]
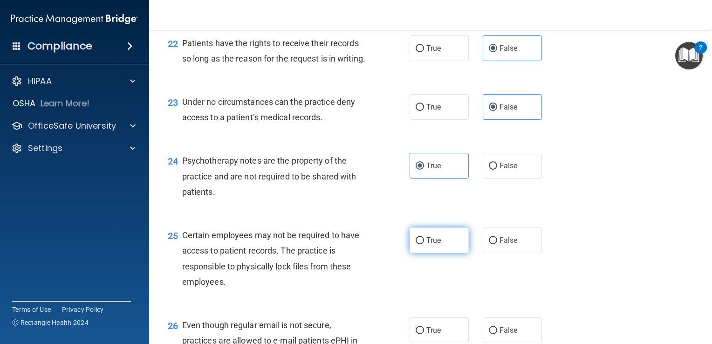
click at [430, 245] on span "True" at bounding box center [433, 240] width 14 height 9
click at [424, 244] on input "True" at bounding box center [420, 240] width 8 height 7
radio input "true"
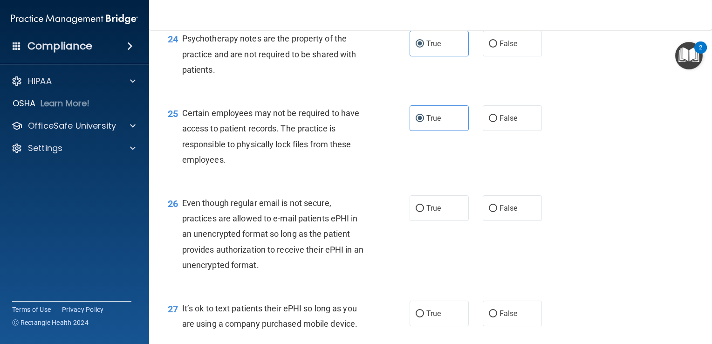
scroll to position [2050, 0]
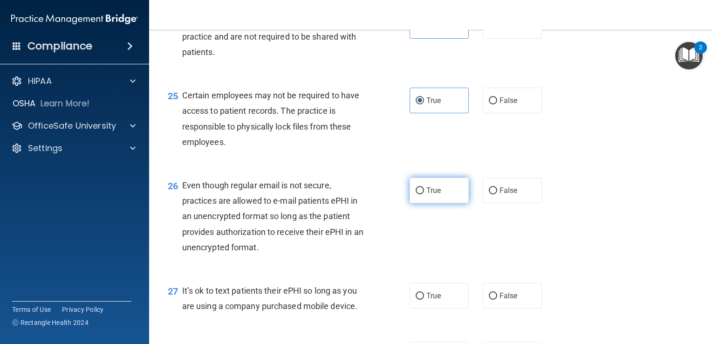
click at [438, 203] on label "True" at bounding box center [439, 191] width 59 height 26
click at [424, 194] on input "True" at bounding box center [420, 190] width 8 height 7
radio input "true"
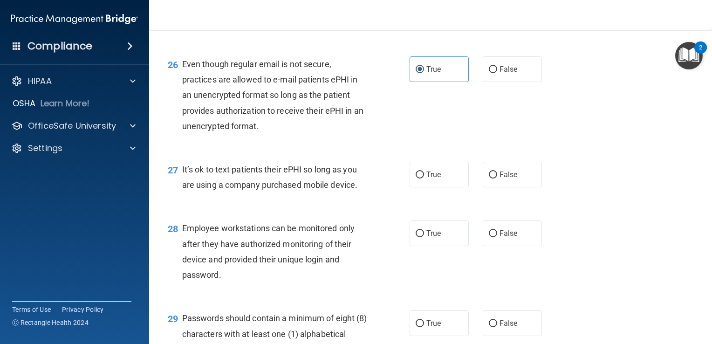
scroll to position [2190, 0]
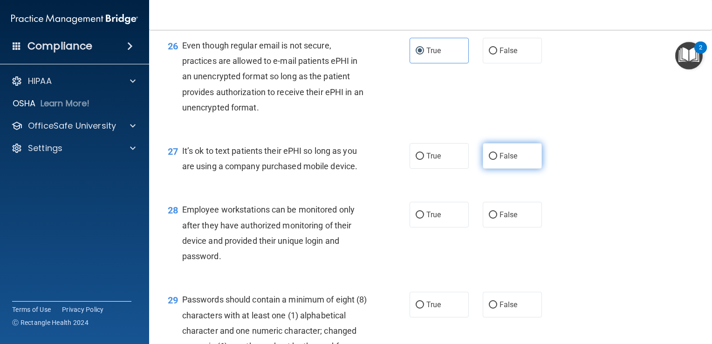
click at [504, 160] on span "False" at bounding box center [508, 155] width 18 height 9
click at [497, 160] on input "False" at bounding box center [493, 156] width 8 height 7
radio input "true"
click at [502, 219] on span "False" at bounding box center [508, 214] width 18 height 9
click at [497, 219] on input "False" at bounding box center [493, 215] width 8 height 7
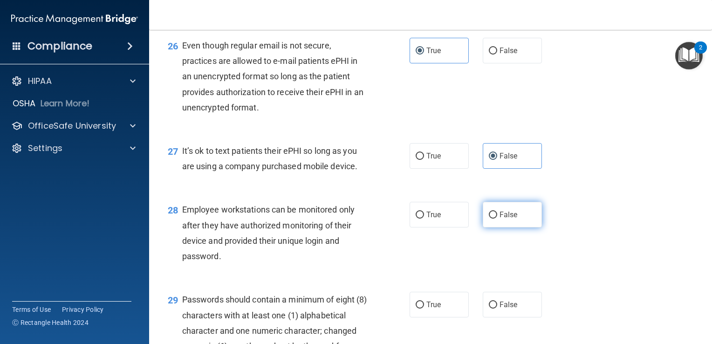
radio input "true"
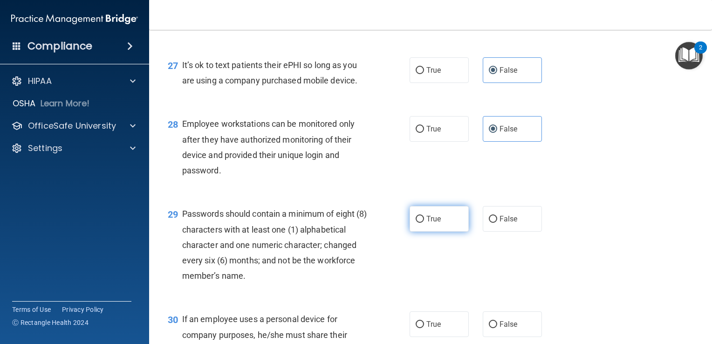
scroll to position [2283, 0]
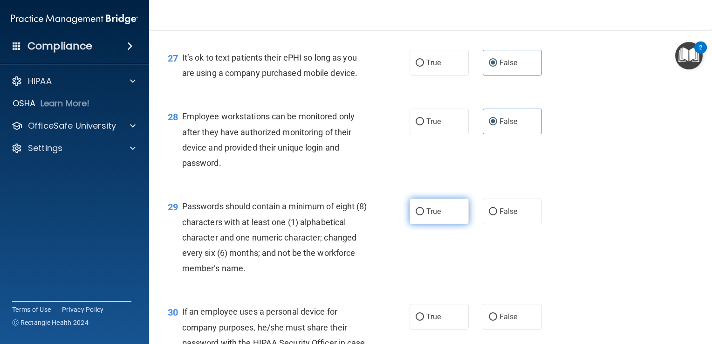
click at [427, 216] on span "True" at bounding box center [433, 211] width 14 height 9
click at [424, 215] on input "True" at bounding box center [420, 211] width 8 height 7
radio input "true"
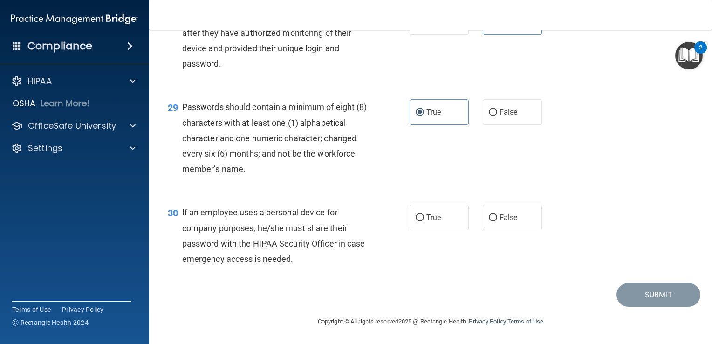
scroll to position [2423, 0]
click at [493, 228] on label "False" at bounding box center [512, 218] width 59 height 26
click at [493, 221] on input "False" at bounding box center [493, 217] width 8 height 7
radio input "true"
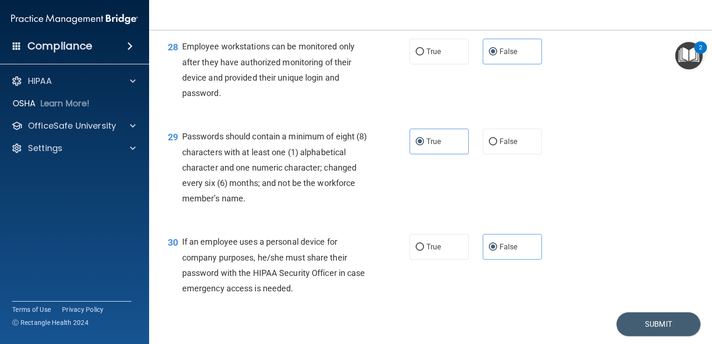
scroll to position [2428, 0]
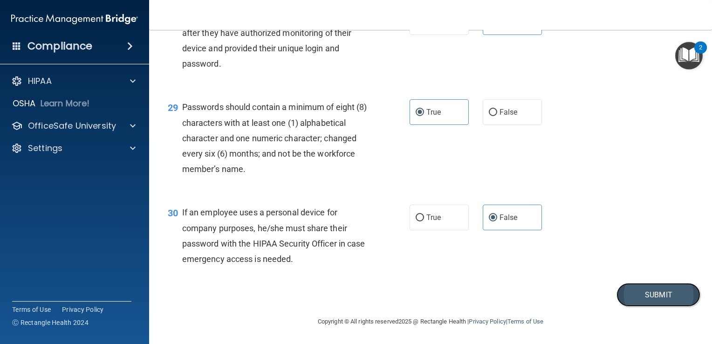
click at [656, 294] on button "Submit" at bounding box center [658, 295] width 84 height 24
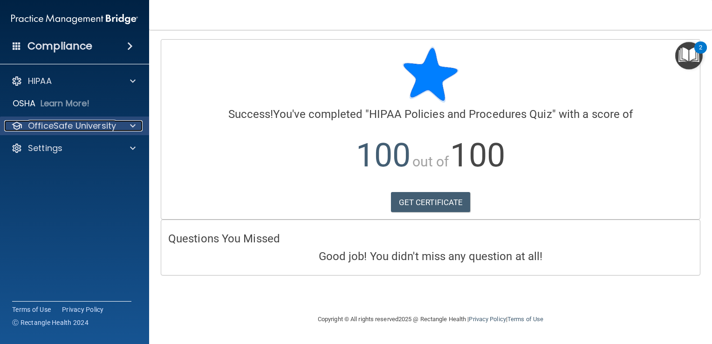
click at [130, 121] on span at bounding box center [133, 125] width 6 height 11
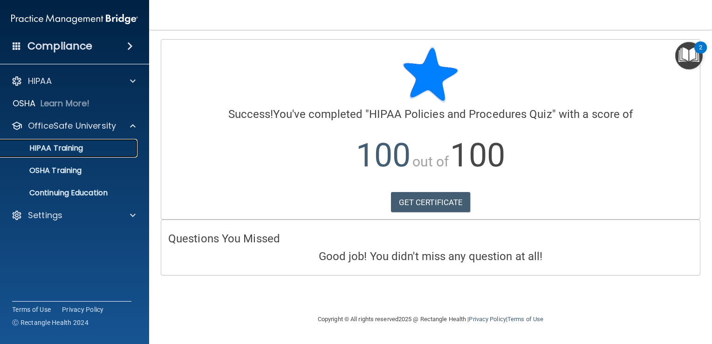
click at [88, 152] on div "HIPAA Training" at bounding box center [69, 147] width 127 height 9
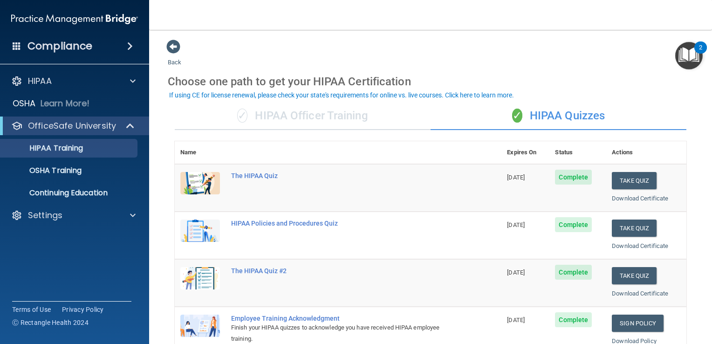
click at [348, 108] on div "✓ HIPAA Officer Training" at bounding box center [303, 116] width 256 height 28
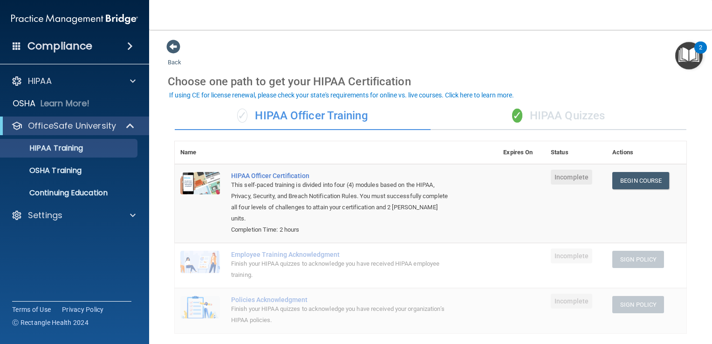
click at [539, 125] on div "✓ HIPAA Quizzes" at bounding box center [558, 116] width 256 height 28
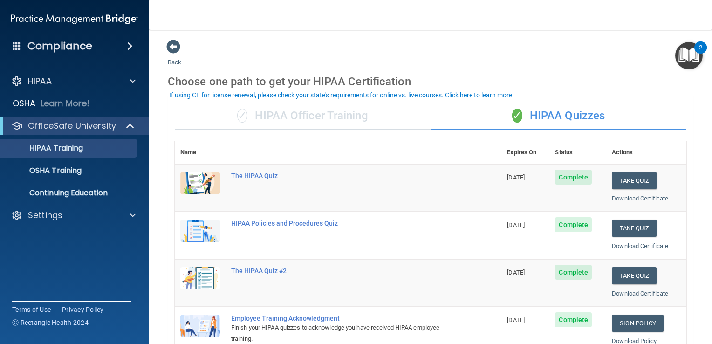
click at [309, 107] on div "✓ HIPAA Officer Training" at bounding box center [303, 116] width 256 height 28
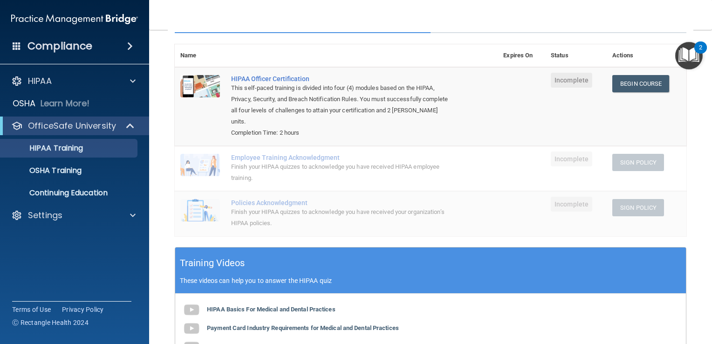
scroll to position [47, 0]
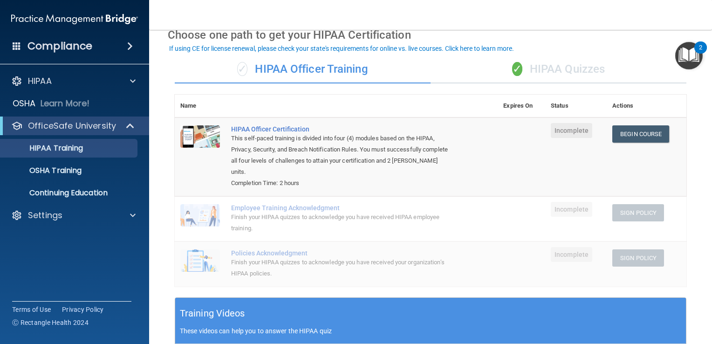
click at [541, 69] on div "✓ HIPAA Quizzes" at bounding box center [558, 69] width 256 height 28
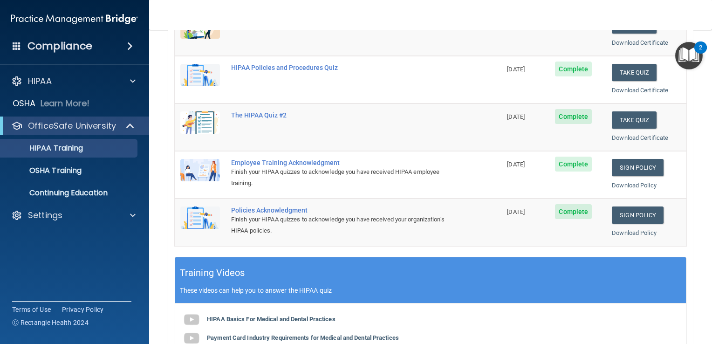
scroll to position [123, 0]
